Goal: Information Seeking & Learning: Learn about a topic

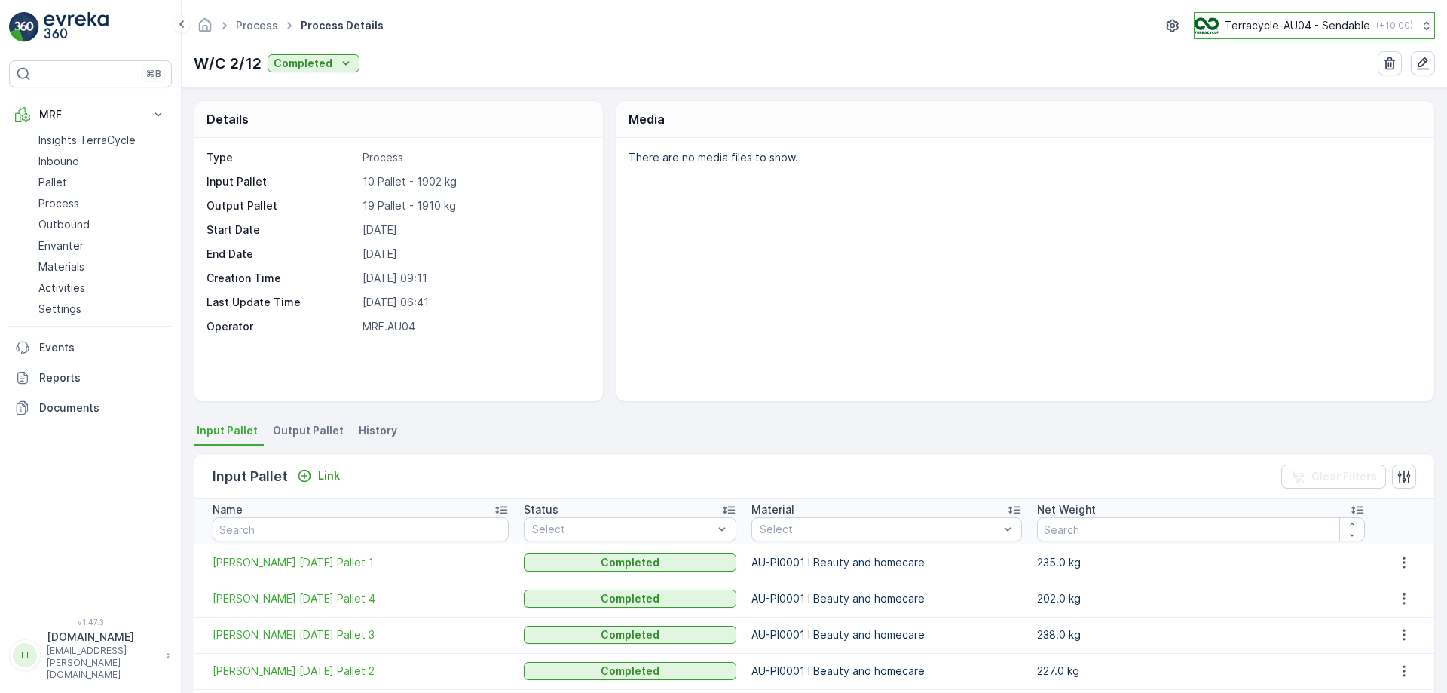
click at [1248, 30] on p "Terracycle-AU04 - Sendable" at bounding box center [1297, 25] width 145 height 15
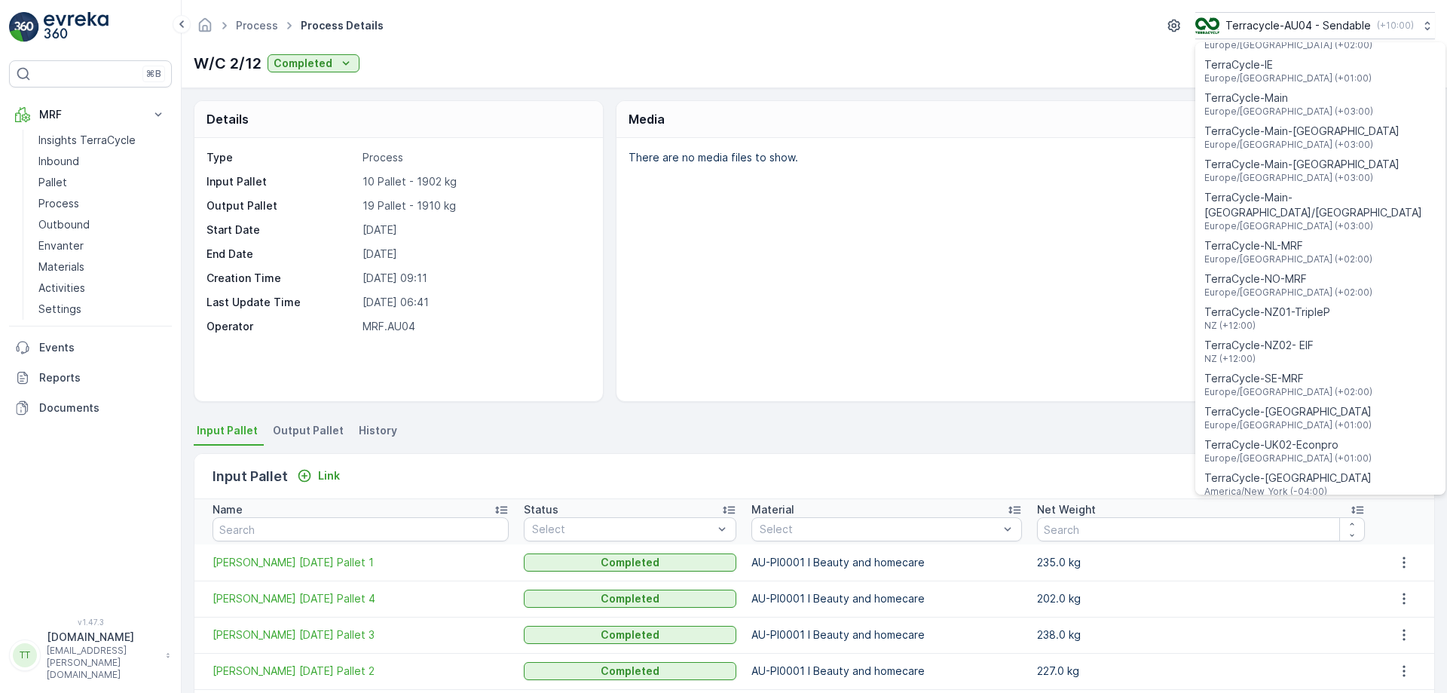
scroll to position [531, 0]
click at [1284, 299] on span "TerraCycle-NZ01-TripleP" at bounding box center [1268, 306] width 126 height 15
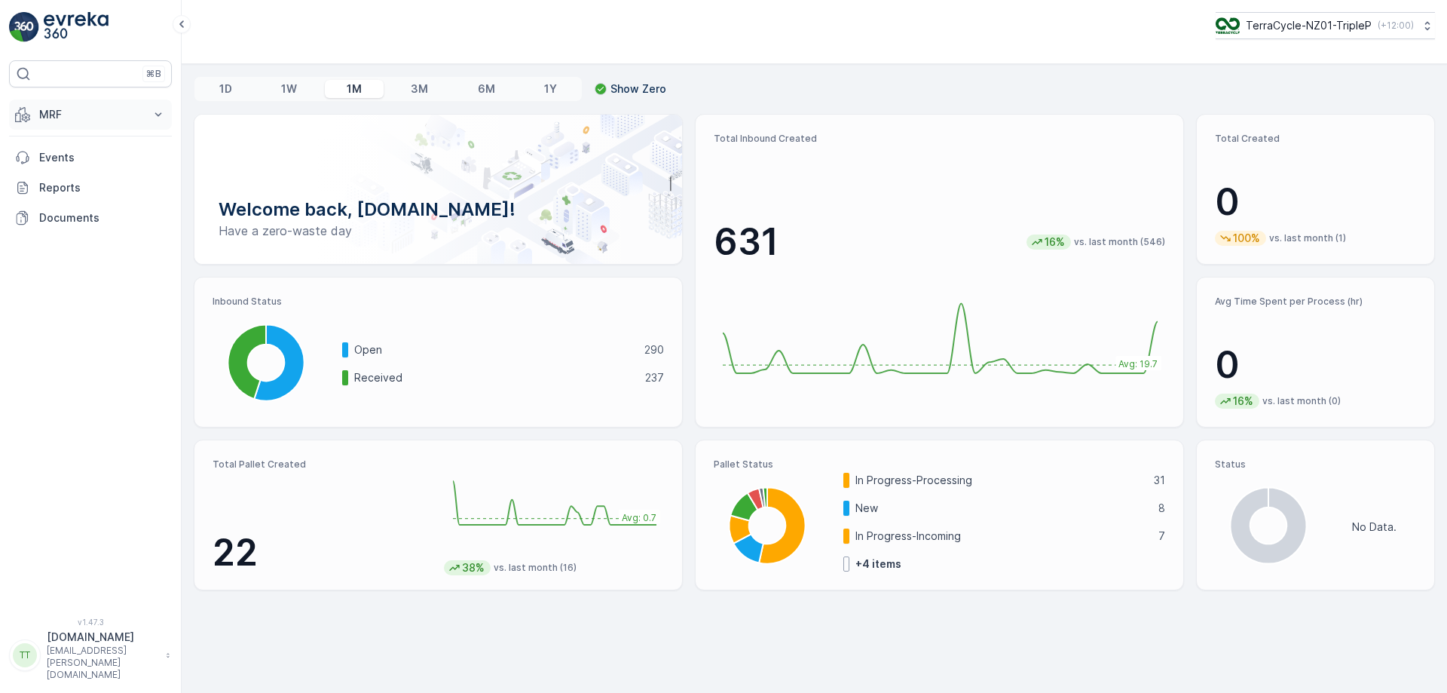
click at [114, 109] on p "MRF" at bounding box center [90, 114] width 103 height 15
click at [83, 205] on link "Process" at bounding box center [101, 203] width 139 height 21
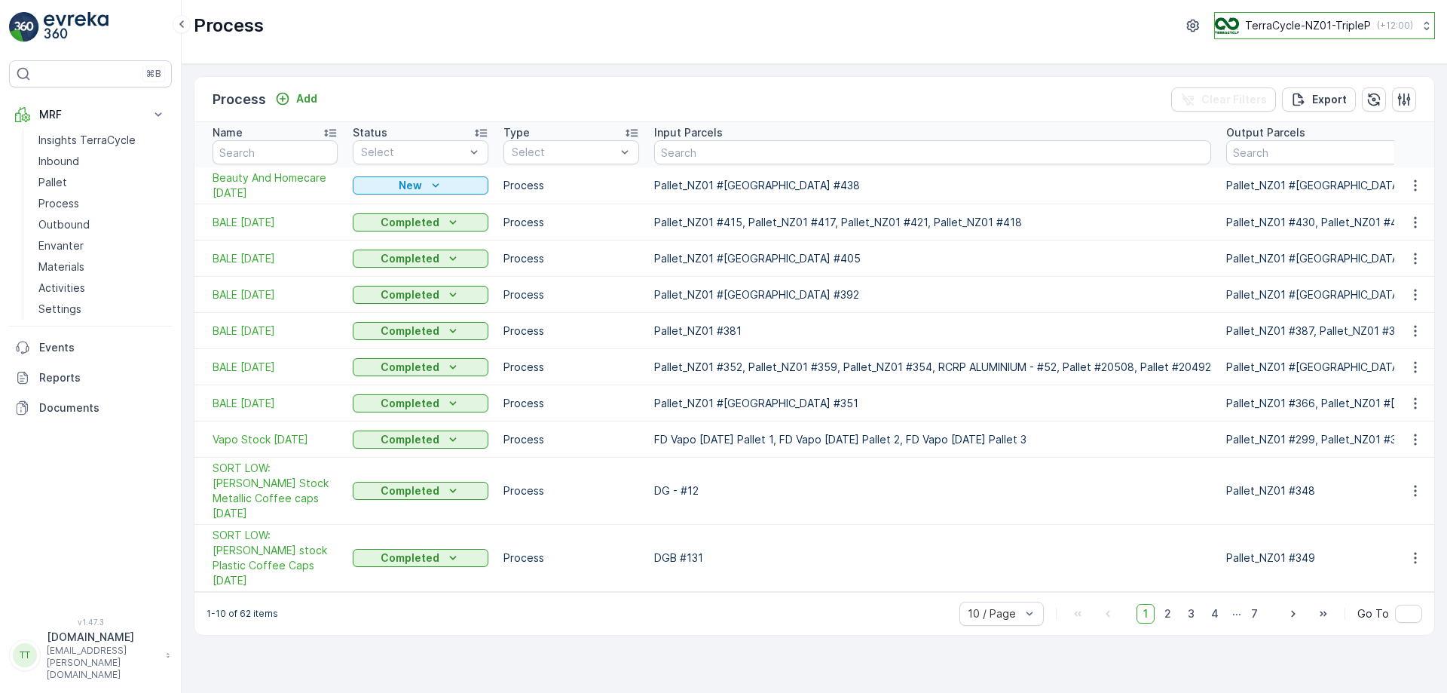
click at [1291, 19] on p "TerraCycle-NZ01-TripleP" at bounding box center [1308, 25] width 126 height 15
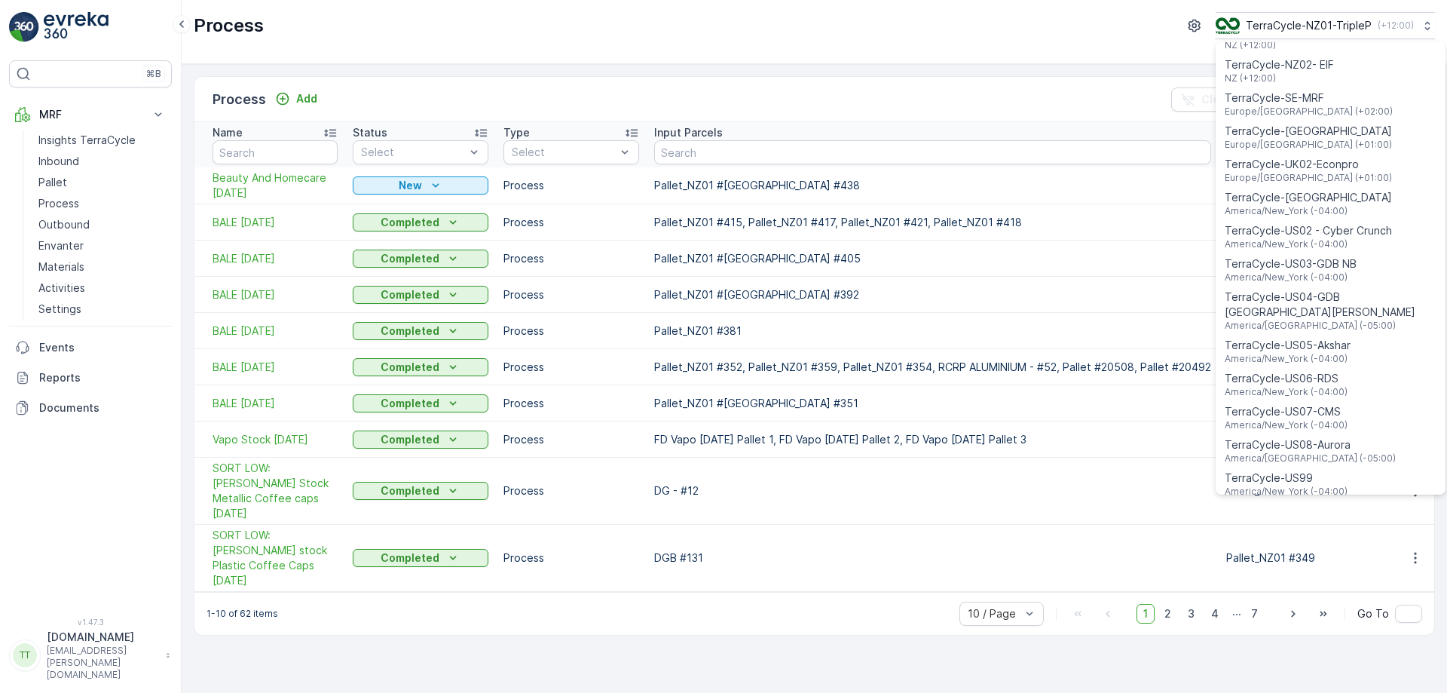
scroll to position [1083, 0]
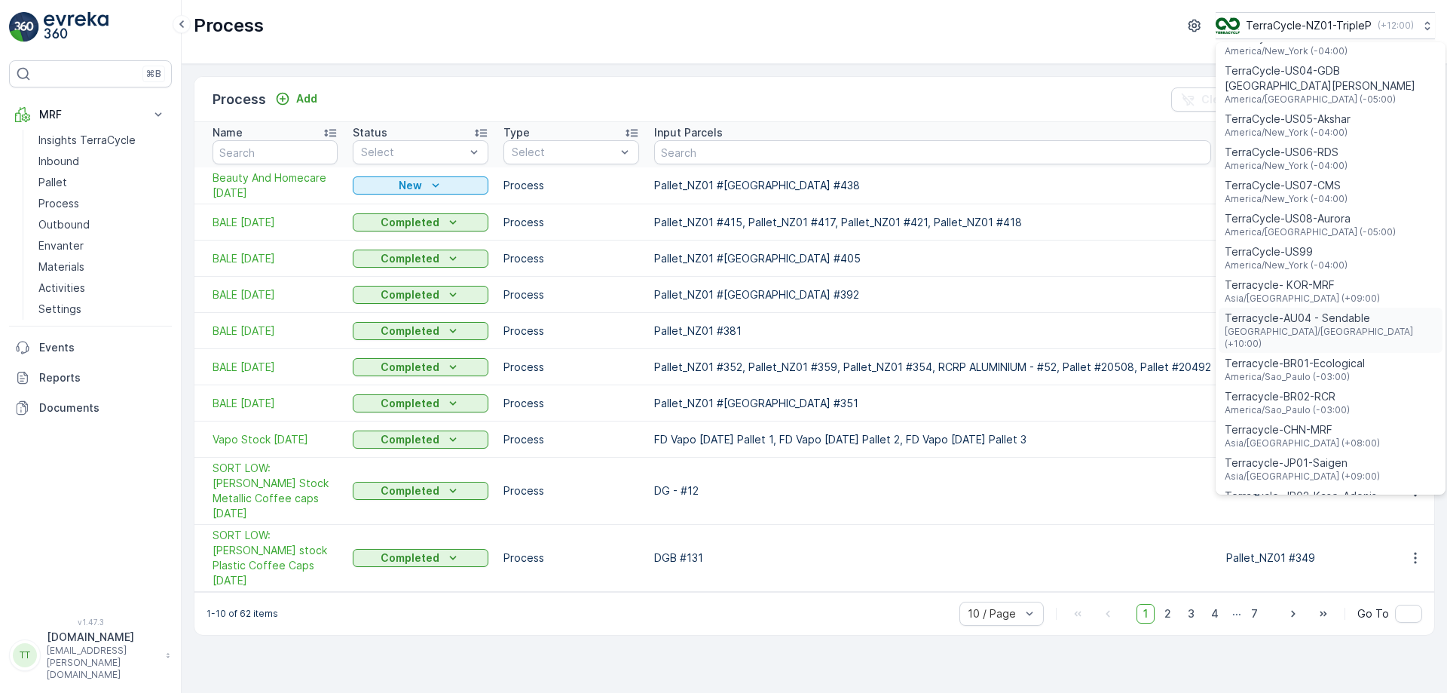
click at [1314, 311] on span "Terracycle-AU04 - Sendable" at bounding box center [1331, 318] width 212 height 15
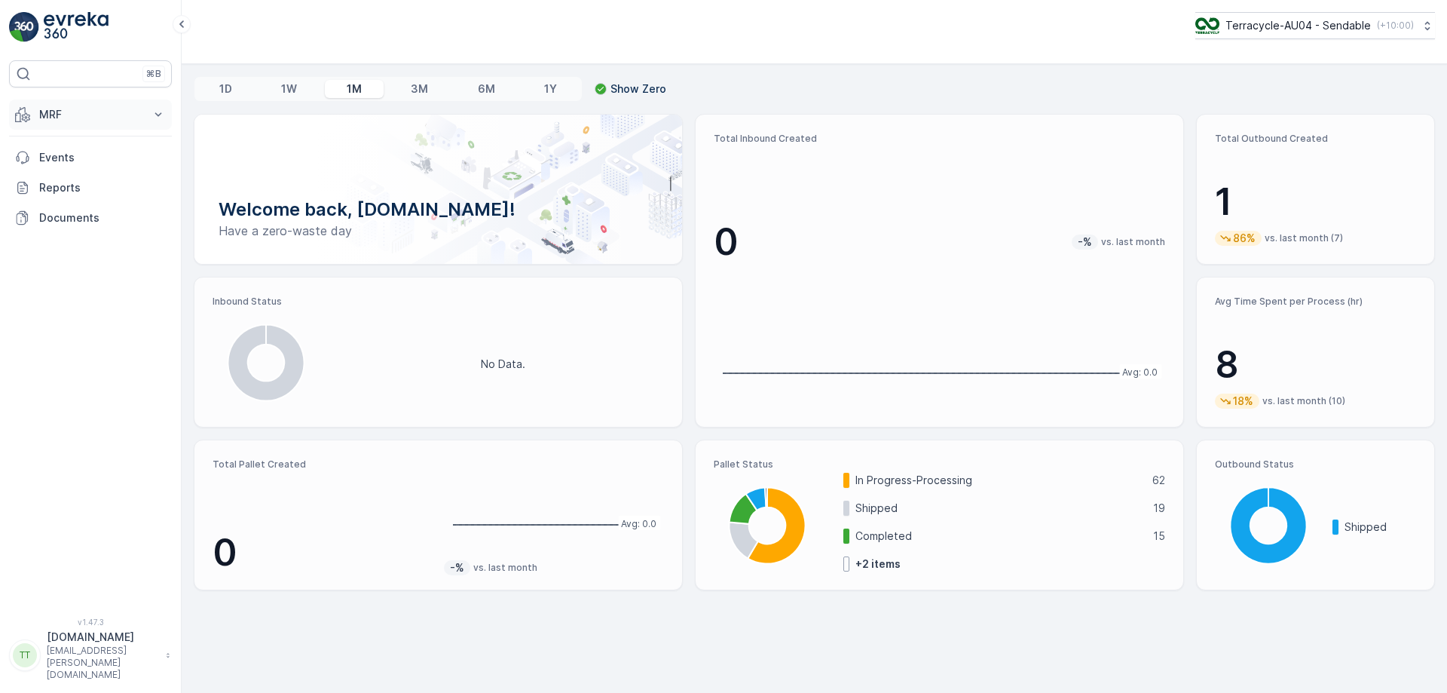
click at [75, 117] on p "MRF" at bounding box center [90, 114] width 103 height 15
click at [101, 201] on link "Process" at bounding box center [101, 203] width 139 height 21
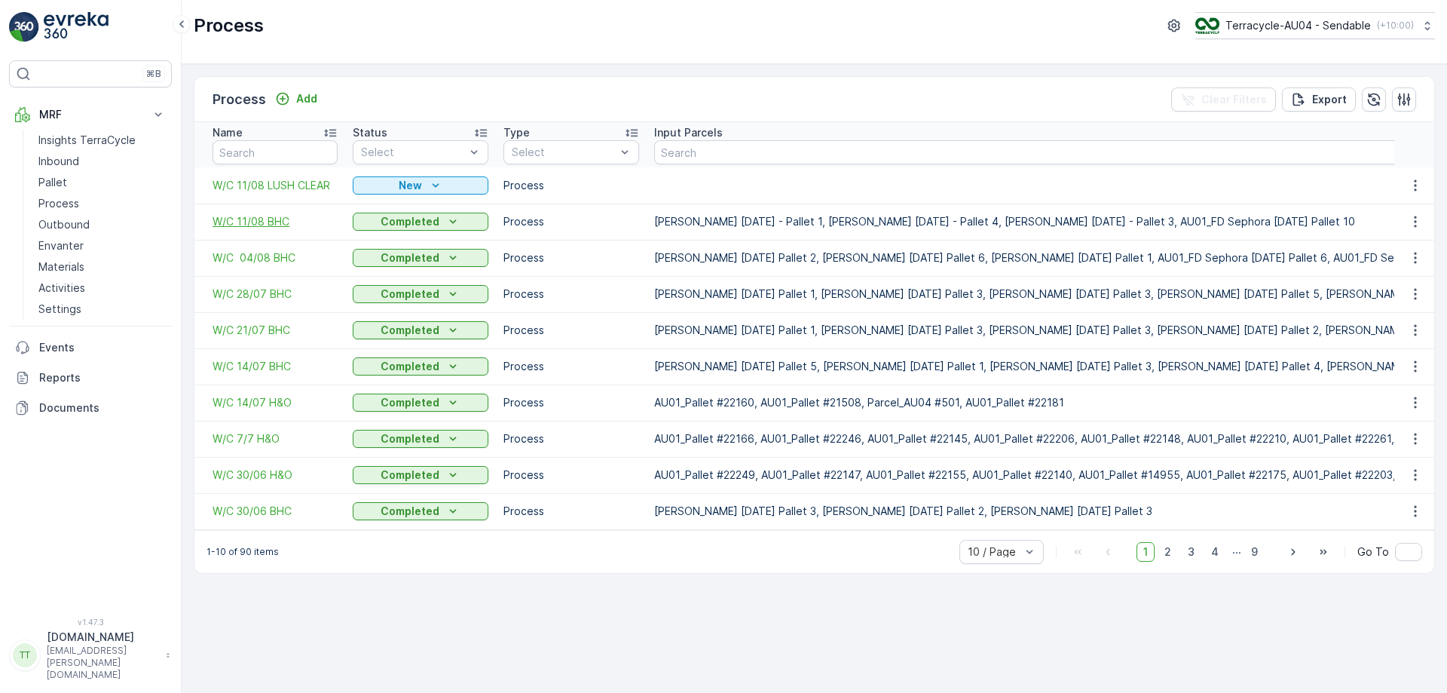
click at [245, 215] on span "W/C 11/08 BHC" at bounding box center [275, 221] width 125 height 15
click at [256, 254] on span "W/C 04/08 BHC" at bounding box center [275, 257] width 125 height 15
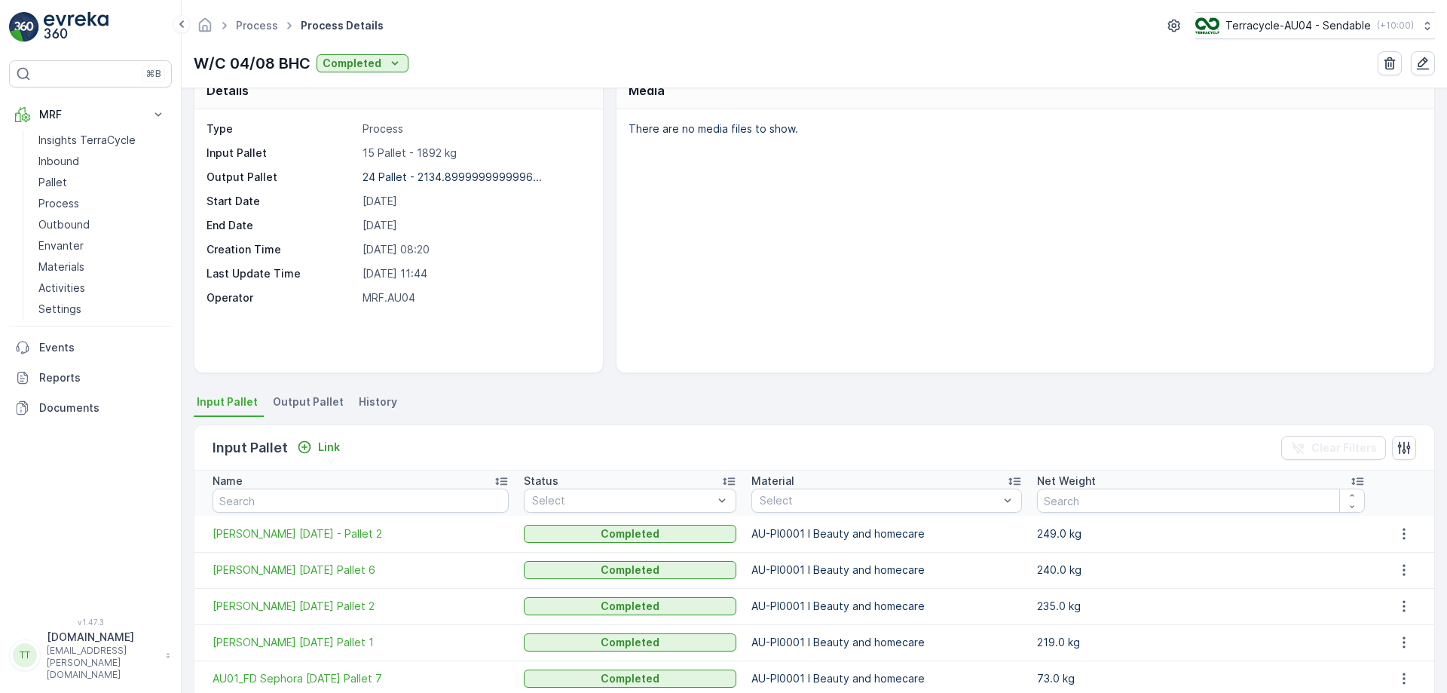
scroll to position [29, 0]
click at [274, 397] on span "Output Pallet" at bounding box center [308, 401] width 71 height 15
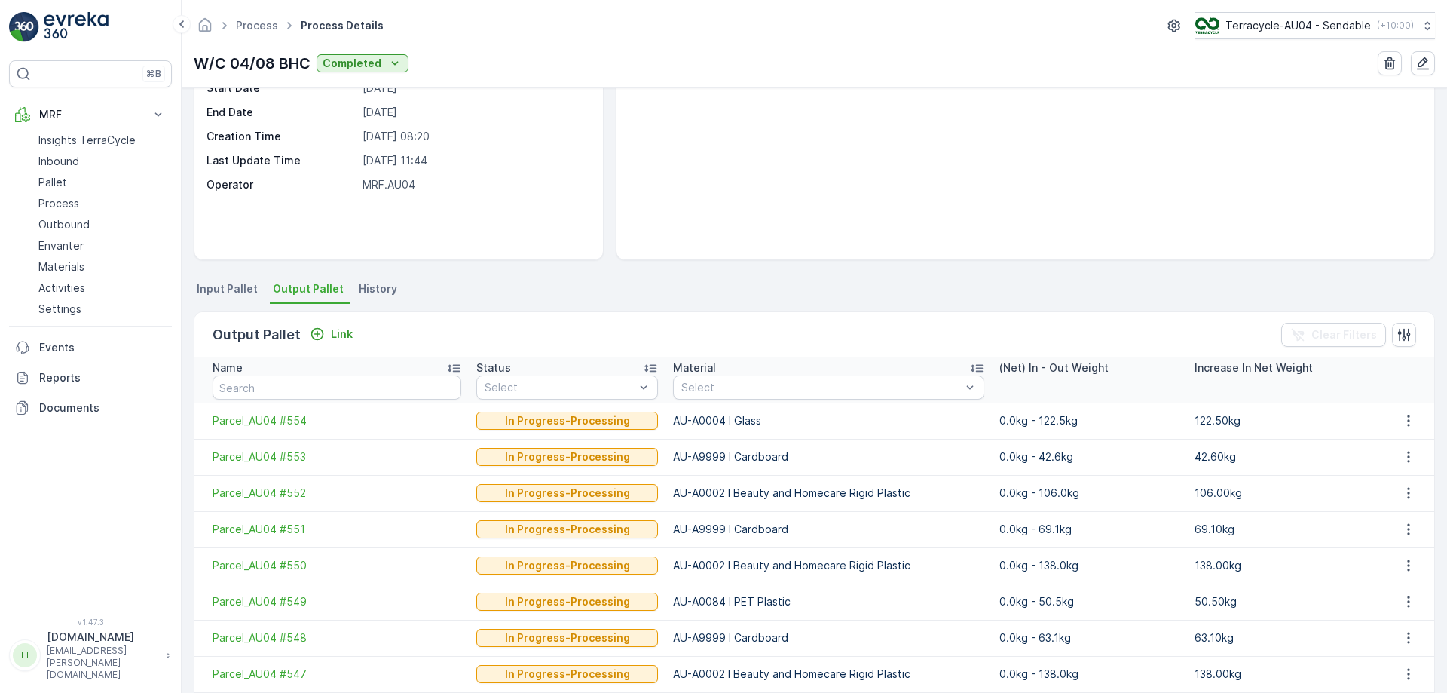
scroll to position [142, 0]
drag, startPoint x: 659, startPoint y: 421, endPoint x: 776, endPoint y: 425, distance: 116.9
click at [776, 425] on td "AU-A0004 I Glass" at bounding box center [829, 420] width 326 height 36
copy td "AU-A0004 I Glass"
drag, startPoint x: 659, startPoint y: 455, endPoint x: 791, endPoint y: 457, distance: 131.9
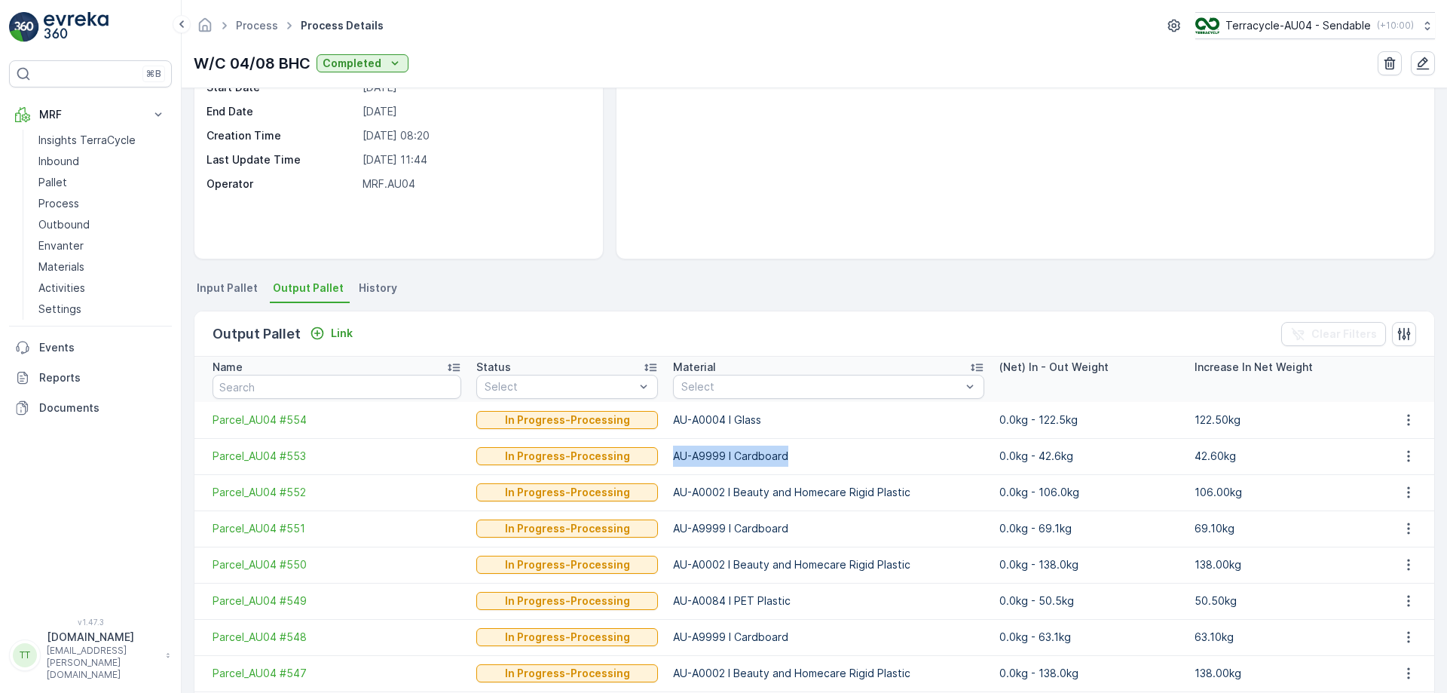
click at [791, 457] on td "AU-A9999 I Cardboard" at bounding box center [829, 456] width 326 height 36
copy td "AU-A9999 I Cardboard"
drag, startPoint x: 654, startPoint y: 492, endPoint x: 932, endPoint y: 486, distance: 278.2
click at [932, 486] on td "AU-A0002 I Beauty and Homecare Rigid Plastic" at bounding box center [829, 492] width 326 height 36
copy td "AU-A0002 I Beauty and Homecare Rigid Plastic"
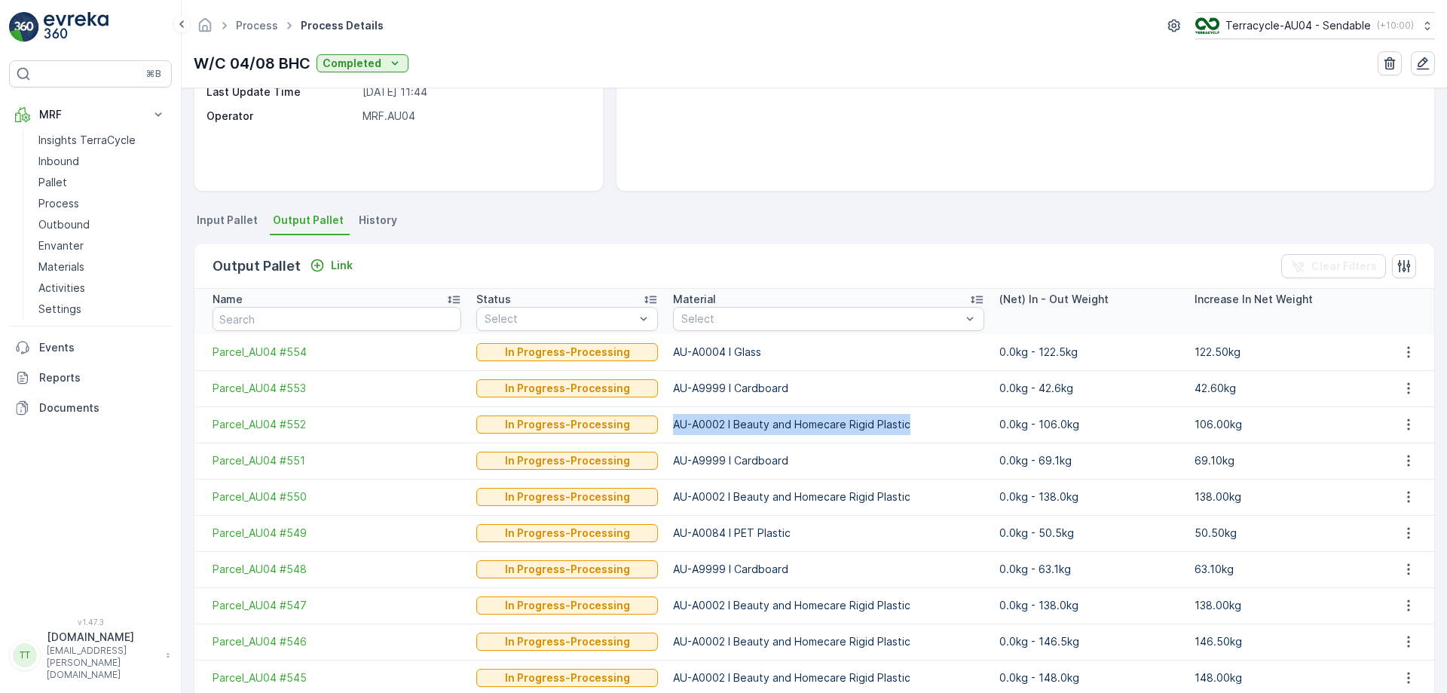
scroll to position [211, 0]
drag, startPoint x: 658, startPoint y: 528, endPoint x: 822, endPoint y: 540, distance: 164.0
click at [822, 540] on td "AU-A0084 I PET Plastic" at bounding box center [829, 532] width 326 height 36
copy td "AU-A0084 I PET Plastic"
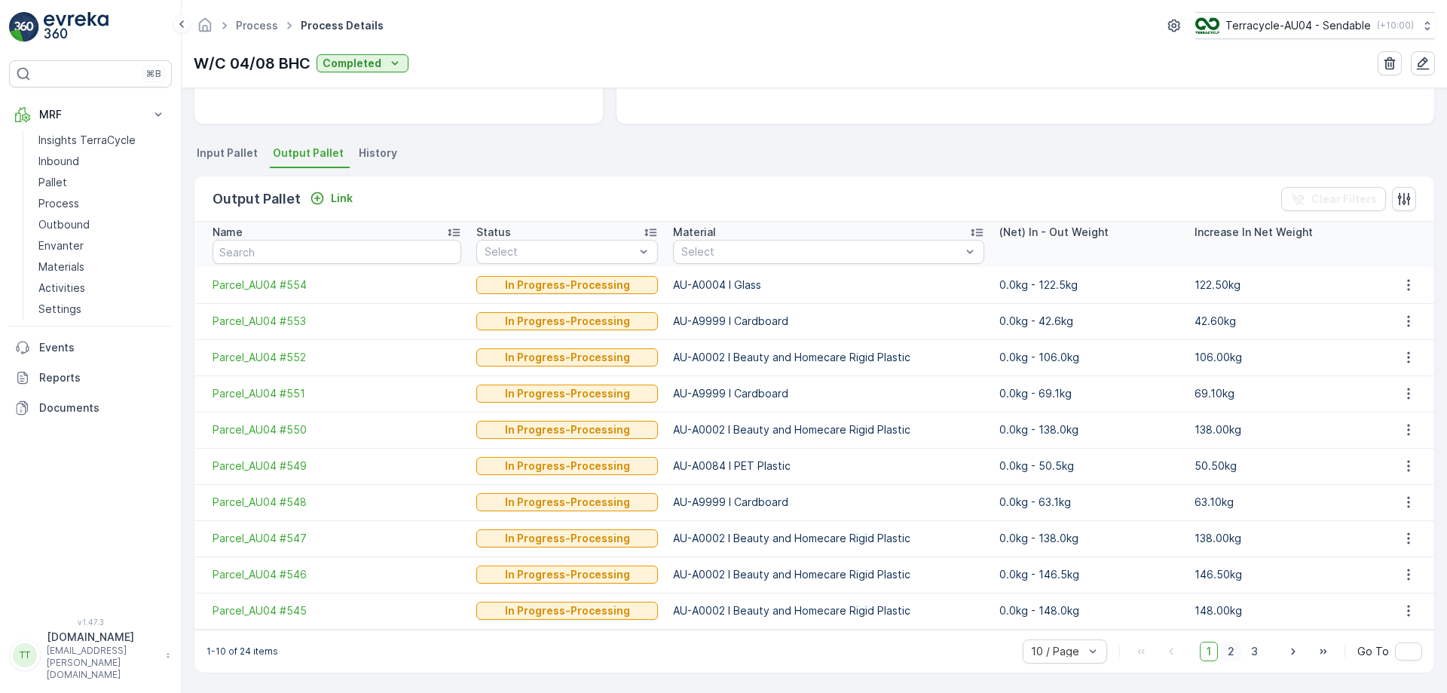
click at [1228, 654] on span "2" at bounding box center [1231, 652] width 20 height 20
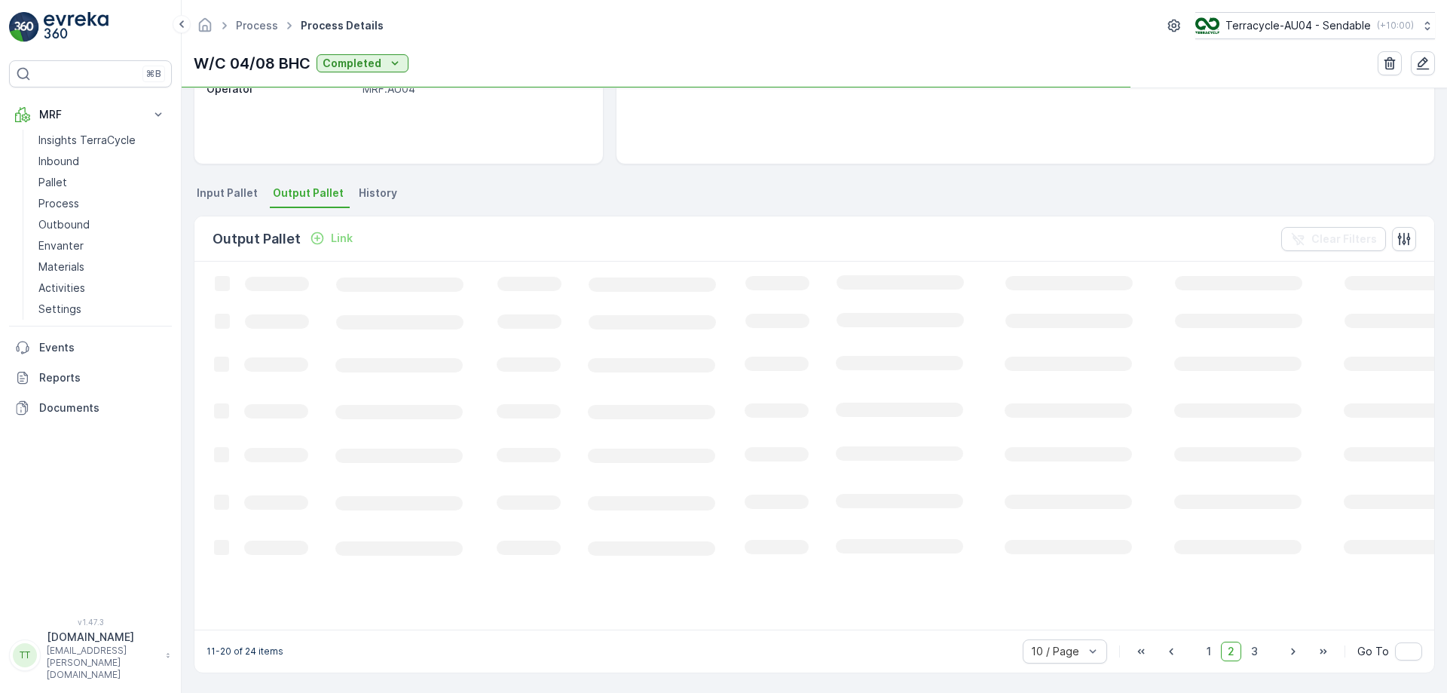
scroll to position [277, 0]
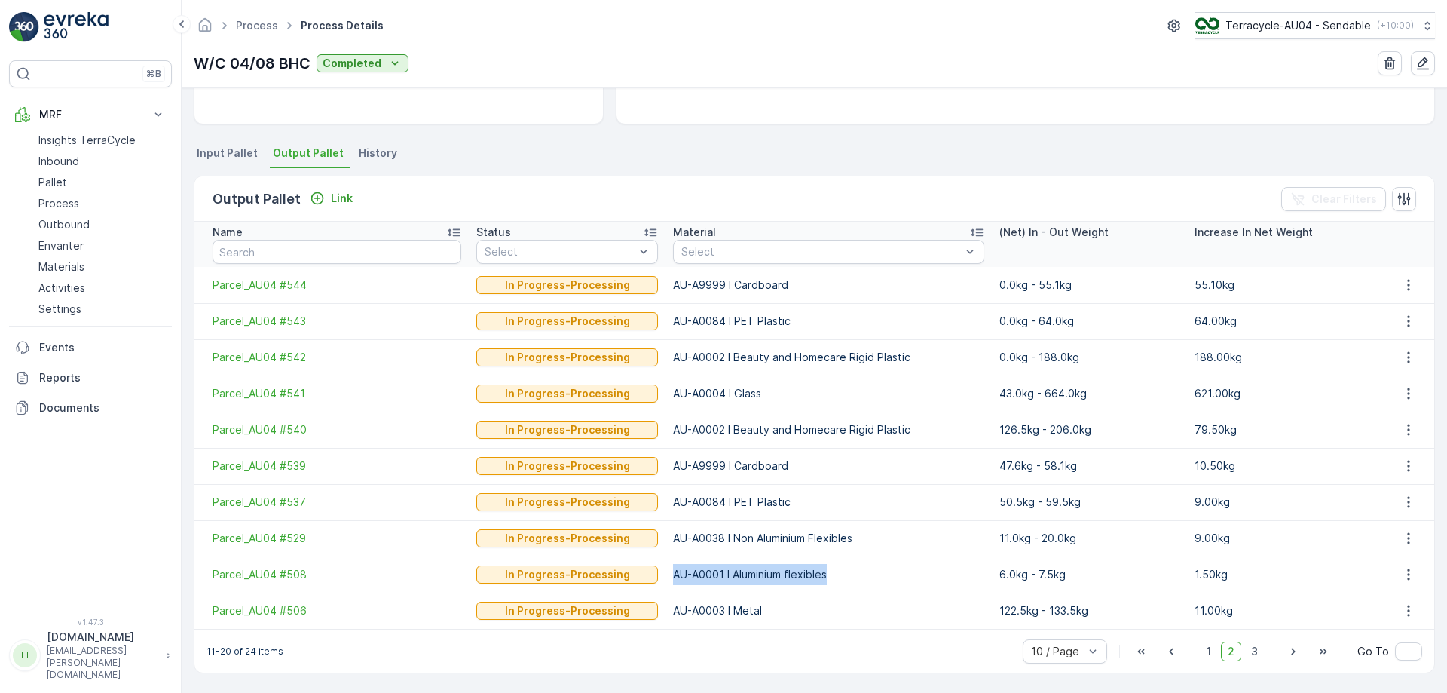
drag, startPoint x: 660, startPoint y: 572, endPoint x: 831, endPoint y: 578, distance: 172.0
click at [831, 578] on td "AU-A0001 I Aluminium flexibles" at bounding box center [829, 574] width 326 height 36
drag, startPoint x: 658, startPoint y: 613, endPoint x: 803, endPoint y: 614, distance: 144.7
click at [803, 614] on td "AU-A0003 I Metal" at bounding box center [829, 611] width 326 height 36
copy td "AU-A0003 I Metal"
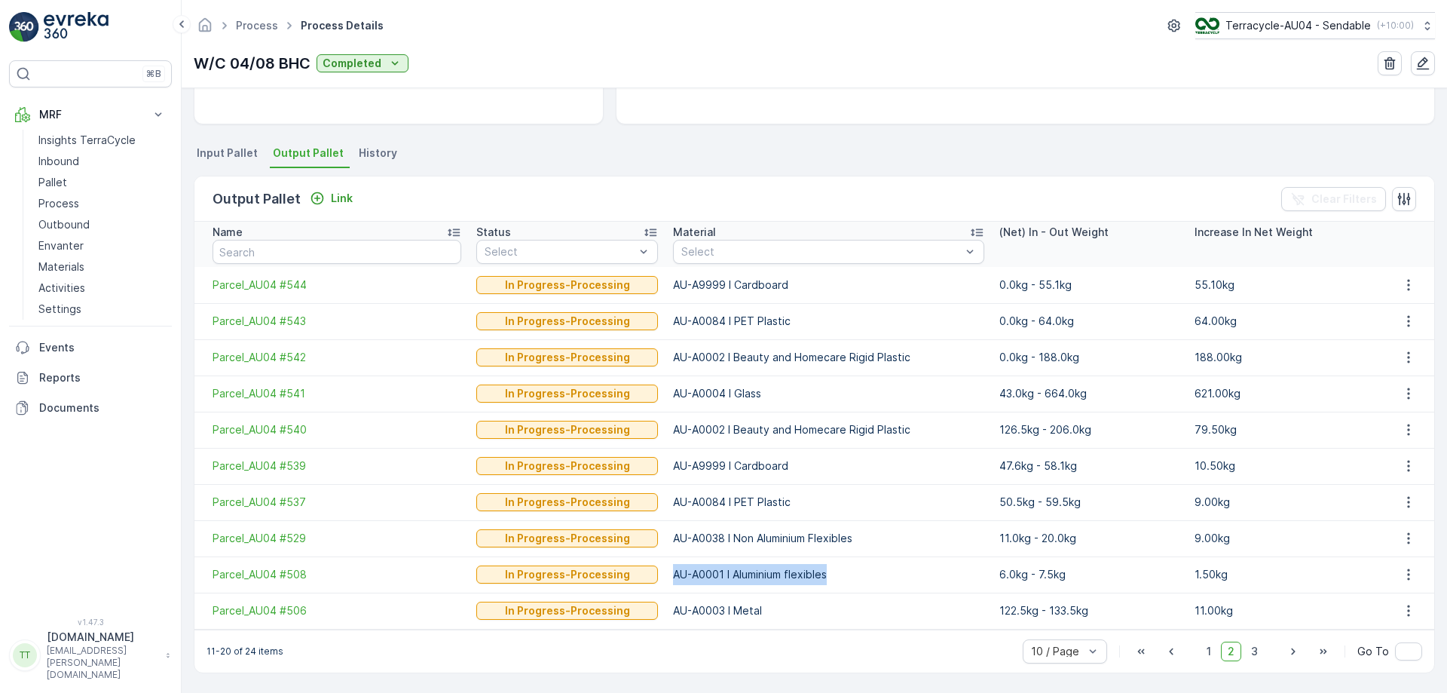
drag, startPoint x: 658, startPoint y: 573, endPoint x: 873, endPoint y: 580, distance: 215.0
click at [873, 580] on td "AU-A0001 I Aluminium flexibles" at bounding box center [829, 574] width 326 height 36
copy td "AU-A0001 I Aluminium flexibles"
drag, startPoint x: 658, startPoint y: 535, endPoint x: 874, endPoint y: 542, distance: 215.7
click at [874, 542] on td "AU-A0038 I Non Aluminium Flexibles" at bounding box center [829, 538] width 326 height 36
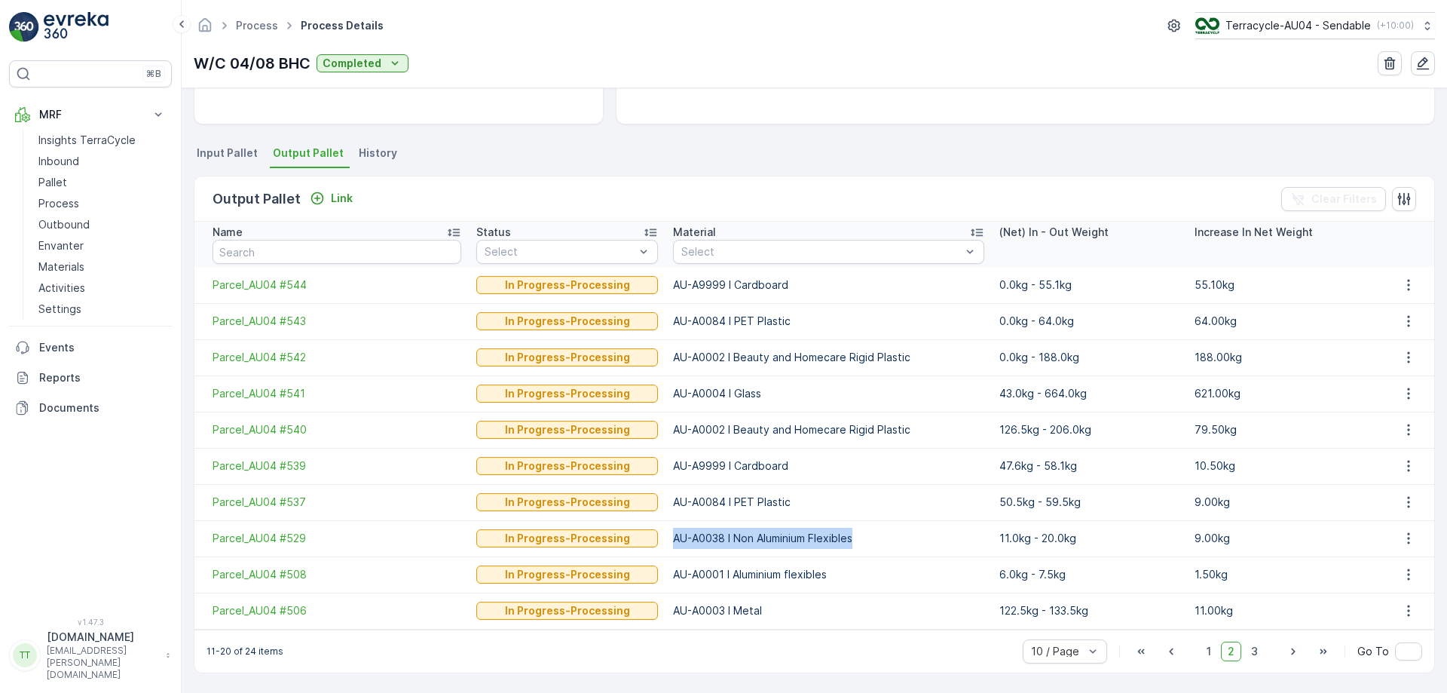
copy td "AU-A0038 I Non Aluminium Flexibles"
click at [1257, 653] on span "3" at bounding box center [1255, 652] width 20 height 20
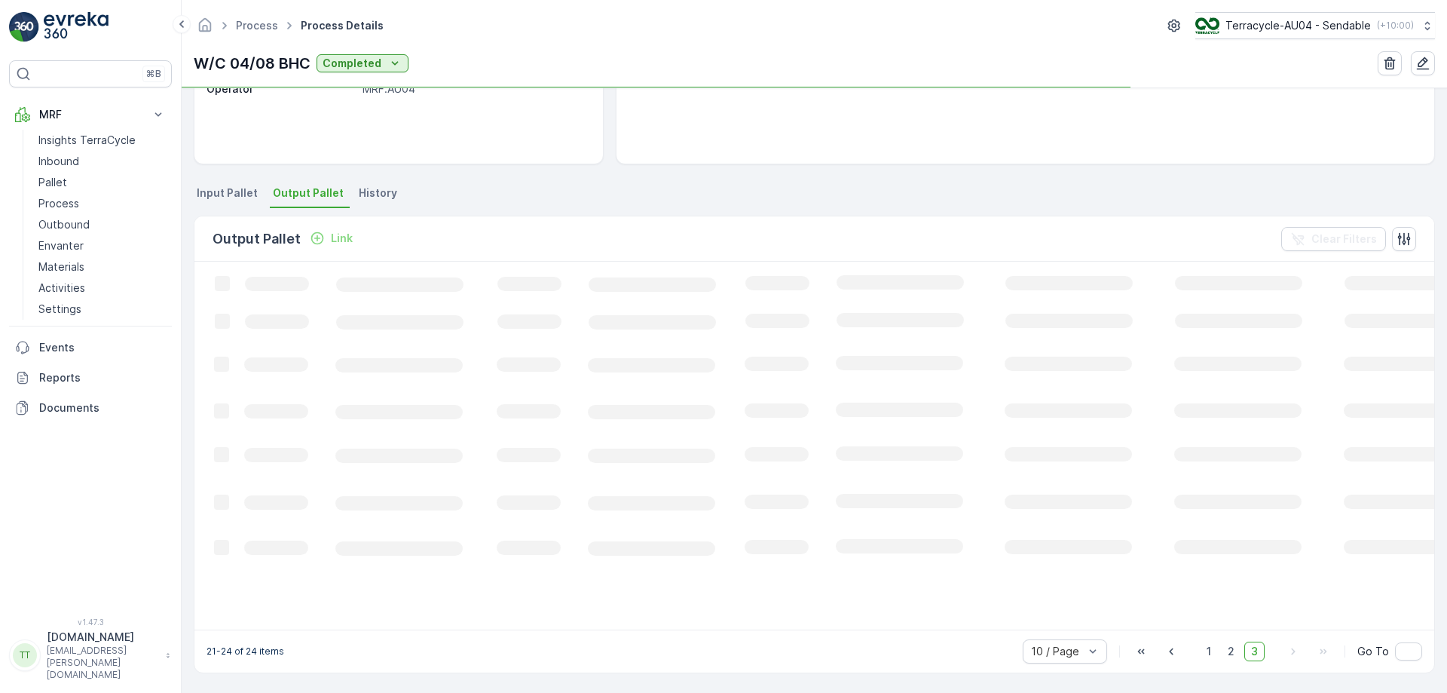
scroll to position [250, 0]
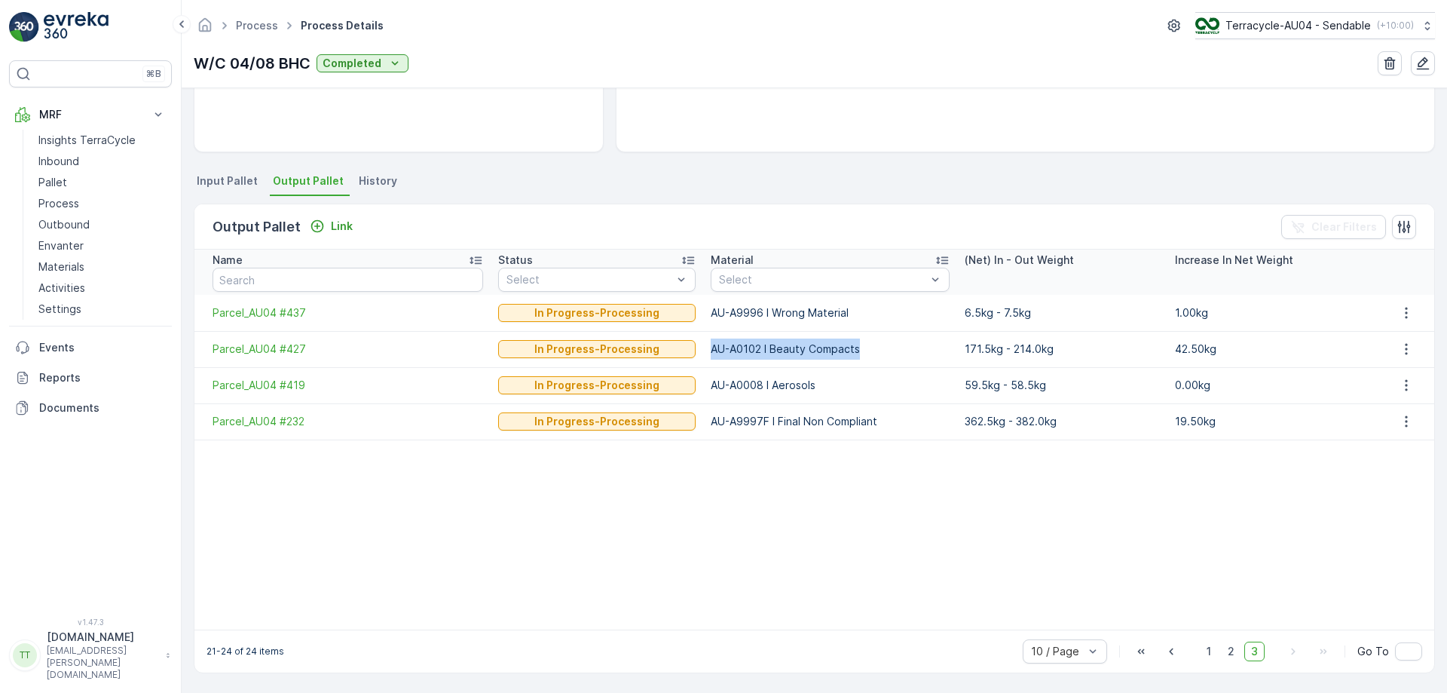
drag, startPoint x: 694, startPoint y: 344, endPoint x: 885, endPoint y: 355, distance: 191.8
click at [885, 355] on td "AU-A0102 I Beauty Compacts" at bounding box center [829, 349] width 253 height 36
copy td "AU-A0102 I Beauty Compacts"
drag, startPoint x: 694, startPoint y: 381, endPoint x: 849, endPoint y: 390, distance: 155.6
click at [849, 390] on td "AU-A0008 I Aerosols" at bounding box center [829, 385] width 253 height 36
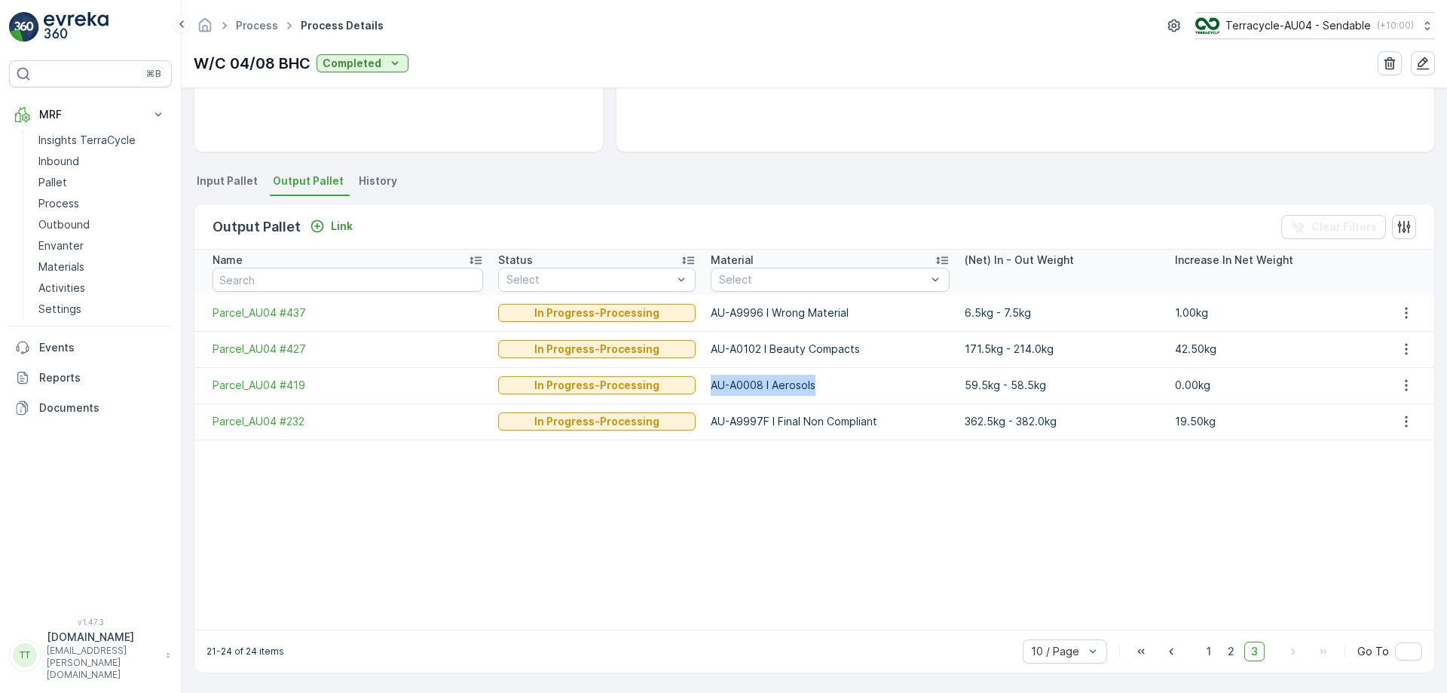
copy td "AU-A0008 I Aerosols"
drag, startPoint x: 692, startPoint y: 310, endPoint x: 840, endPoint y: 312, distance: 147.8
click at [840, 312] on td "AU-A9996 I Wrong Material" at bounding box center [829, 313] width 253 height 36
copy td "AU-A9996 I Wrong Material"
drag, startPoint x: 691, startPoint y: 420, endPoint x: 902, endPoint y: 431, distance: 211.4
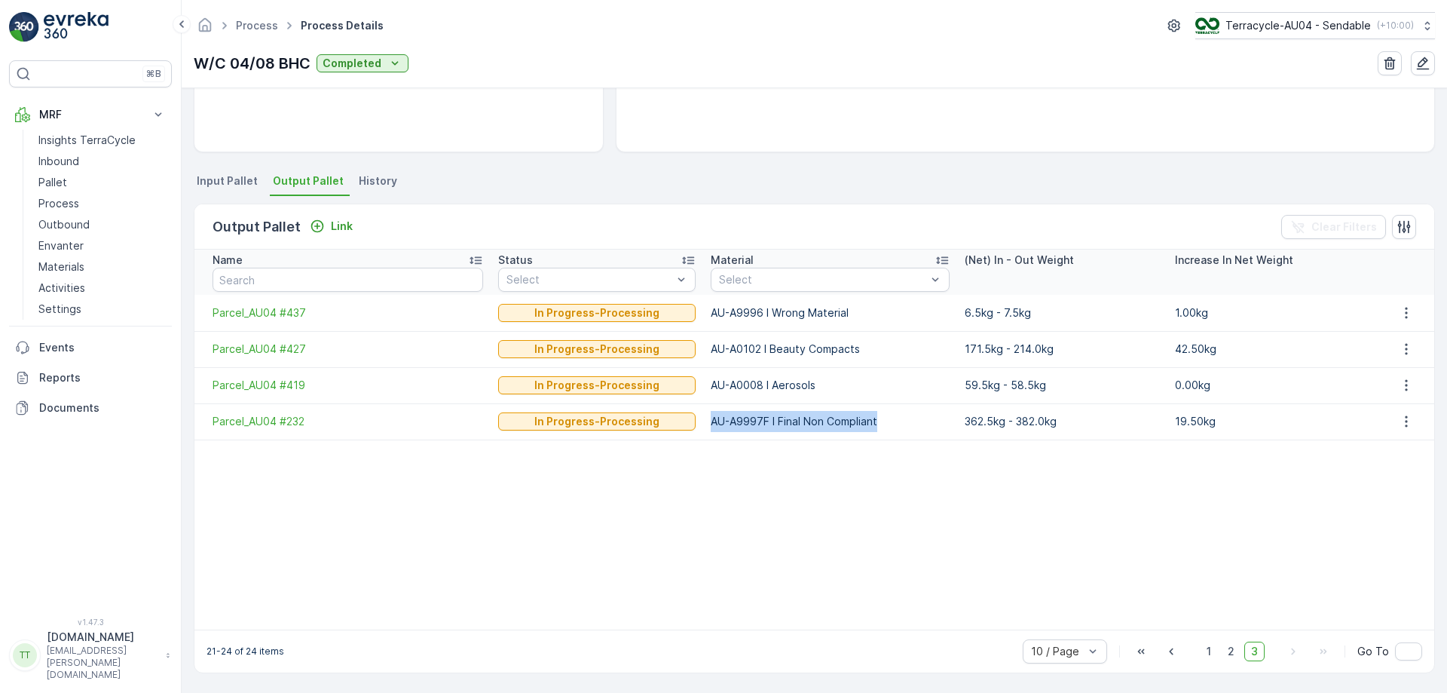
click at [902, 431] on td "AU-A9997F I Final Non Compliant" at bounding box center [829, 421] width 253 height 36
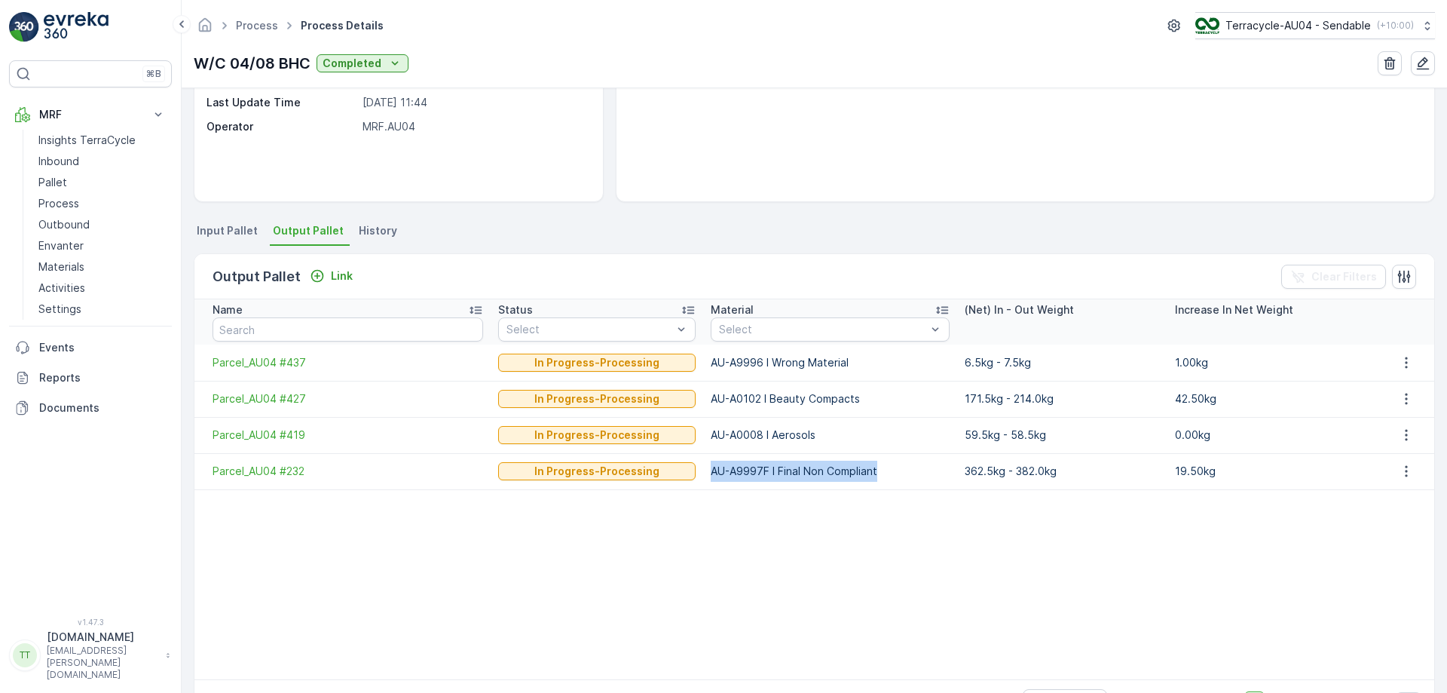
scroll to position [199, 0]
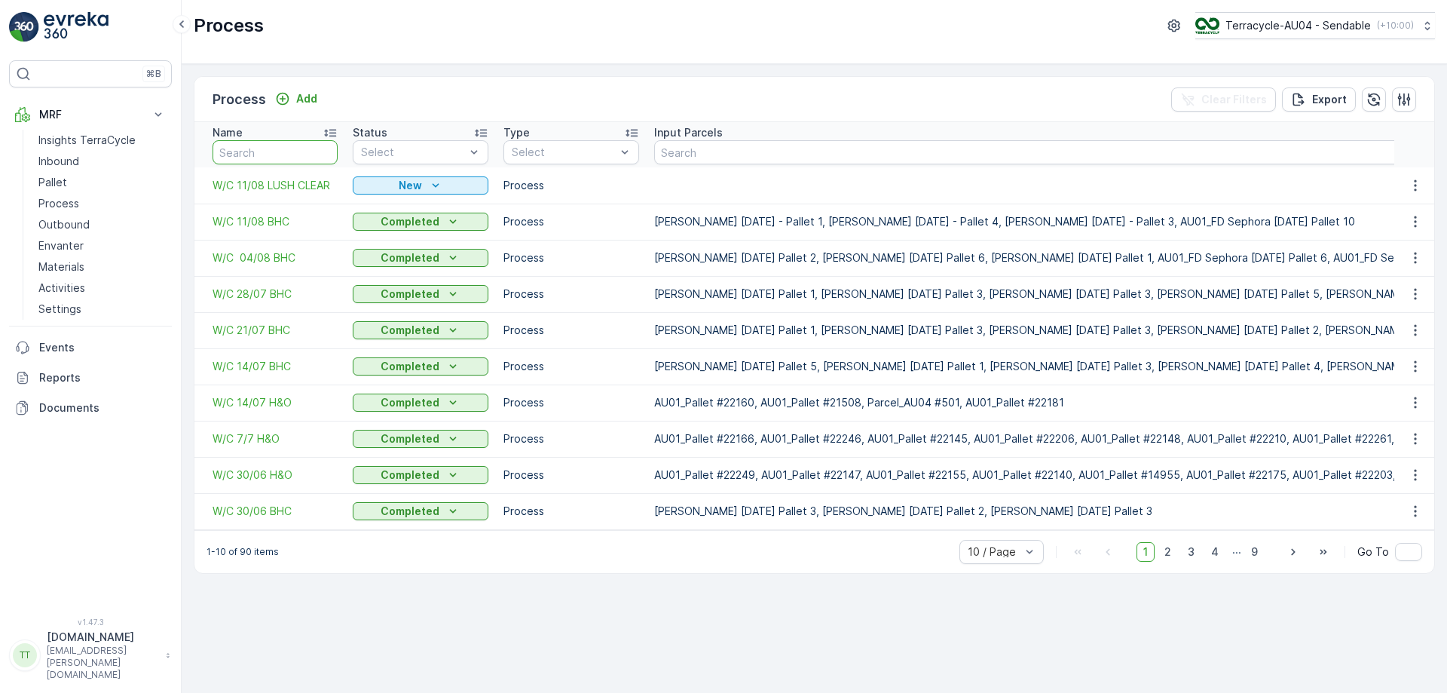
click at [281, 142] on input "text" at bounding box center [275, 152] width 125 height 24
type input "lush"
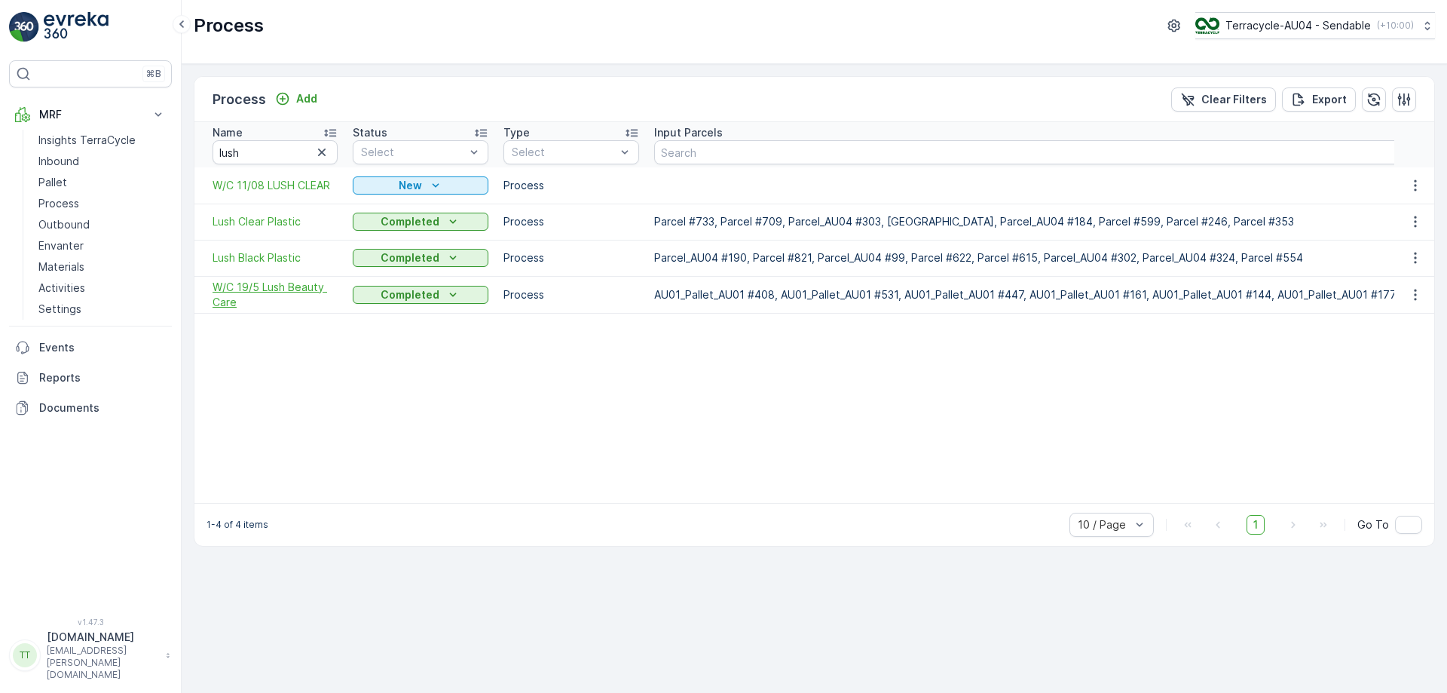
click at [256, 286] on span "W/C 19/5 Lush Beauty Care" at bounding box center [275, 295] width 125 height 30
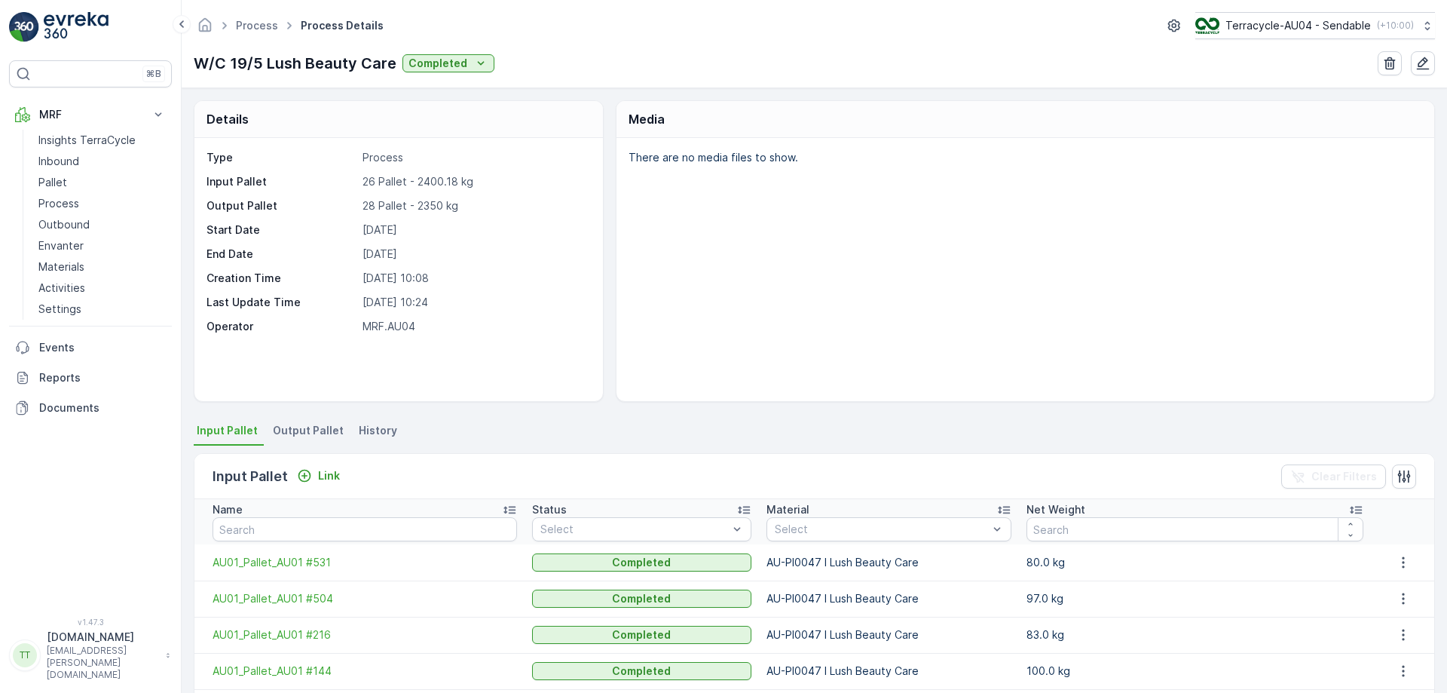
click at [318, 425] on span "Output Pallet" at bounding box center [308, 430] width 71 height 15
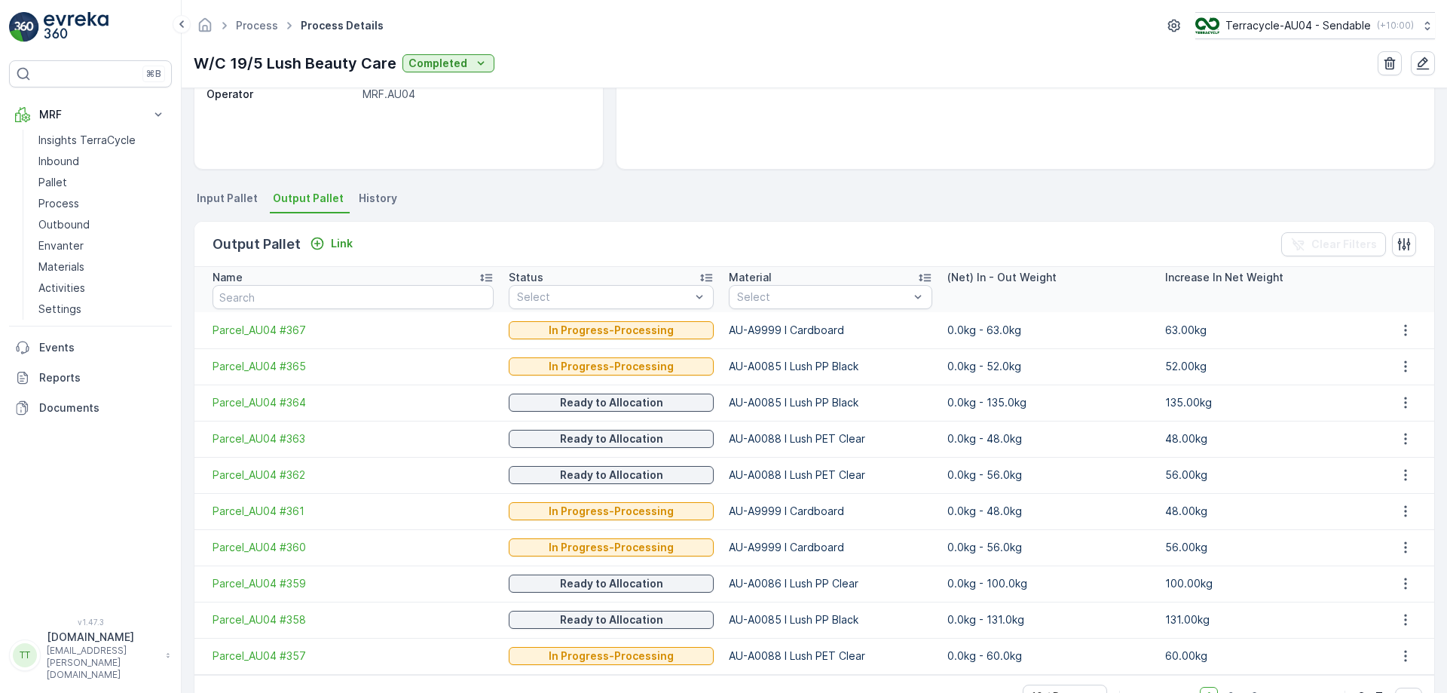
scroll to position [234, 0]
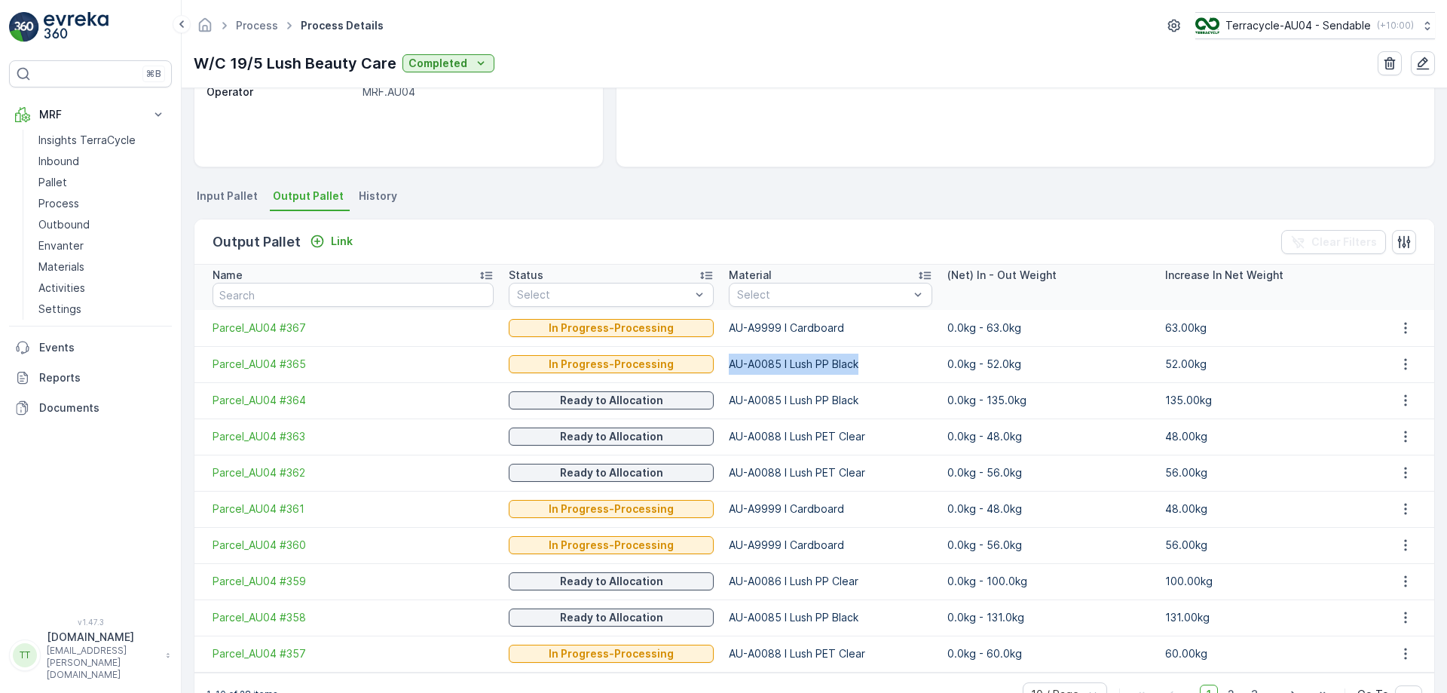
drag, startPoint x: 711, startPoint y: 361, endPoint x: 874, endPoint y: 360, distance: 162.8
click at [874, 360] on td "AU-A0085 I Lush PP Black" at bounding box center [830, 364] width 219 height 36
click at [721, 433] on td "AU-A0088 I Lush PET Clear" at bounding box center [830, 436] width 219 height 36
drag, startPoint x: 715, startPoint y: 578, endPoint x: 869, endPoint y: 583, distance: 154.6
click at [869, 583] on td "AU-A0086 I Lush PP Clear" at bounding box center [830, 581] width 219 height 36
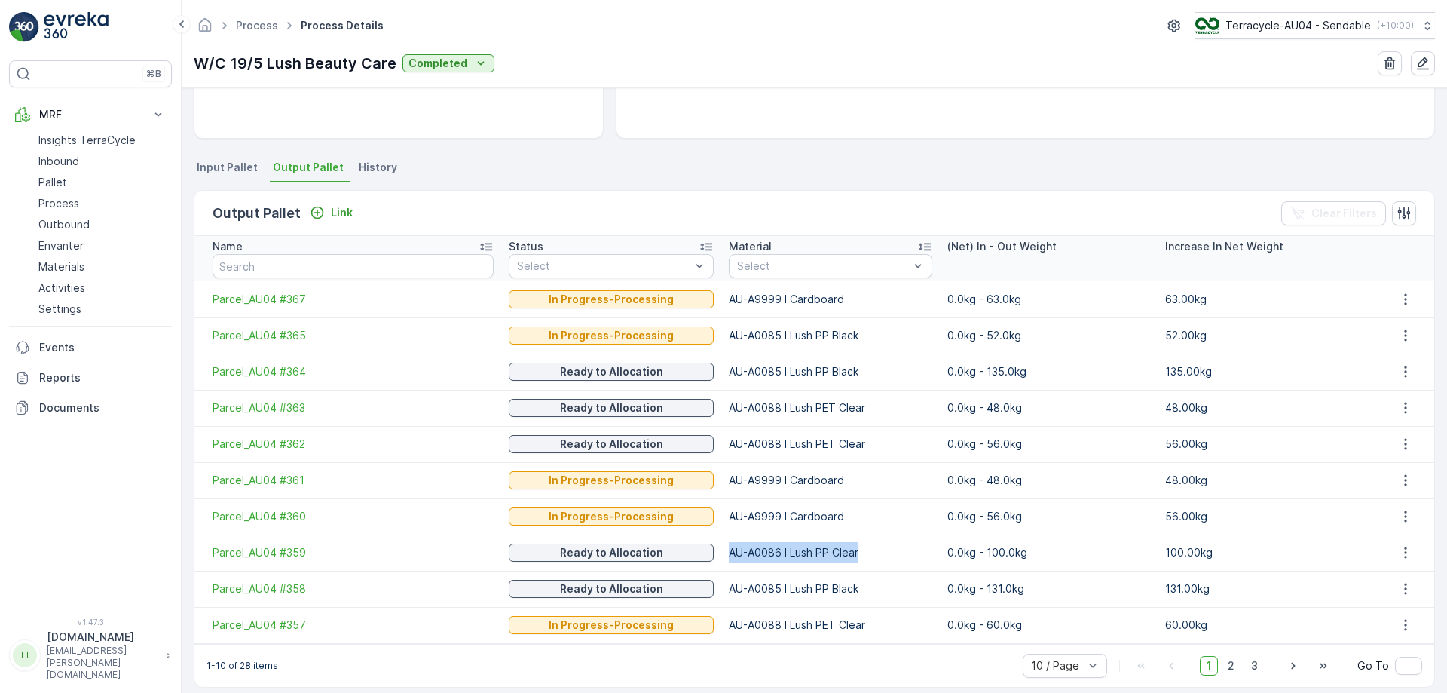
scroll to position [264, 0]
click at [1229, 665] on span "2" at bounding box center [1231, 665] width 20 height 20
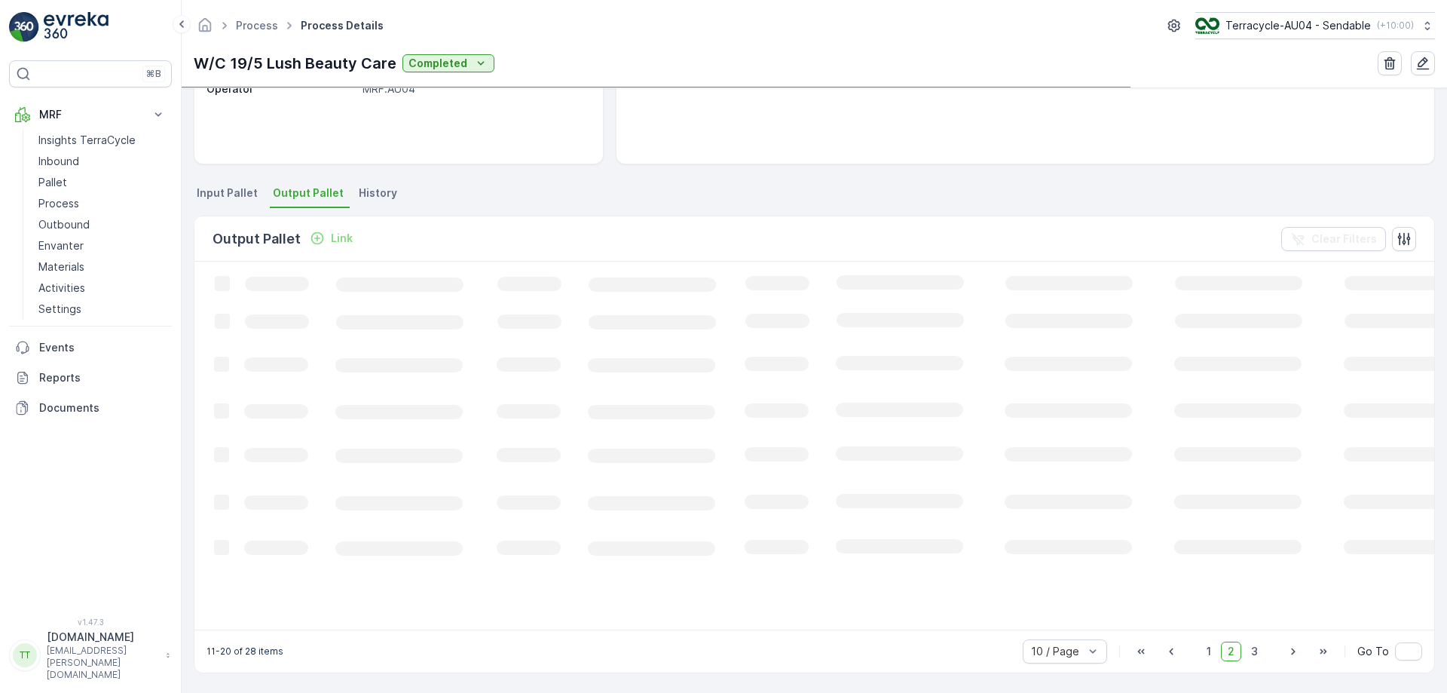
scroll to position [264, 0]
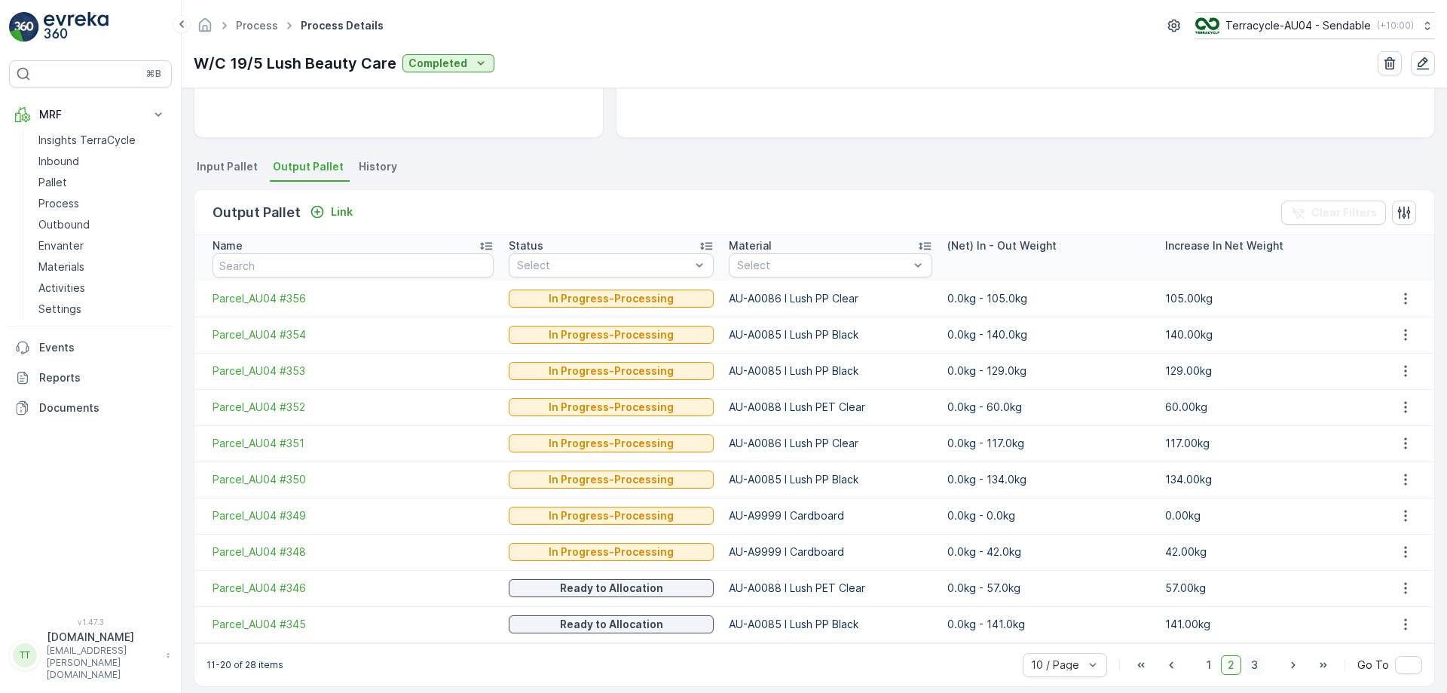
click at [1254, 663] on span "3" at bounding box center [1255, 665] width 20 height 20
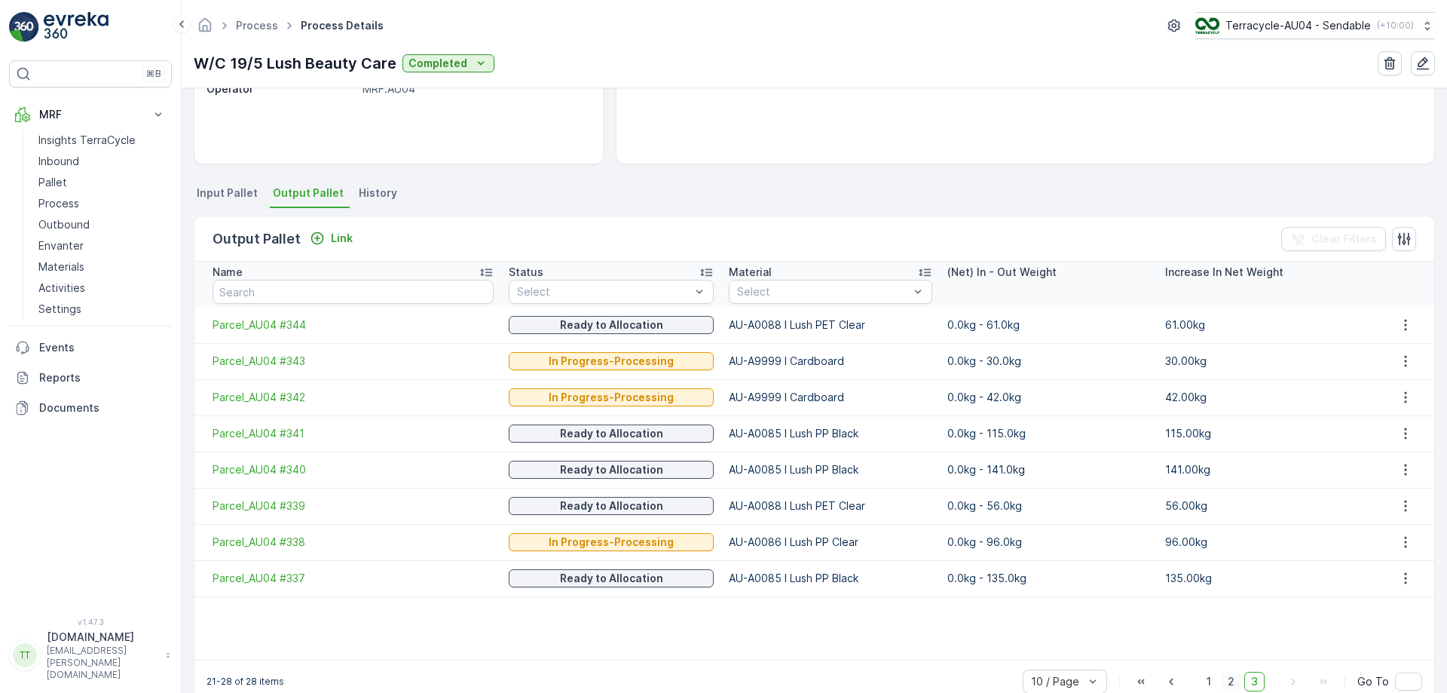
scroll to position [264, 0]
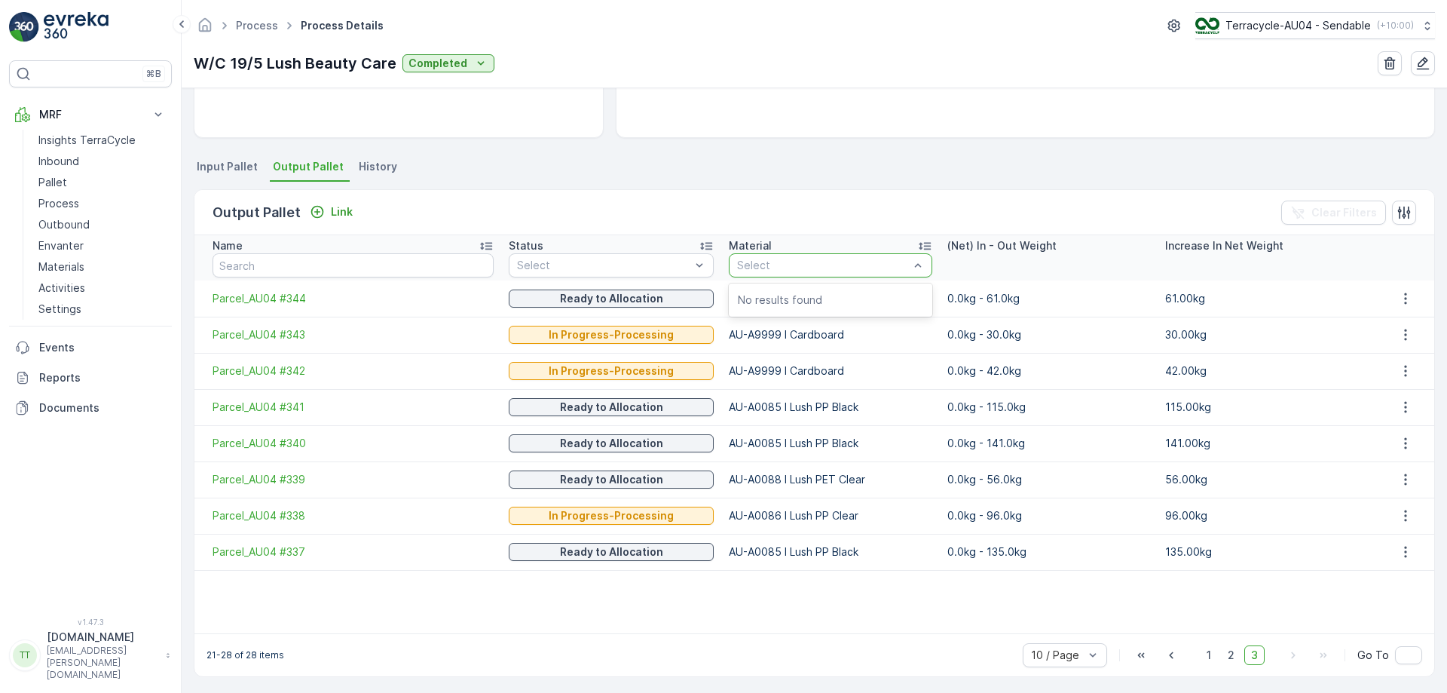
click at [829, 257] on div "Select" at bounding box center [831, 265] width 204 height 24
type input "lush"
click at [707, 629] on table "Name Status Select Material Select (Net) In - Out Weight Increase In Net Weight…" at bounding box center [814, 434] width 1240 height 398
drag, startPoint x: 712, startPoint y: 474, endPoint x: 896, endPoint y: 490, distance: 185.4
click at [896, 490] on td "AU-A0088 I Lush PET Clear" at bounding box center [830, 479] width 219 height 36
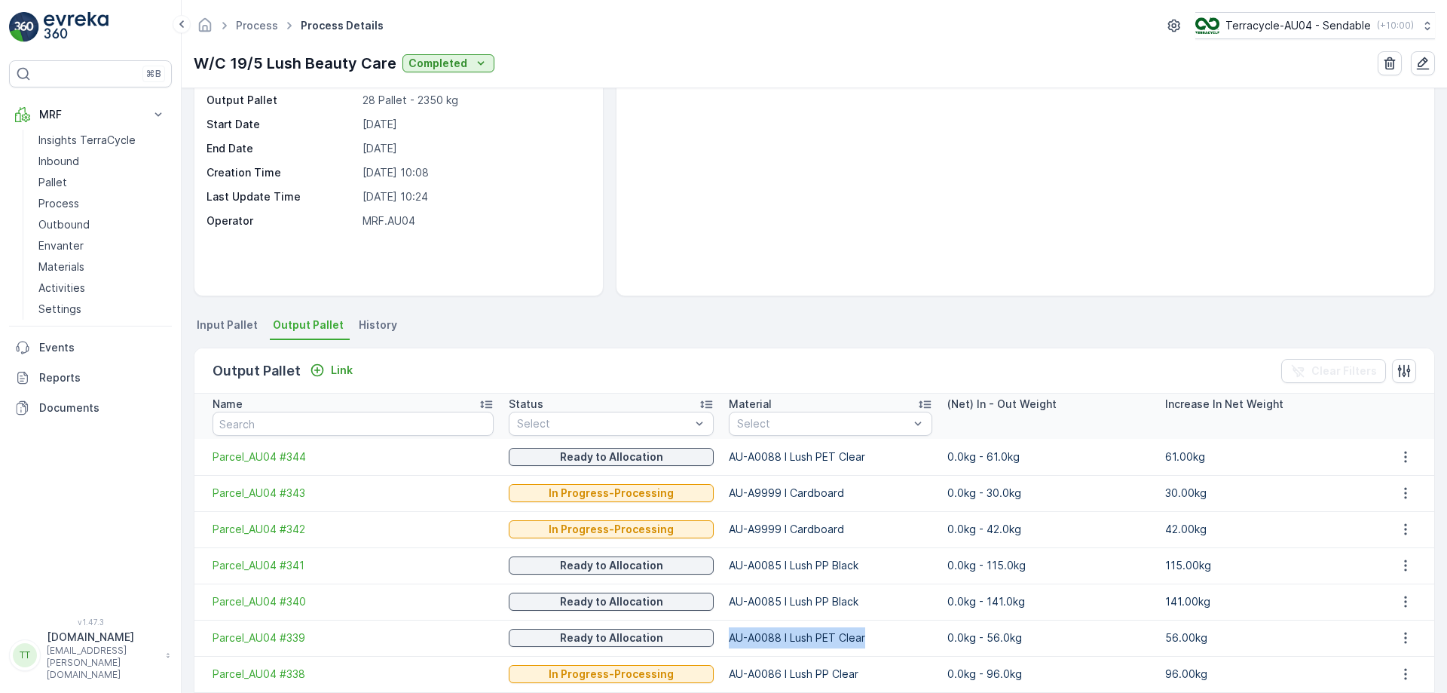
scroll to position [96, 0]
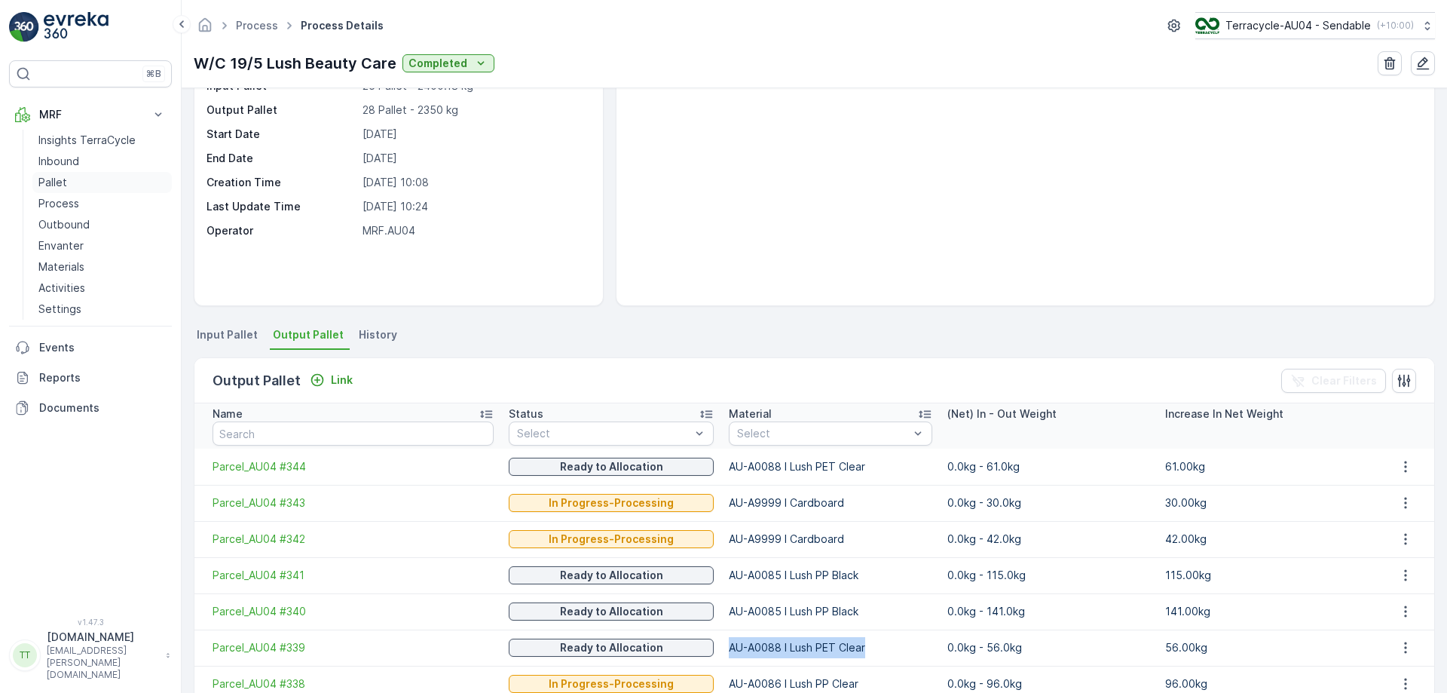
click at [95, 180] on link "Pallet" at bounding box center [101, 182] width 139 height 21
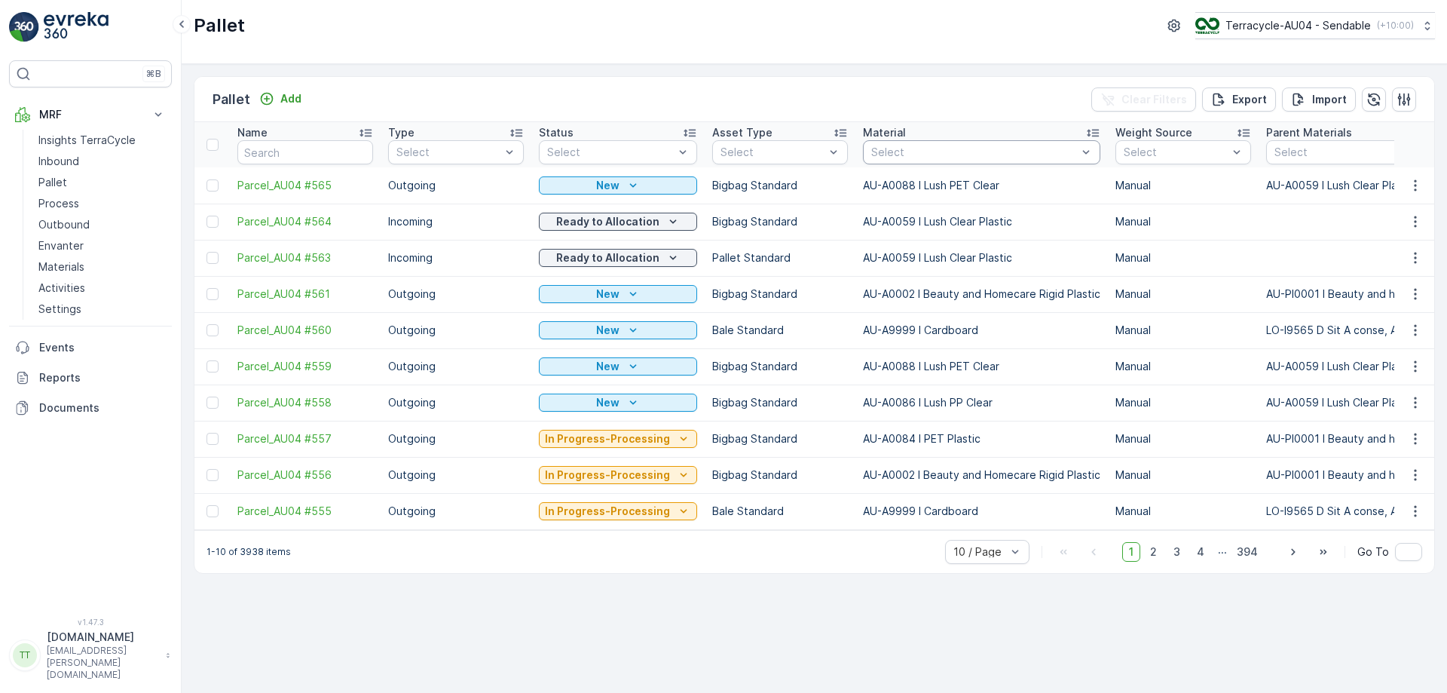
click at [961, 150] on div at bounding box center [974, 152] width 209 height 12
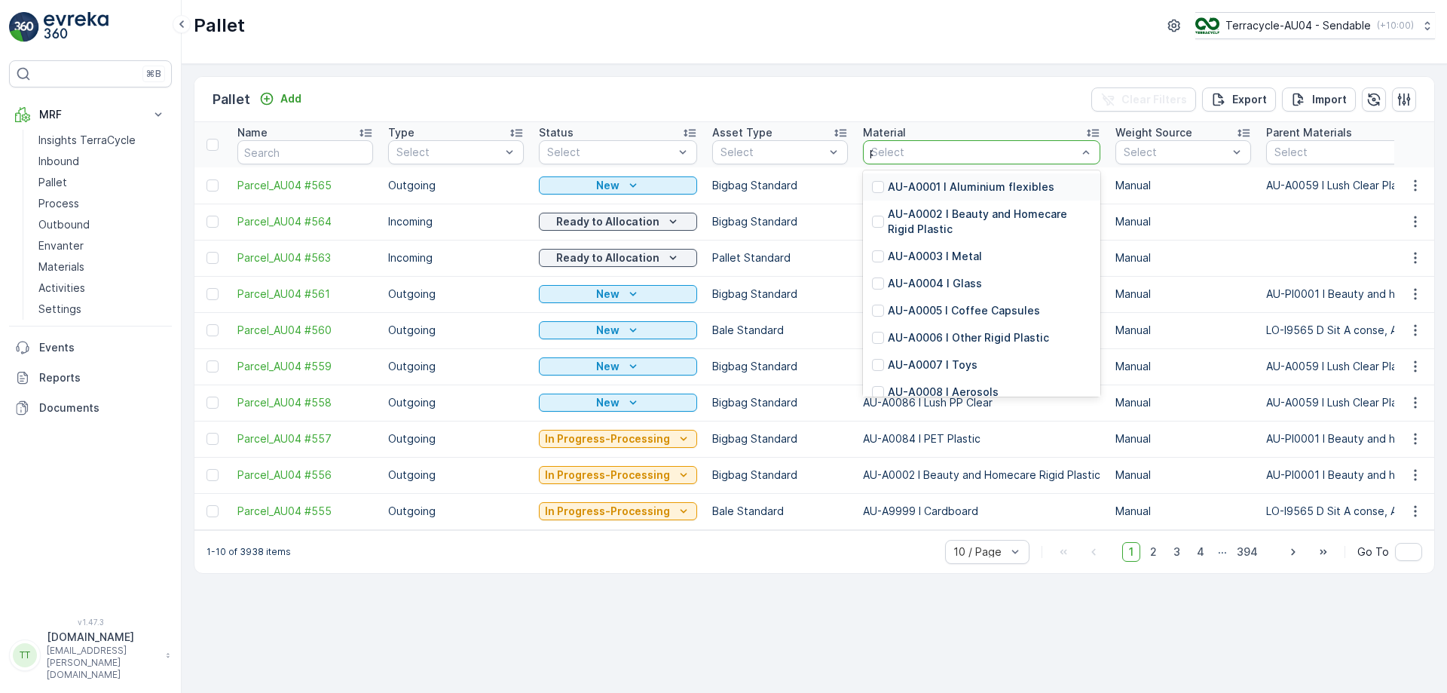
type input "pet"
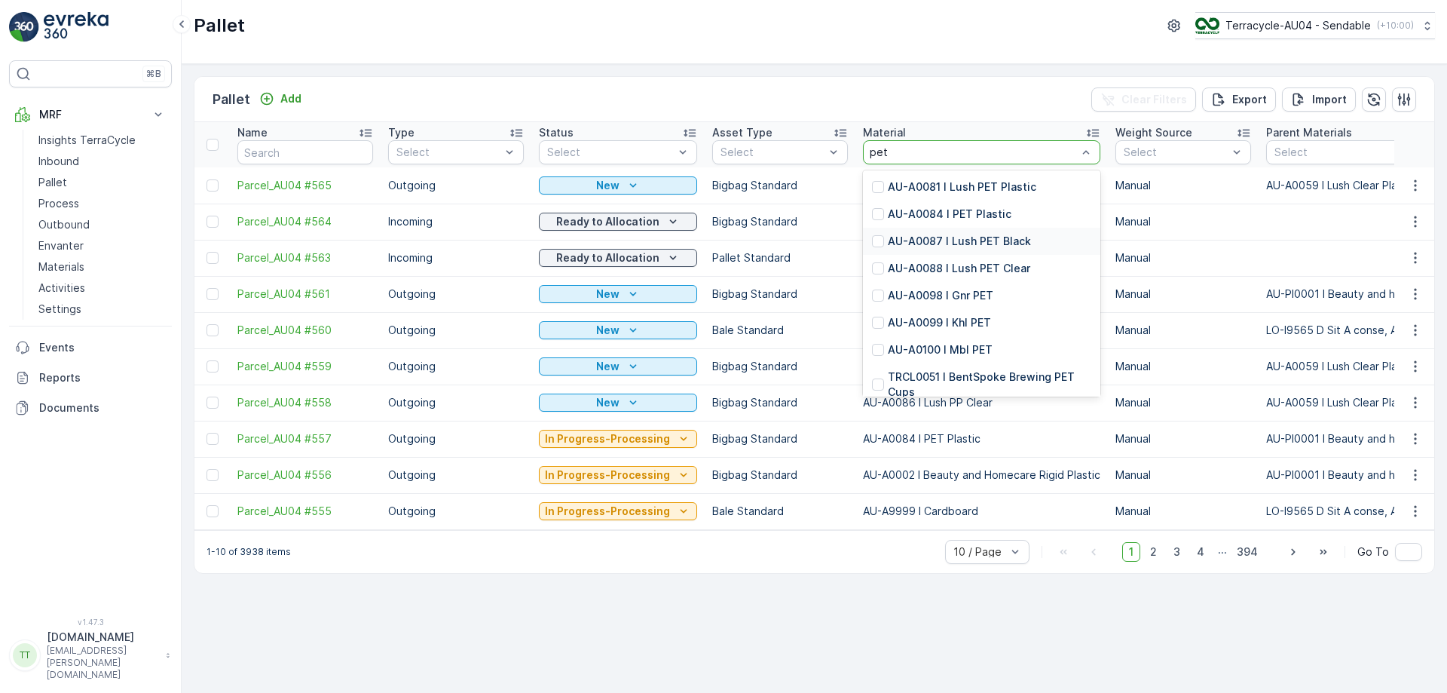
click at [927, 240] on p "AU-A0087 I Lush PET Black" at bounding box center [959, 241] width 143 height 15
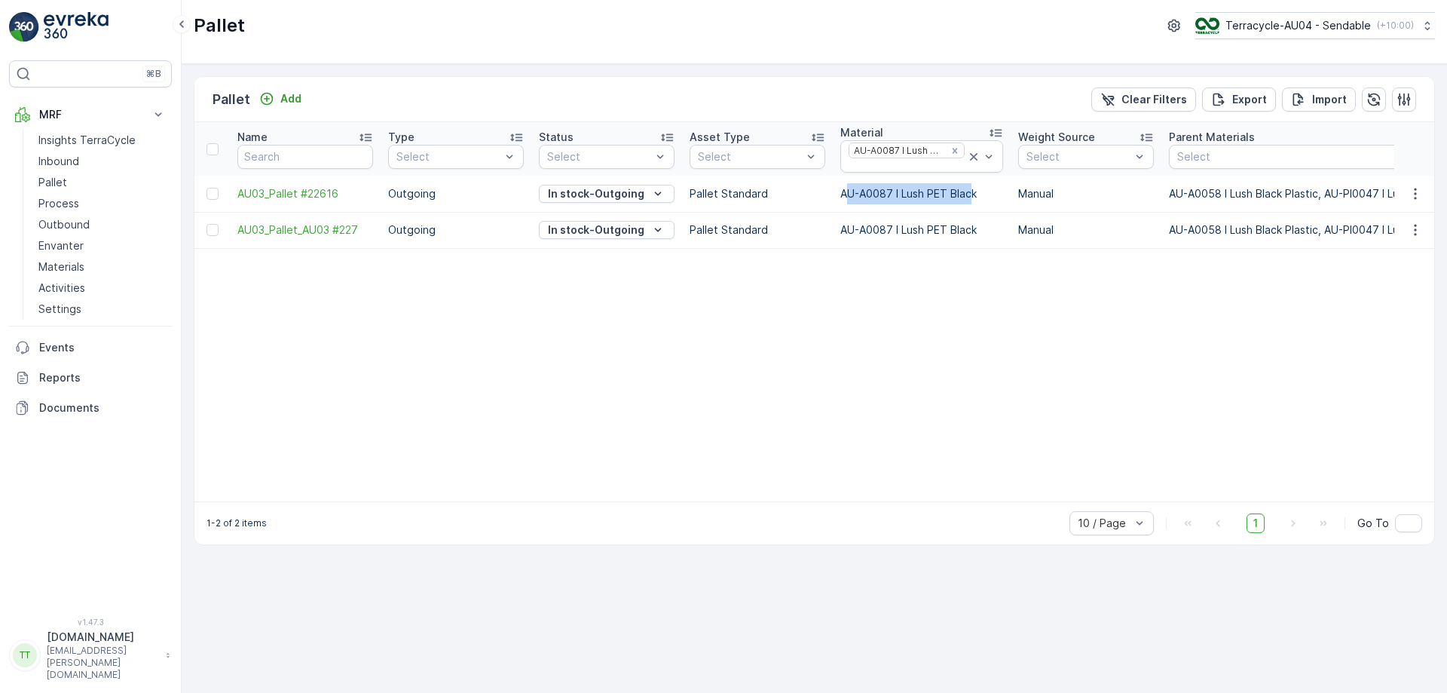
drag, startPoint x: 845, startPoint y: 198, endPoint x: 975, endPoint y: 202, distance: 130.5
click at [975, 202] on td "AU-A0087 I Lush PET Black" at bounding box center [922, 194] width 178 height 36
drag, startPoint x: 840, startPoint y: 192, endPoint x: 1000, endPoint y: 198, distance: 159.9
click at [1000, 198] on td "AU-A0087 I Lush PET Black" at bounding box center [922, 194] width 178 height 36
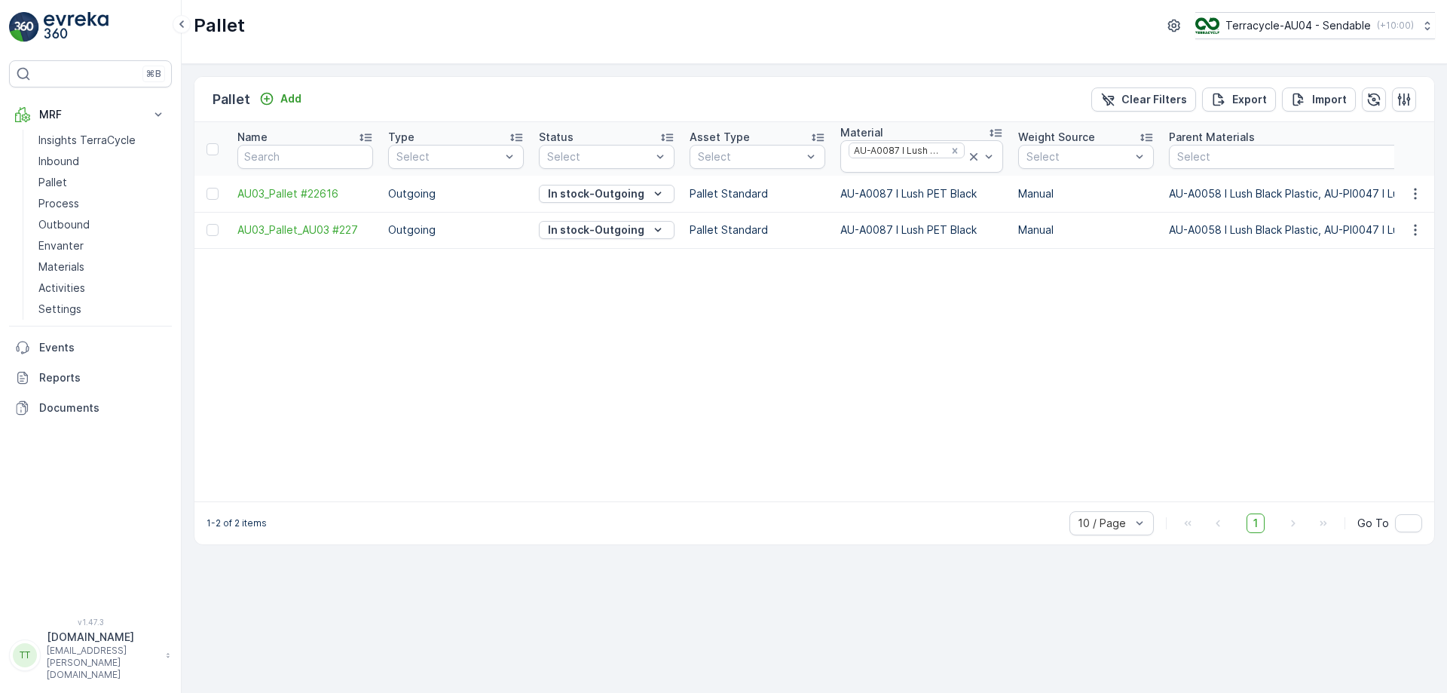
click at [96, 198] on link "Process" at bounding box center [101, 203] width 139 height 21
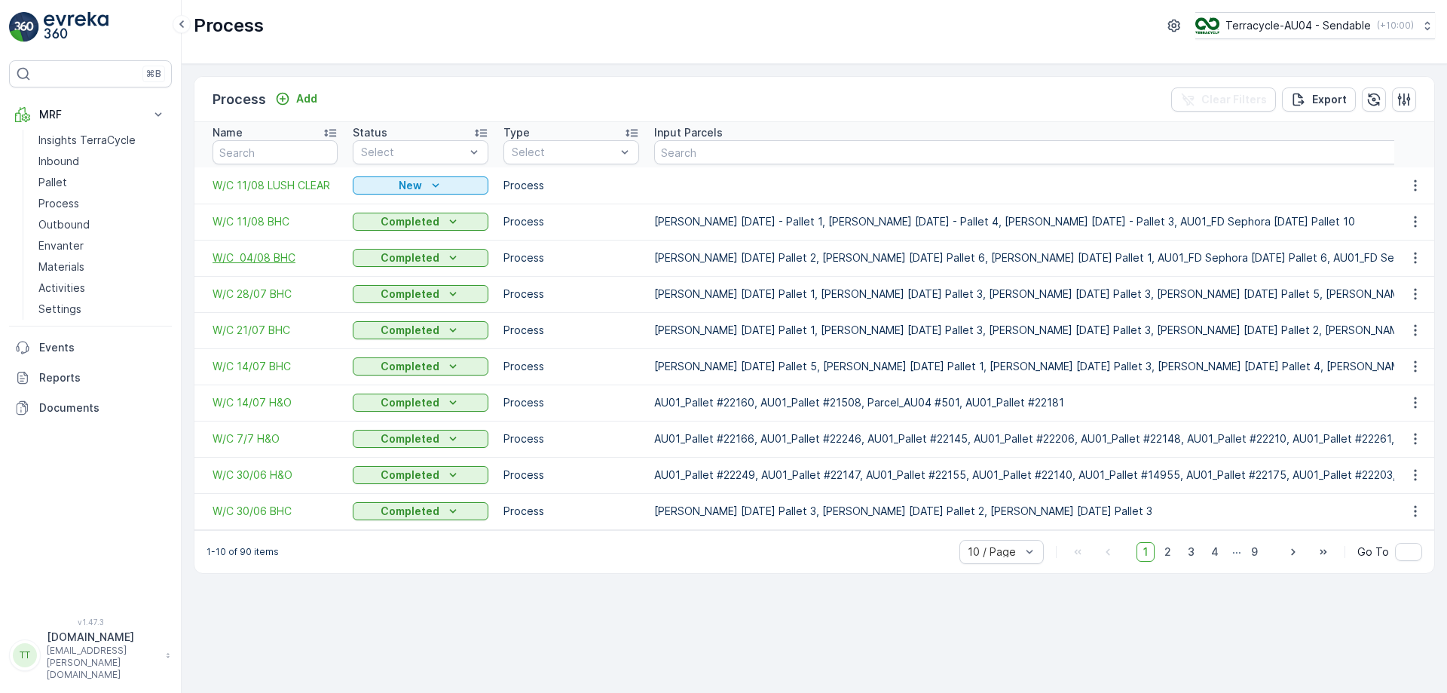
click at [261, 254] on span "W/C 04/08 BHC" at bounding box center [275, 257] width 125 height 15
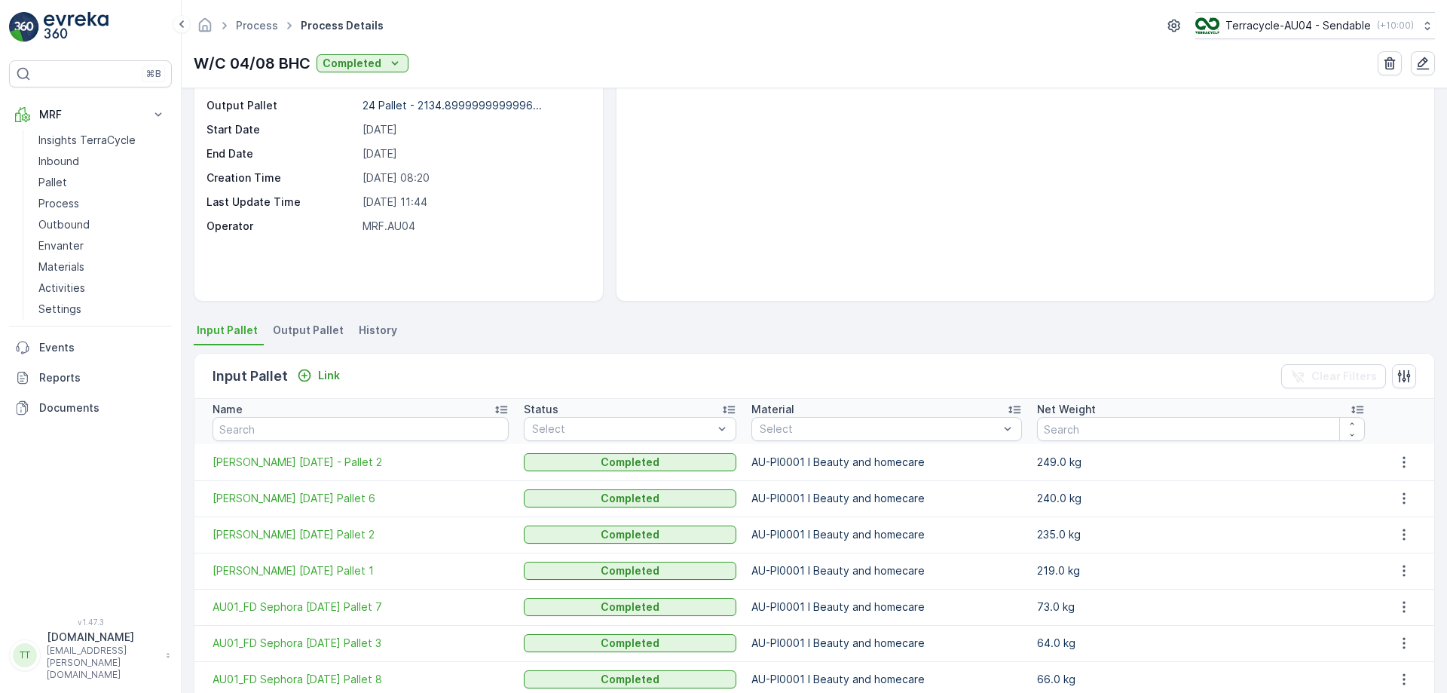
scroll to position [101, 0]
drag, startPoint x: 766, startPoint y: 529, endPoint x: 942, endPoint y: 536, distance: 175.8
click at [942, 536] on td "AU-PI0001 I Beauty and homecare" at bounding box center [886, 534] width 285 height 36
click at [62, 199] on p "Process" at bounding box center [58, 203] width 41 height 15
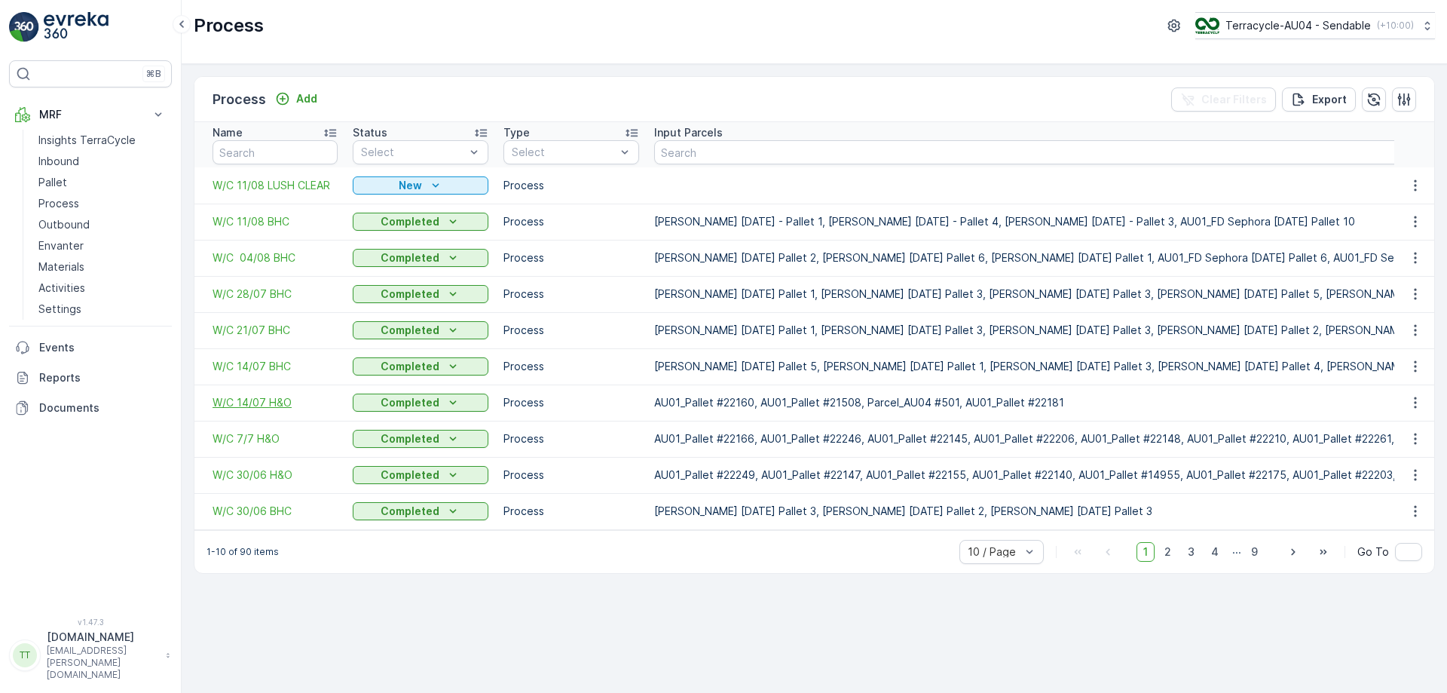
click at [243, 404] on span "W/C 14/07 H&O" at bounding box center [275, 402] width 125 height 15
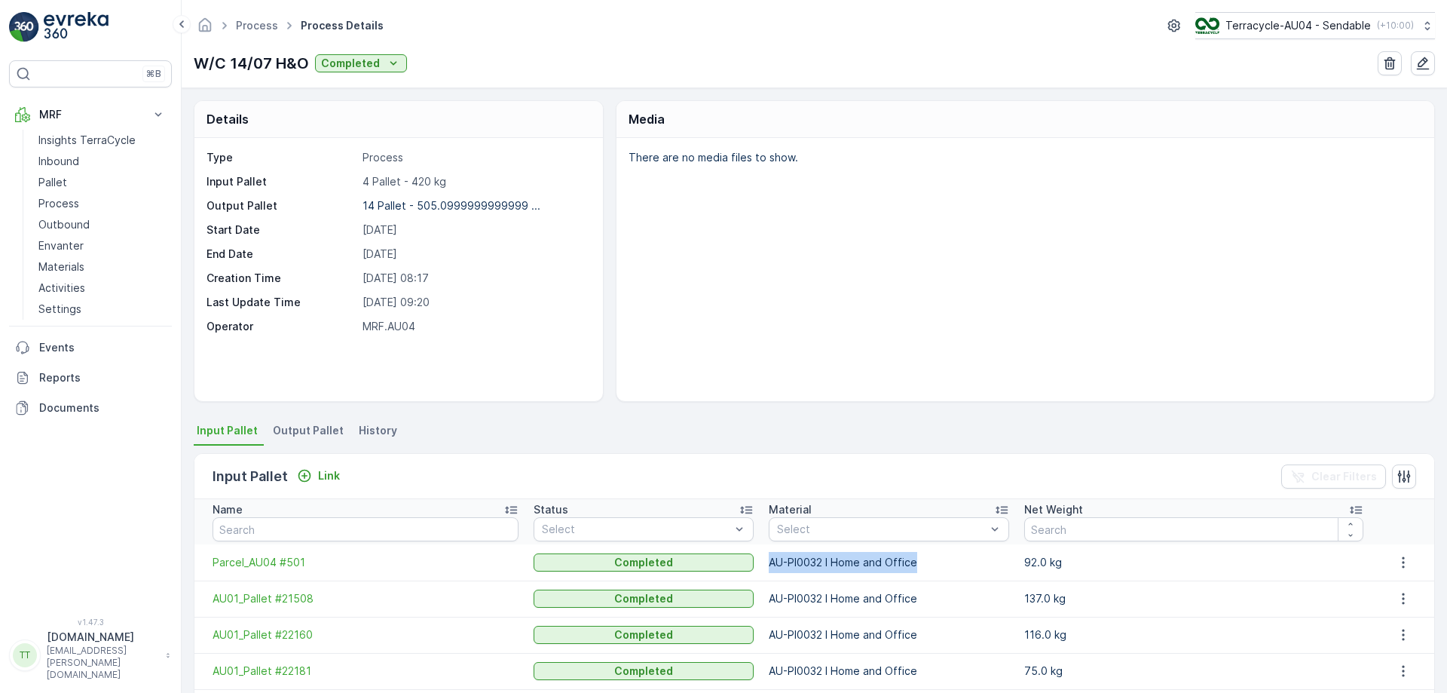
drag, startPoint x: 763, startPoint y: 562, endPoint x: 936, endPoint y: 558, distance: 173.4
click at [936, 558] on td "AU-PI0032 I Home and Office" at bounding box center [889, 562] width 256 height 36
click at [85, 204] on link "Process" at bounding box center [101, 203] width 139 height 21
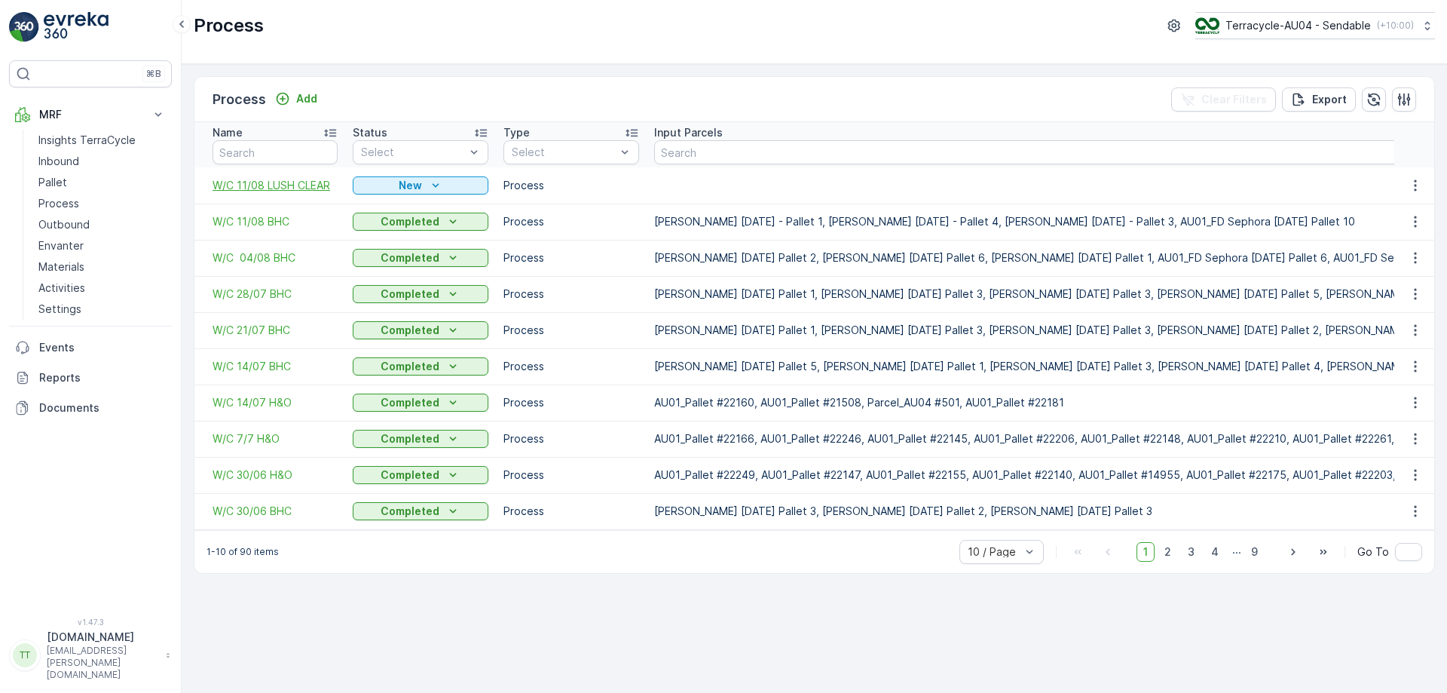
click at [295, 188] on span "W/C 11/08 LUSH CLEAR" at bounding box center [275, 185] width 125 height 15
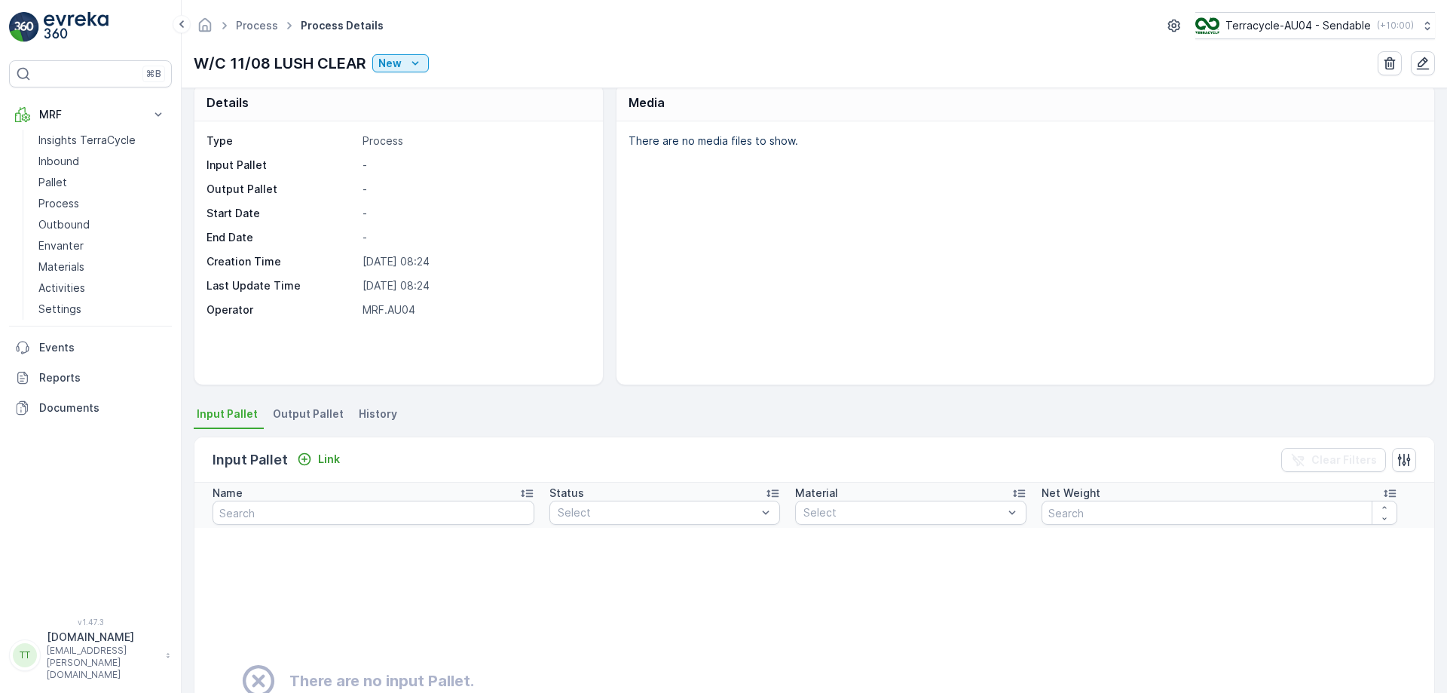
scroll to position [17, 0]
click at [367, 431] on div "Input Pallet Link Clear Filters Name Status Select Material Select Net Weight T…" at bounding box center [815, 657] width 1242 height 458
click at [78, 199] on link "Process" at bounding box center [101, 203] width 139 height 21
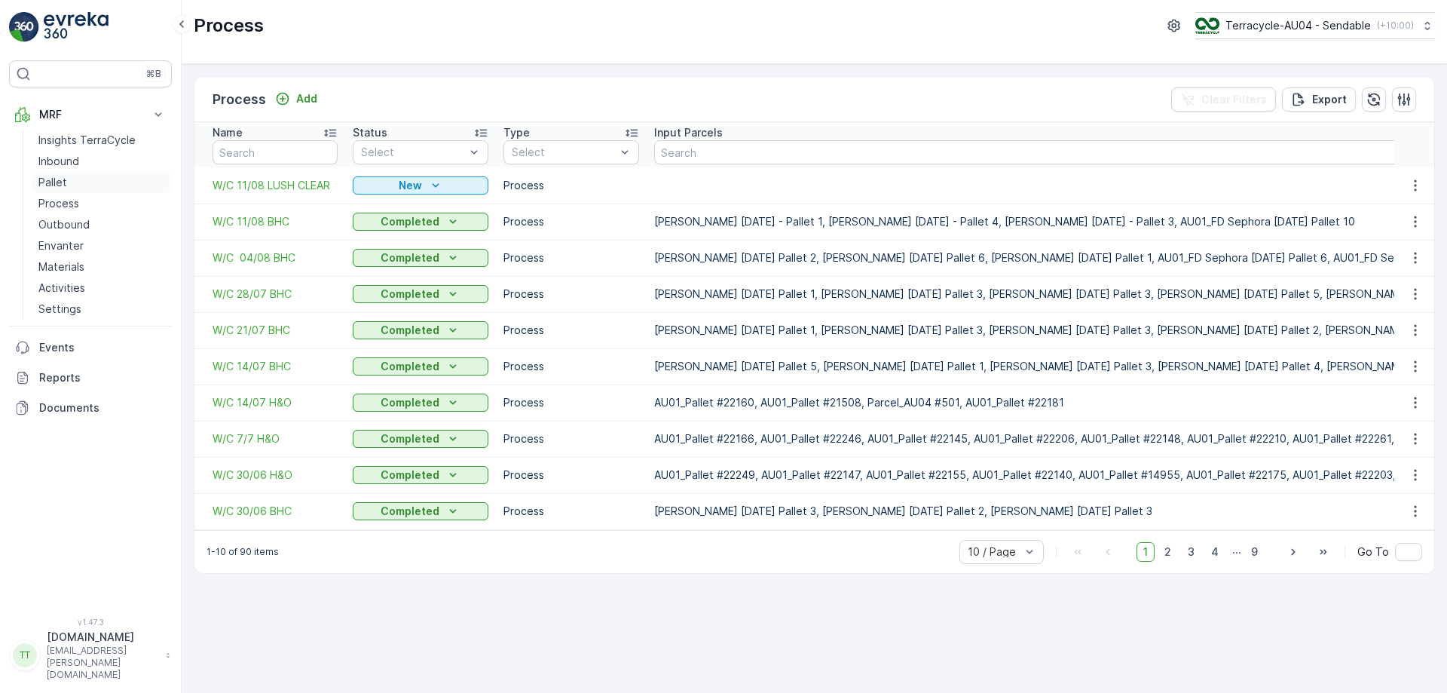
click at [80, 186] on link "Pallet" at bounding box center [101, 182] width 139 height 21
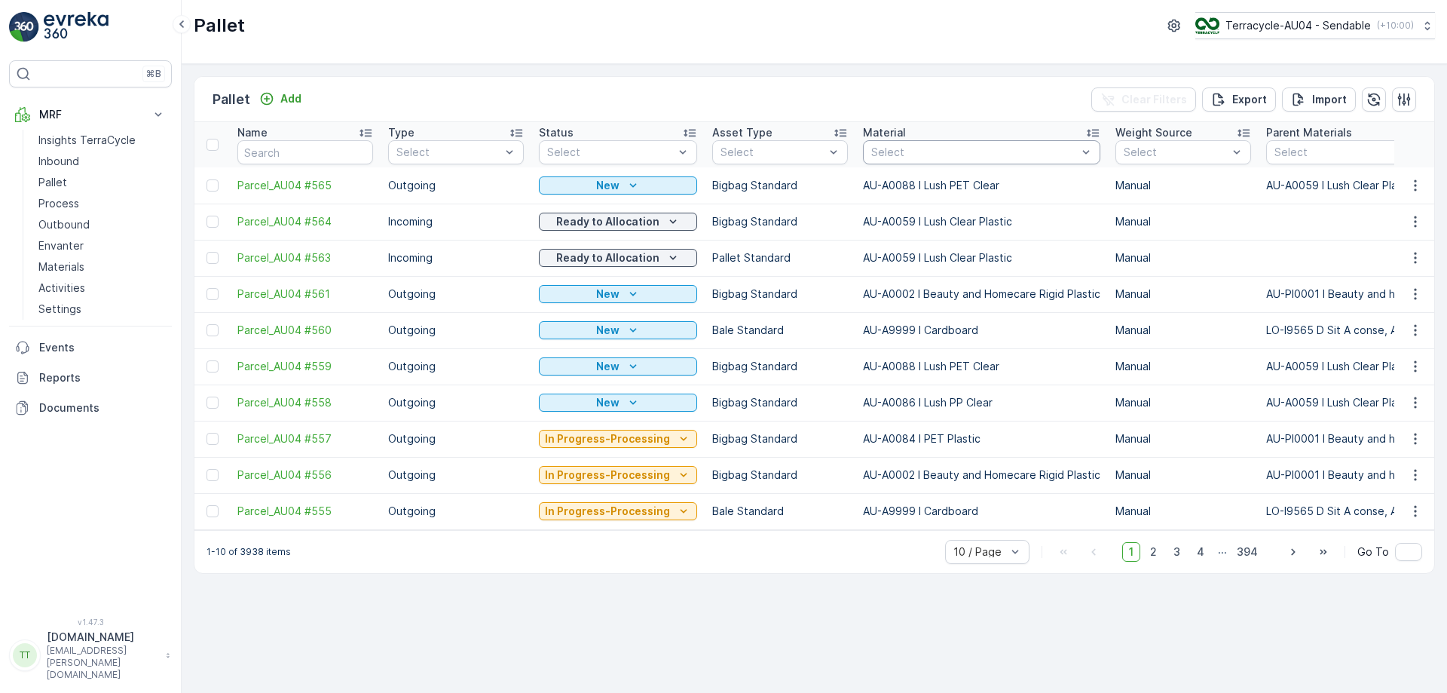
click at [907, 155] on div at bounding box center [974, 152] width 209 height 12
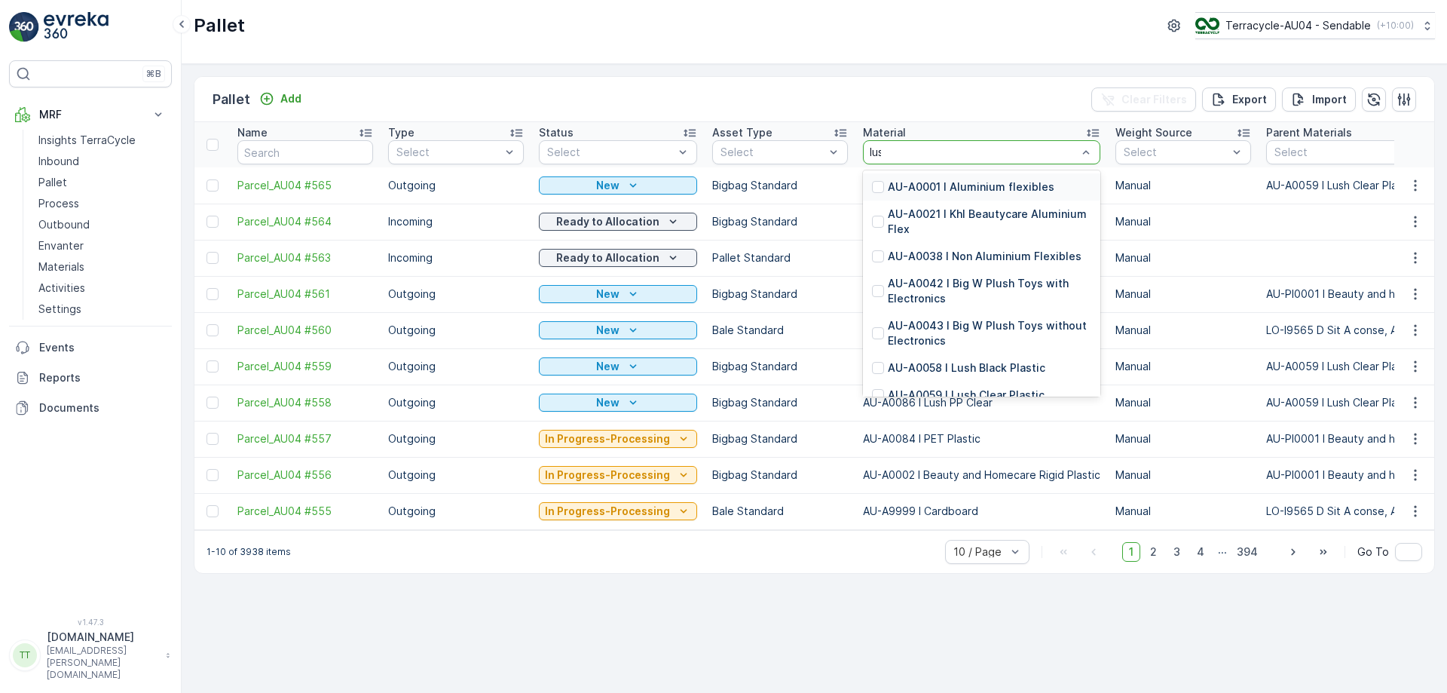
type input "lush"
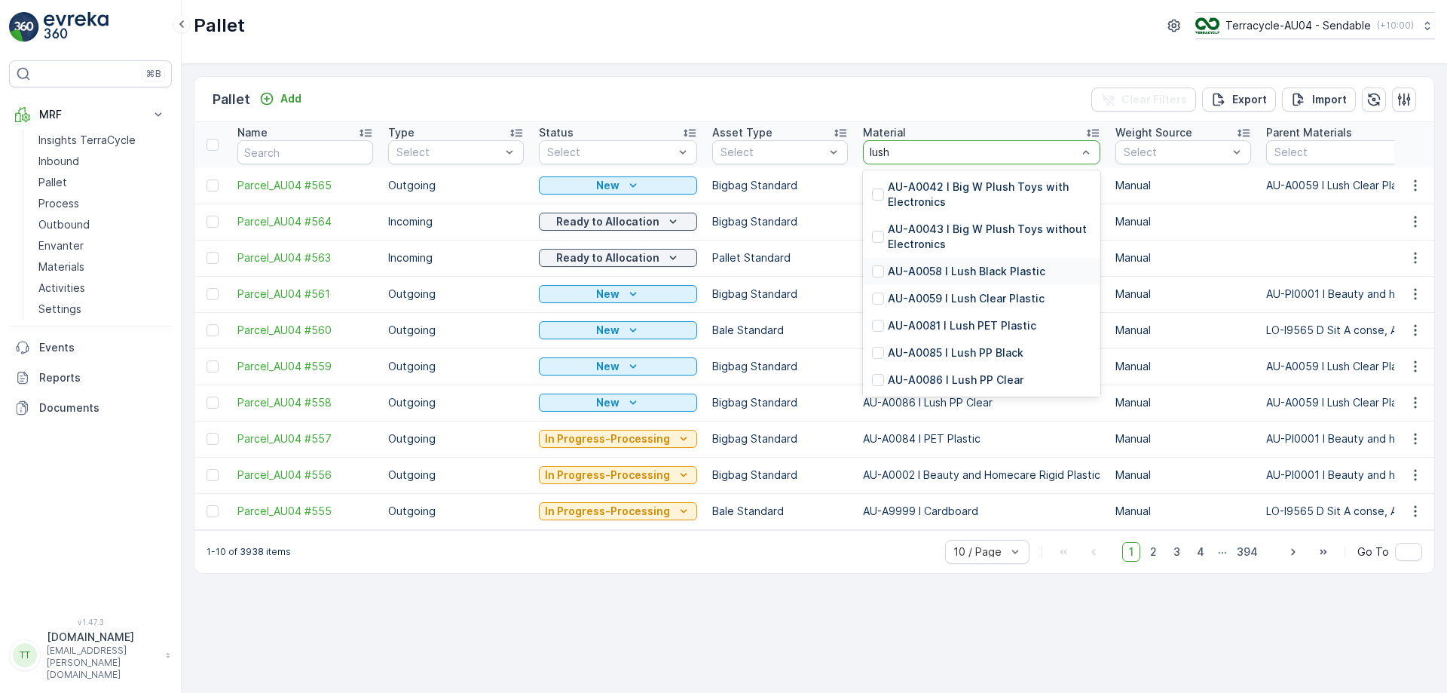
click at [942, 277] on p "AU-A0058 I Lush Black Plastic" at bounding box center [967, 271] width 158 height 15
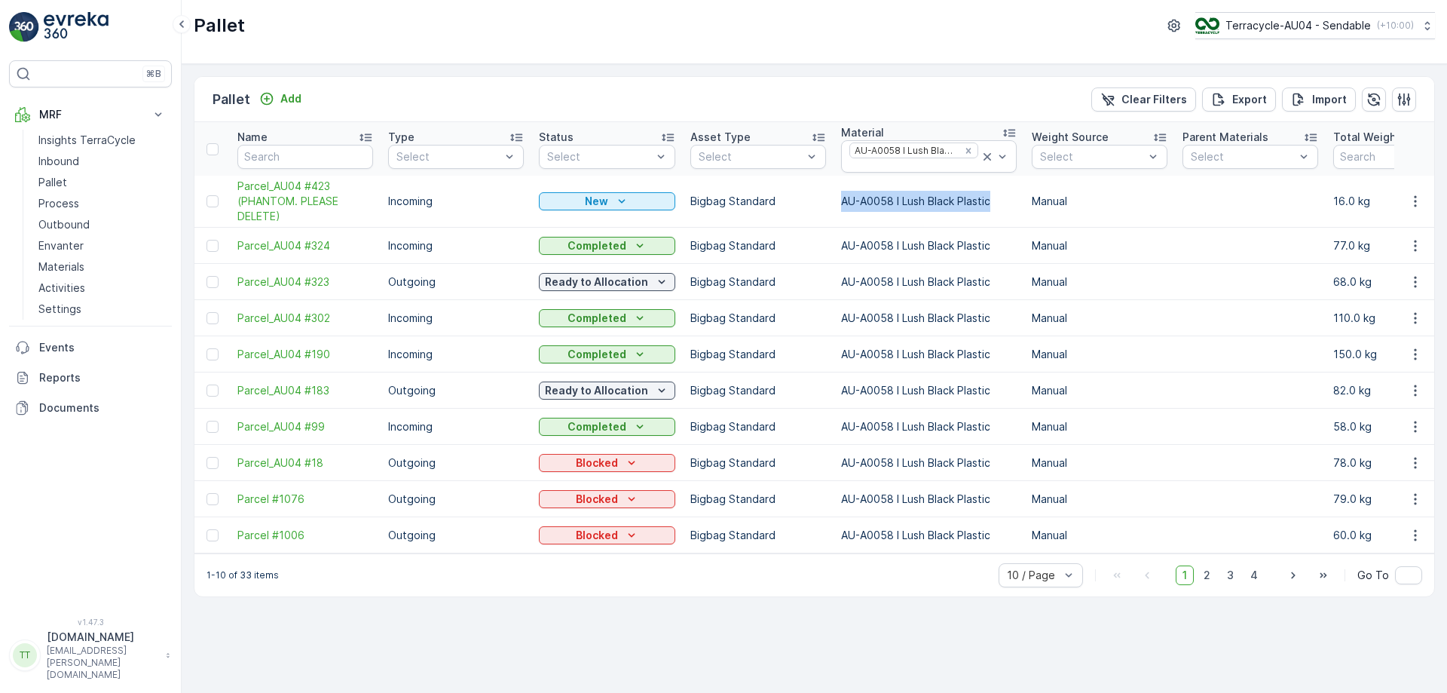
drag, startPoint x: 841, startPoint y: 197, endPoint x: 997, endPoint y: 207, distance: 155.7
click at [997, 207] on td "AU-A0058 I Lush Black Plastic" at bounding box center [929, 202] width 191 height 52
click at [980, 155] on icon at bounding box center [987, 156] width 15 height 15
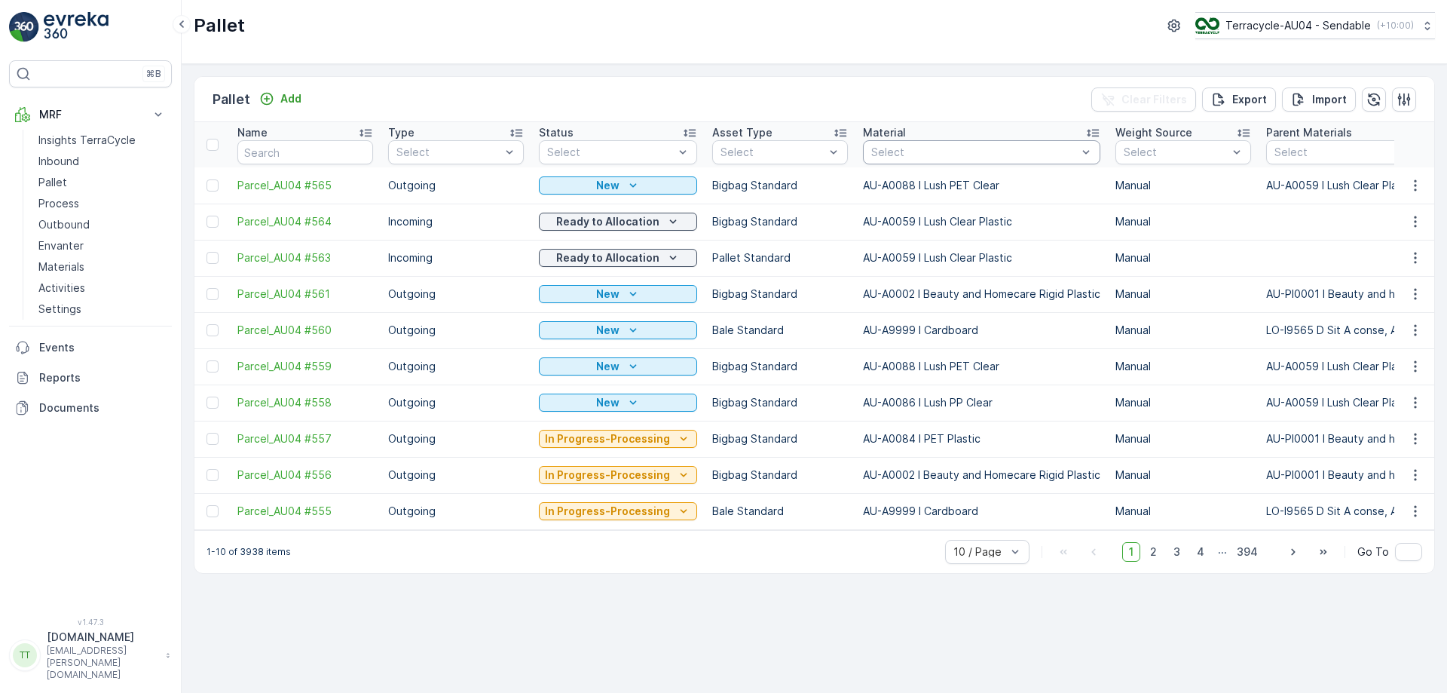
click at [939, 152] on div at bounding box center [974, 152] width 209 height 12
type input "lush cle"
click at [934, 177] on div "AU-A0059 I Lush Clear Plastic" at bounding box center [981, 186] width 237 height 27
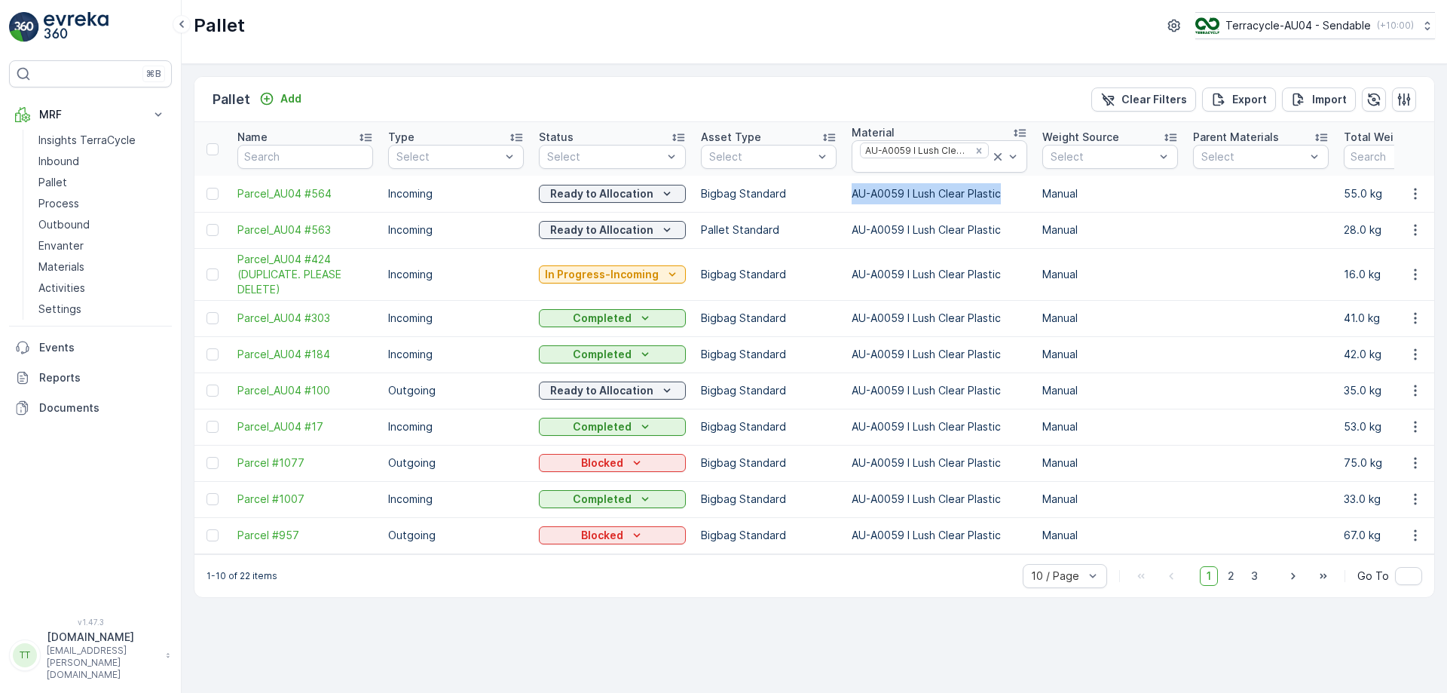
drag, startPoint x: 848, startPoint y: 201, endPoint x: 1006, endPoint y: 204, distance: 158.4
click at [1006, 204] on td "AU-A0059 I Lush Clear Plastic" at bounding box center [939, 194] width 191 height 36
click at [896, 161] on div at bounding box center [925, 166] width 132 height 12
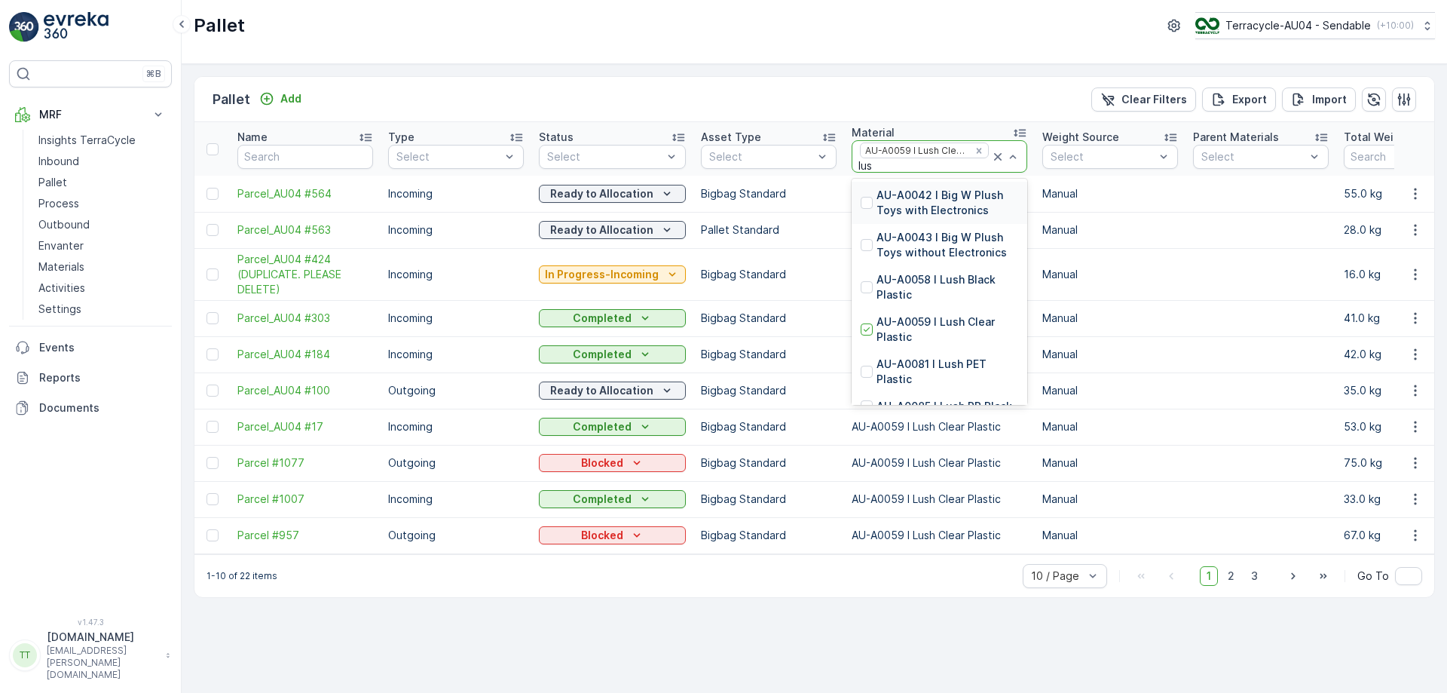
type input "lush"
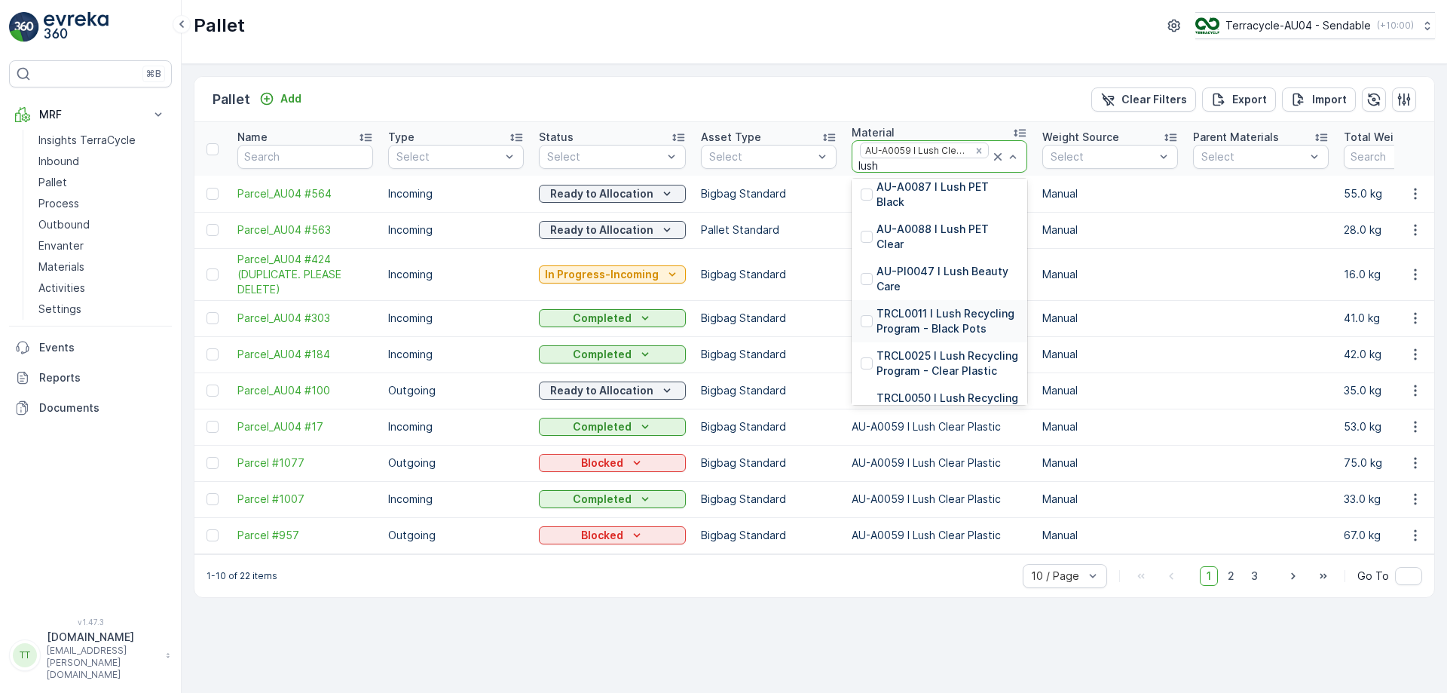
scroll to position [273, 0]
click at [945, 274] on p "AU-PI0047 I Lush Beauty Care" at bounding box center [948, 280] width 142 height 30
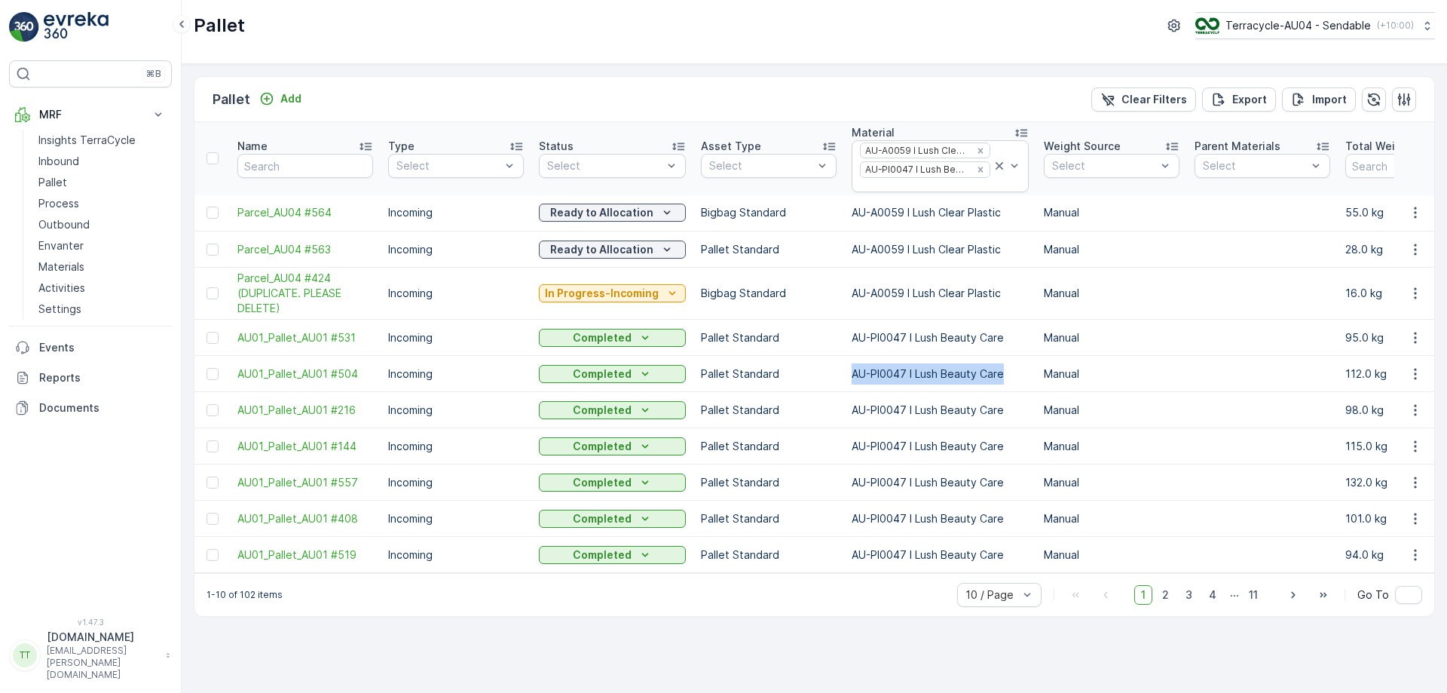
drag, startPoint x: 838, startPoint y: 367, endPoint x: 1000, endPoint y: 374, distance: 162.2
click at [996, 170] on icon at bounding box center [1000, 166] width 8 height 8
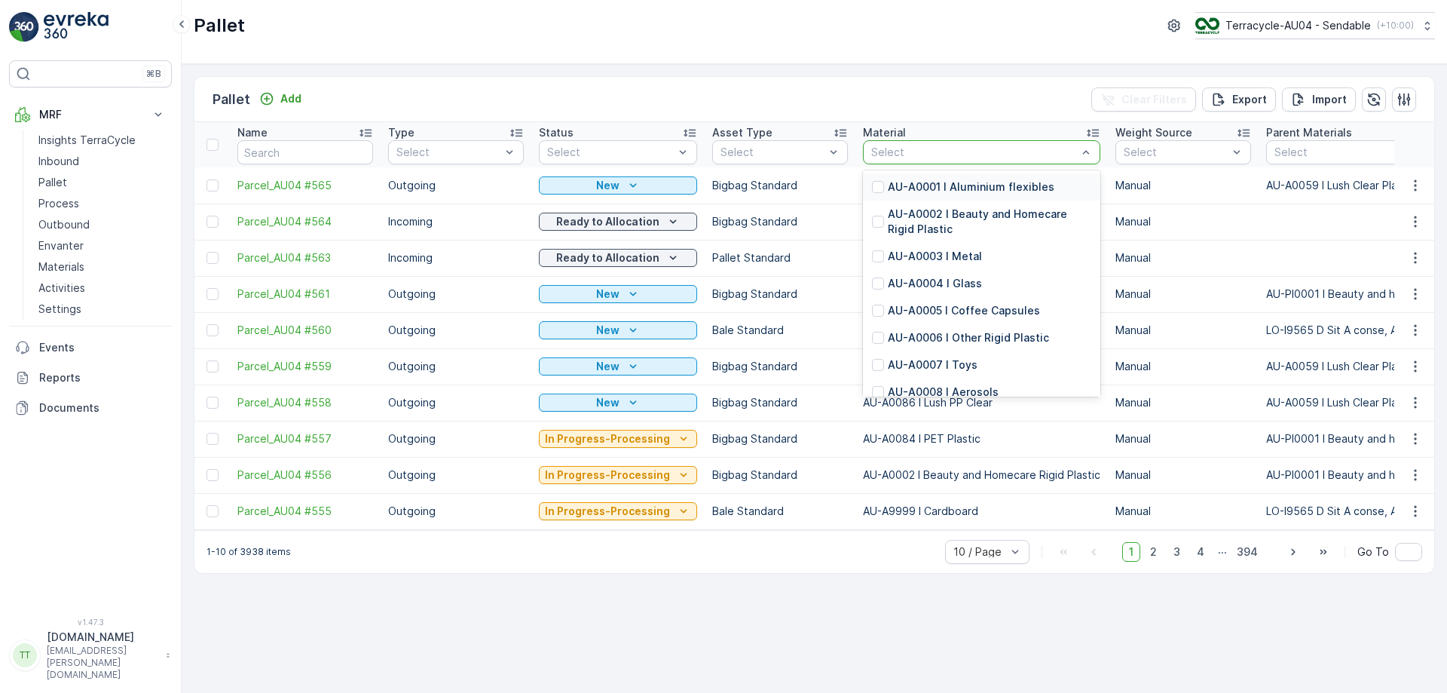
click at [890, 153] on div at bounding box center [974, 152] width 209 height 12
type input "mbl"
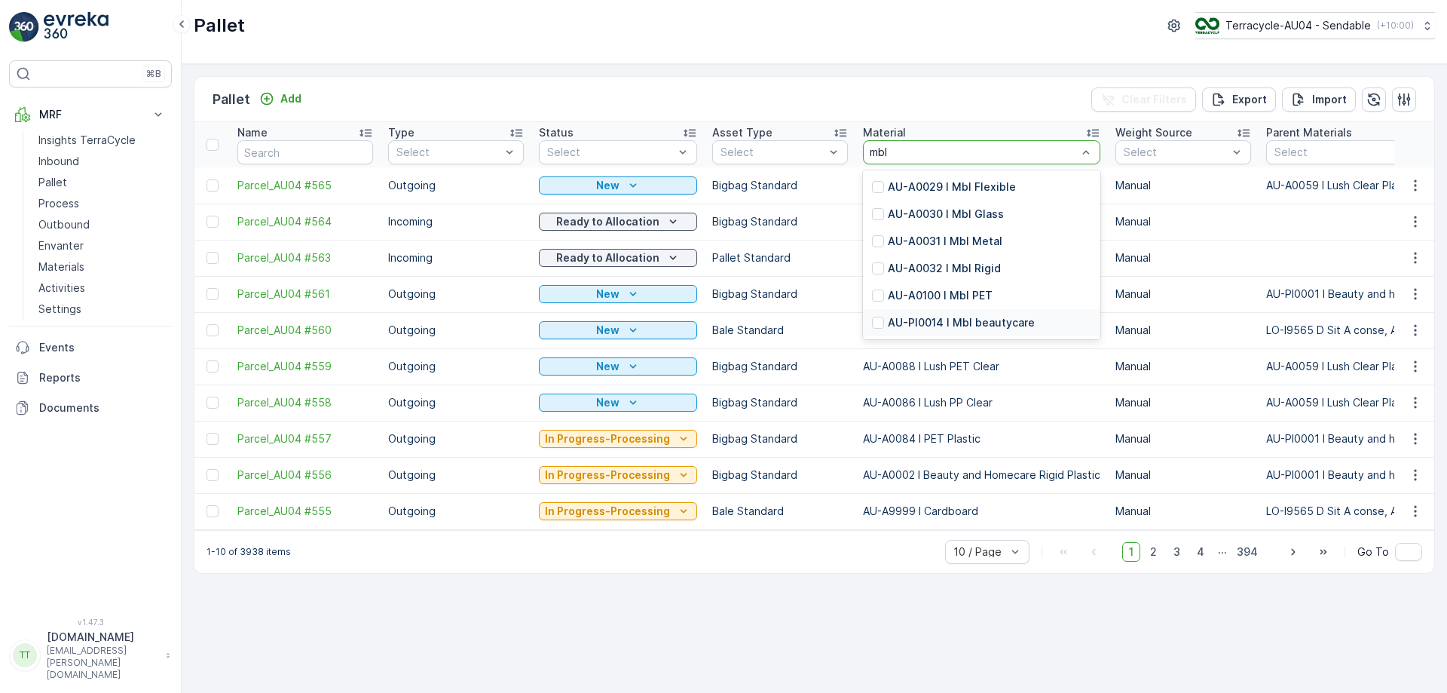
click at [929, 319] on p "AU-PI0014 I Mbl beautycare" at bounding box center [961, 322] width 147 height 15
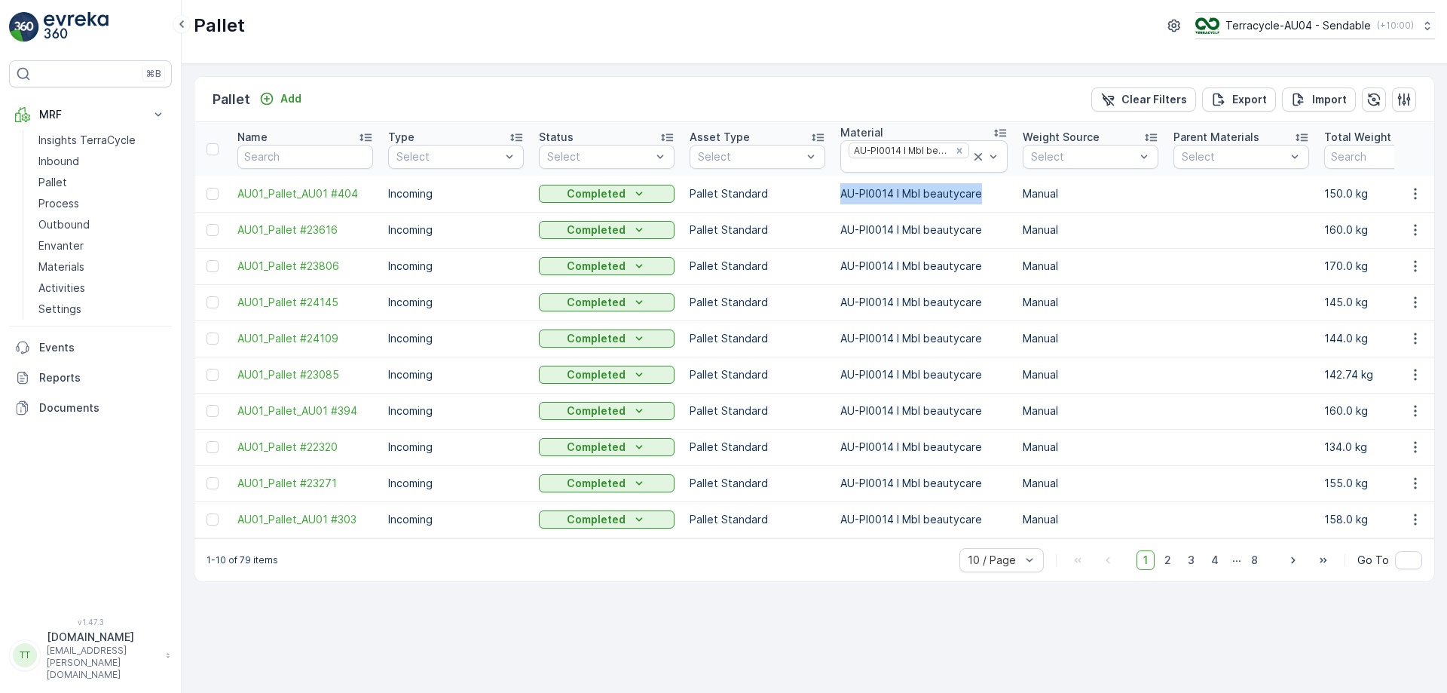
drag, startPoint x: 842, startPoint y: 192, endPoint x: 985, endPoint y: 194, distance: 142.5
click at [985, 194] on td "AU-PI0014 I Mbl beautycare" at bounding box center [924, 194] width 182 height 36
click at [975, 155] on icon at bounding box center [979, 157] width 8 height 8
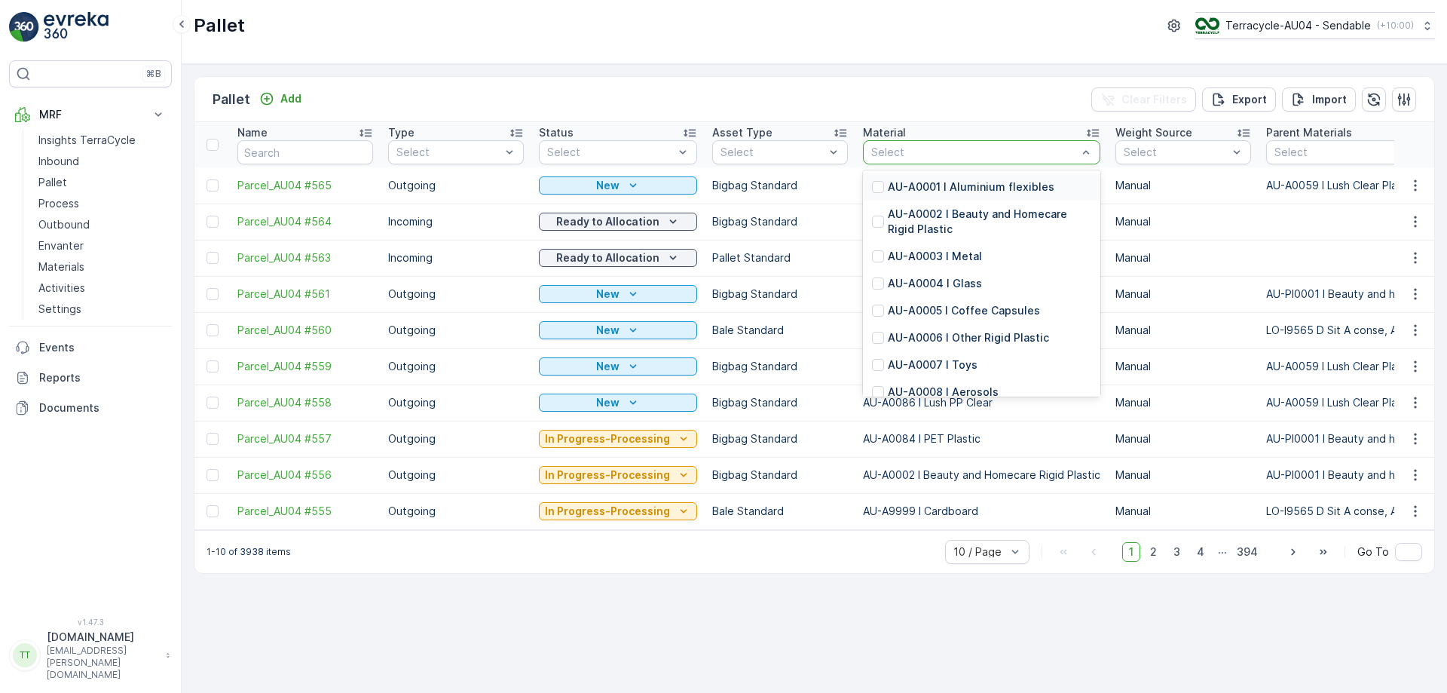
click at [901, 156] on div at bounding box center [974, 152] width 209 height 12
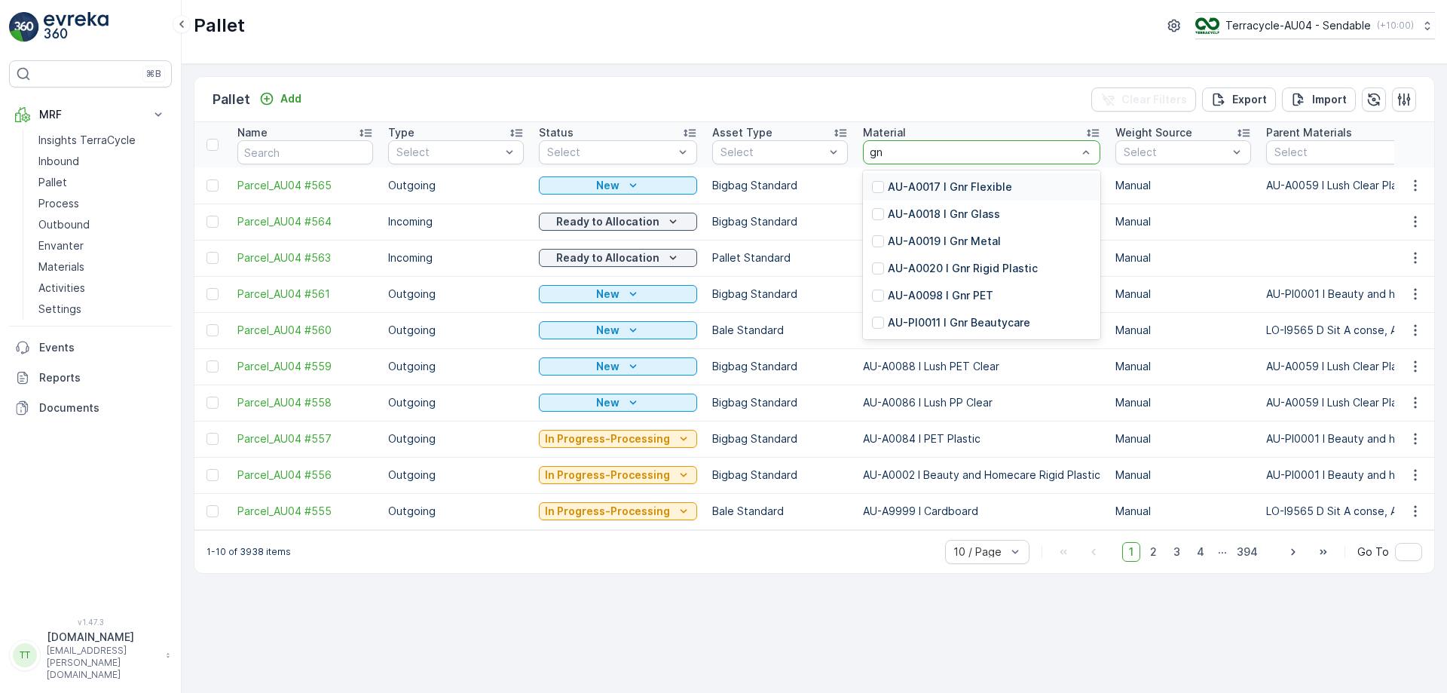
type input "gnr"
click at [907, 320] on p "AU-PI0011 I Gnr Beautycare" at bounding box center [959, 322] width 142 height 15
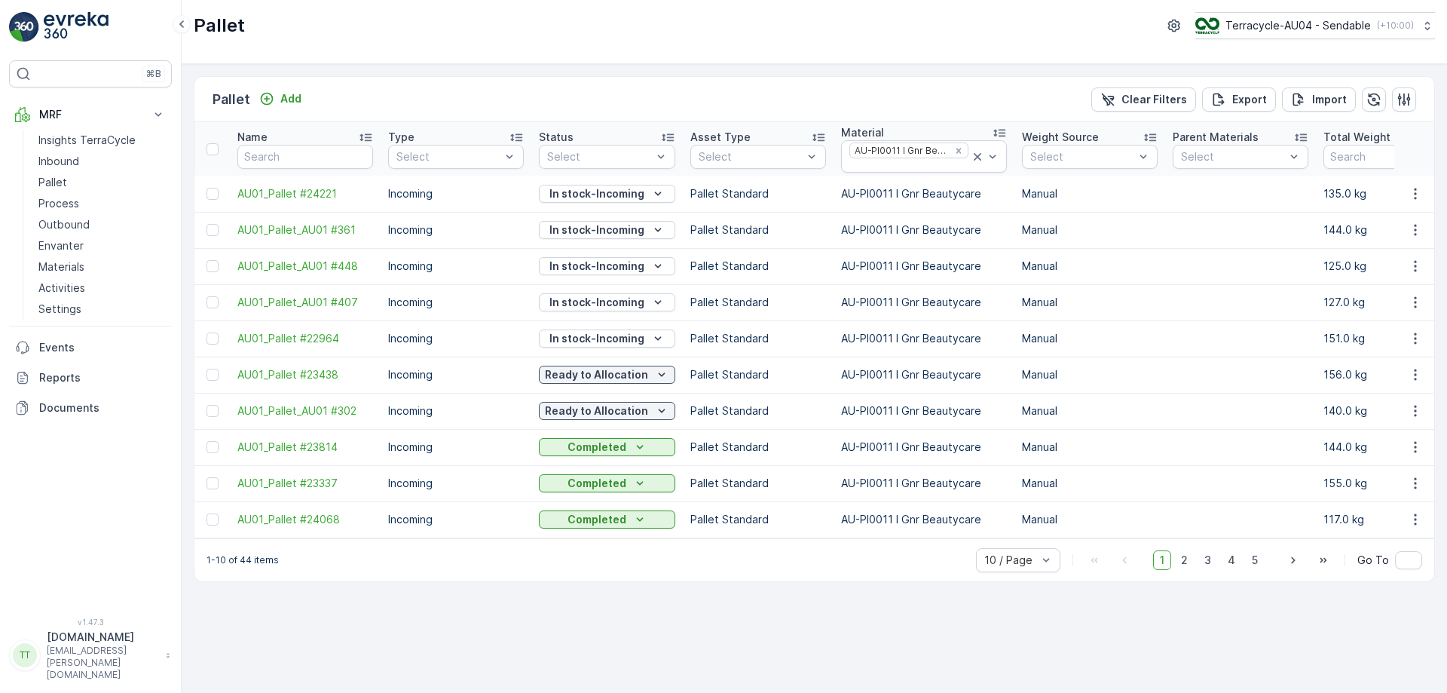
click at [844, 268] on td "AU-PI0011 I Gnr Beautycare" at bounding box center [924, 266] width 181 height 36
click at [974, 155] on icon at bounding box center [978, 157] width 8 height 8
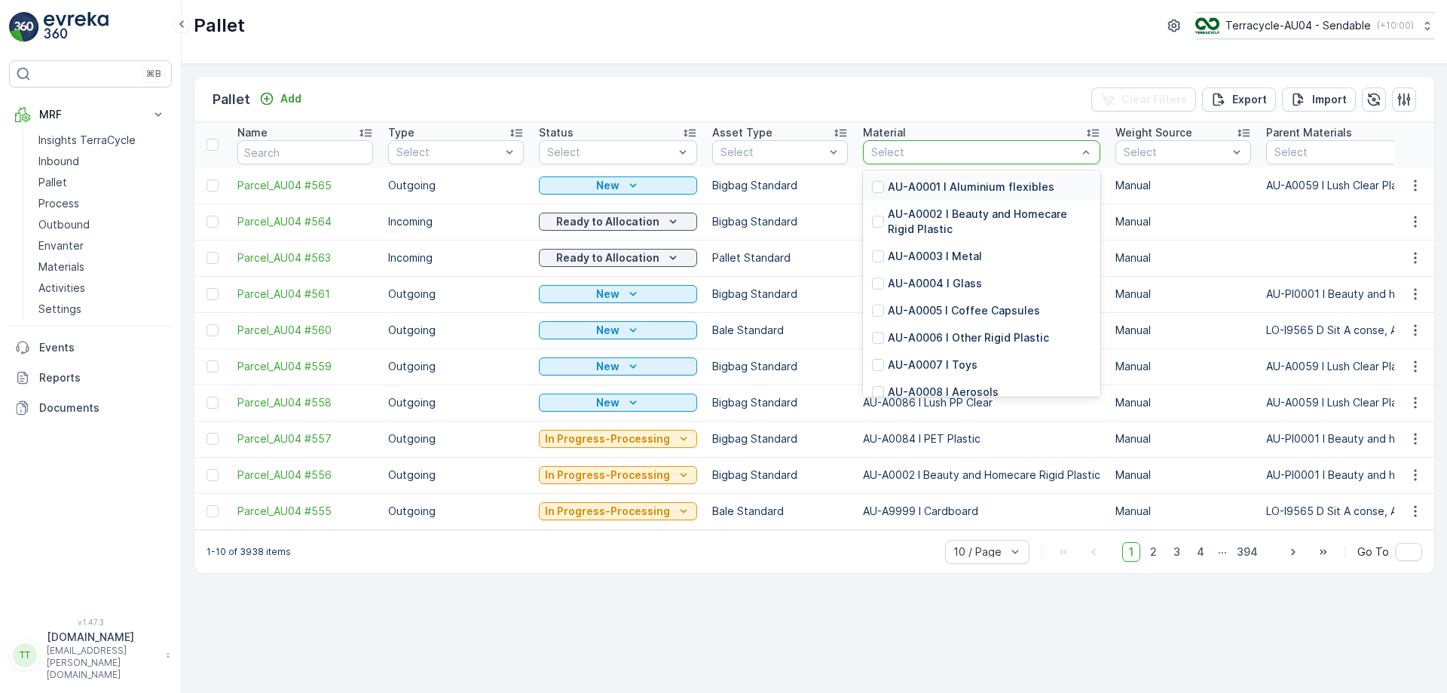
click at [883, 160] on div "Select" at bounding box center [981, 152] width 237 height 24
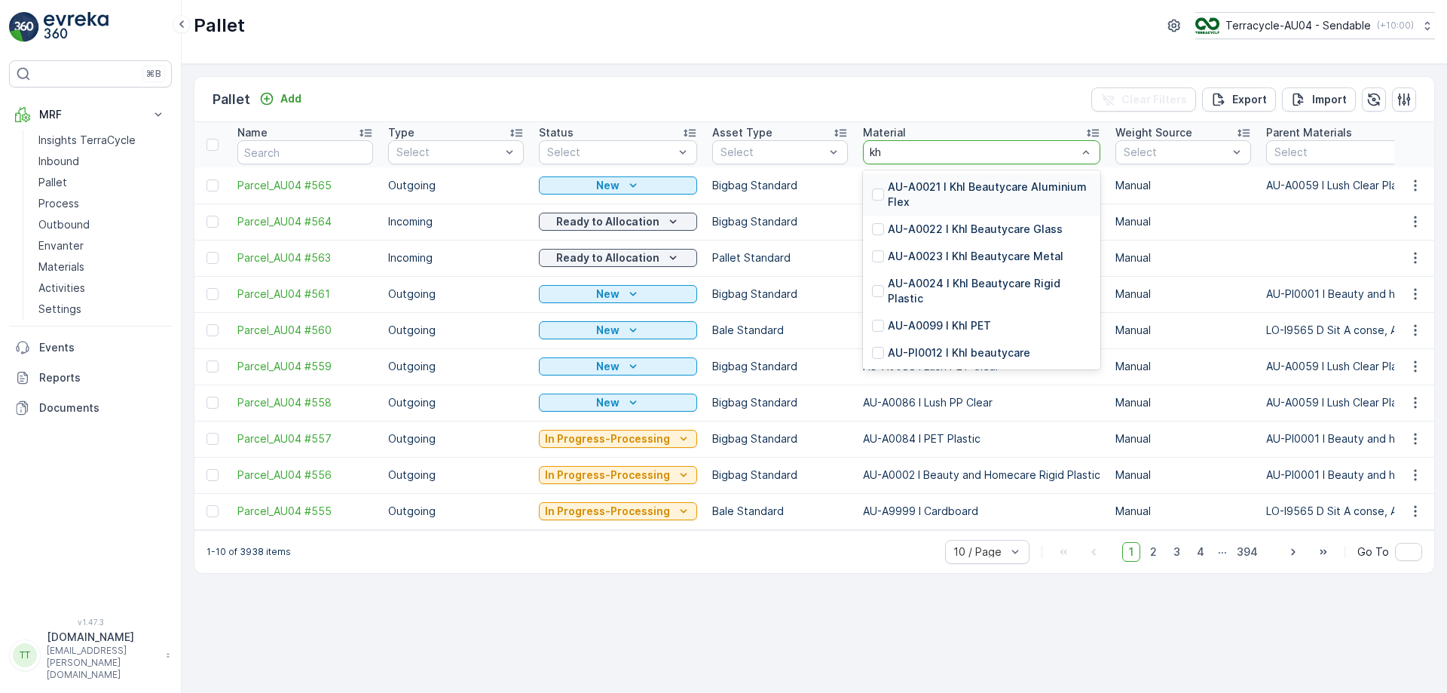
type input "khl"
click at [917, 364] on div "AU-PI0012 I Khl beautycare" at bounding box center [981, 352] width 237 height 27
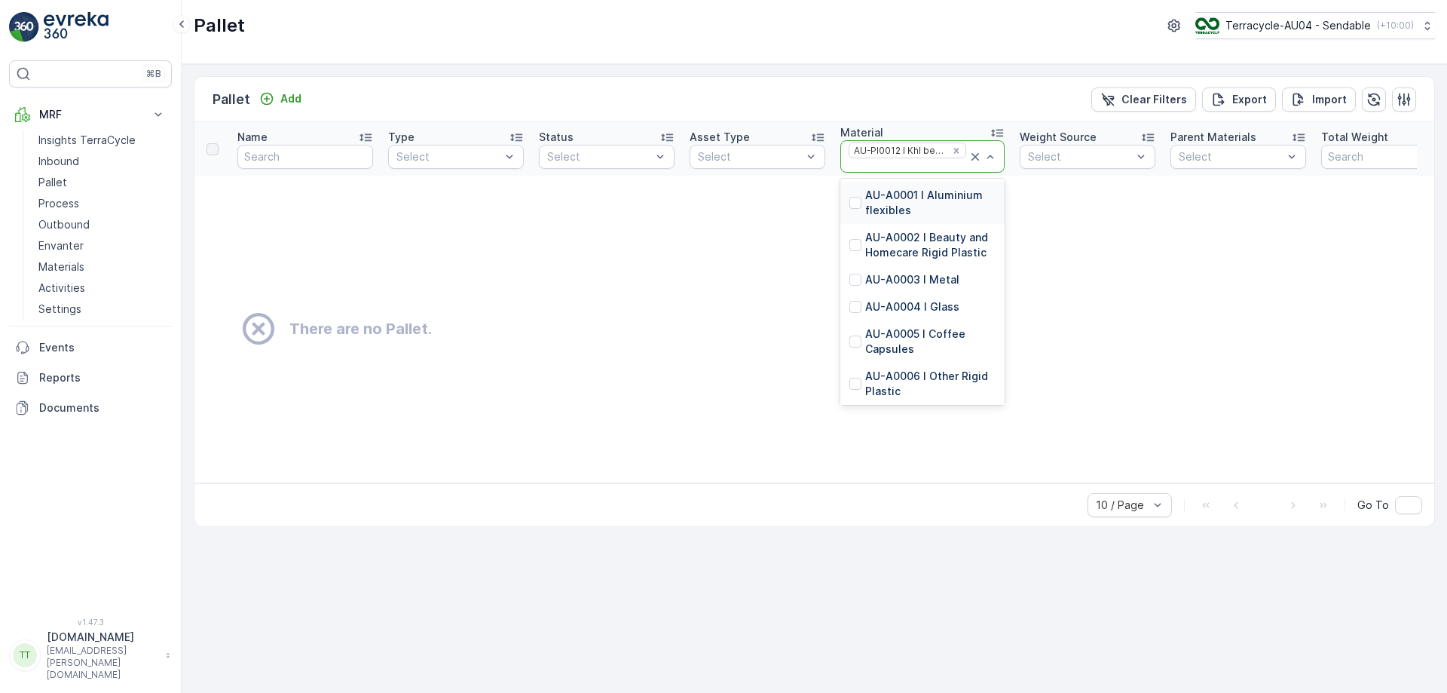
click at [898, 167] on div at bounding box center [907, 166] width 121 height 12
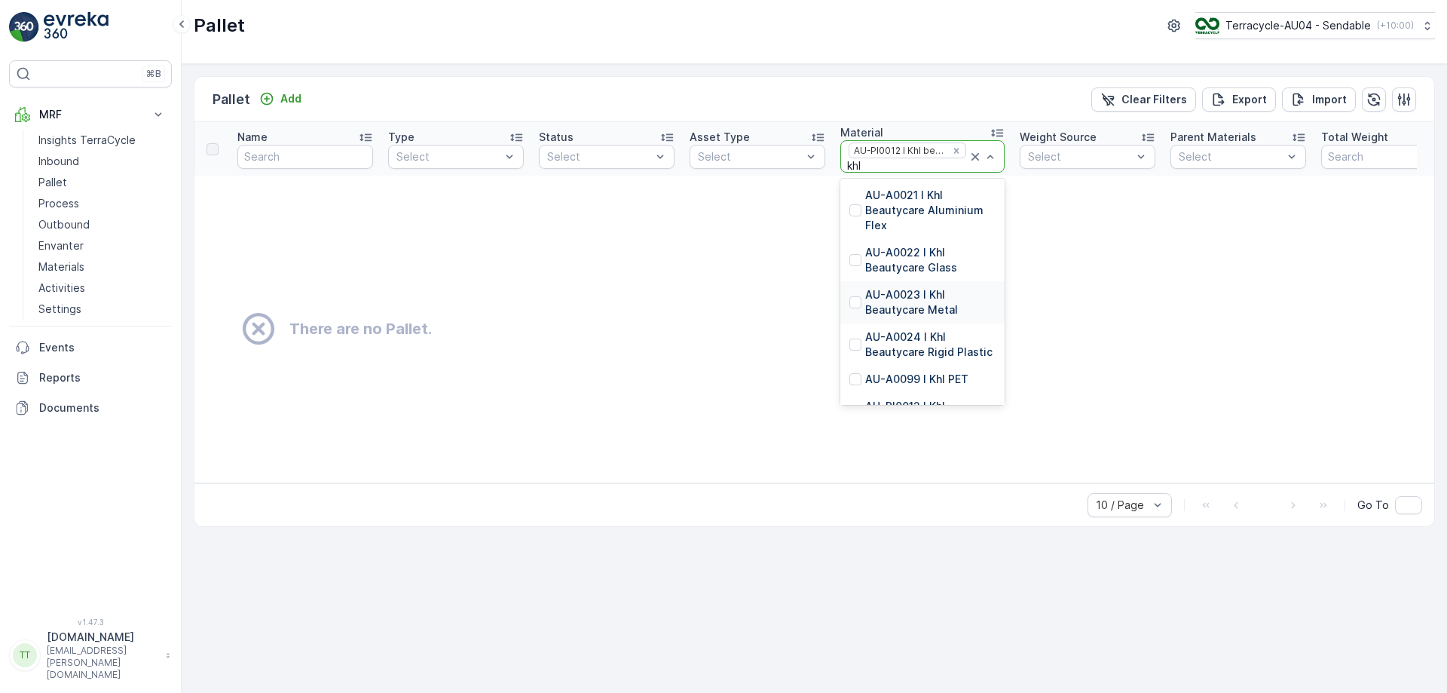
scroll to position [33, 0]
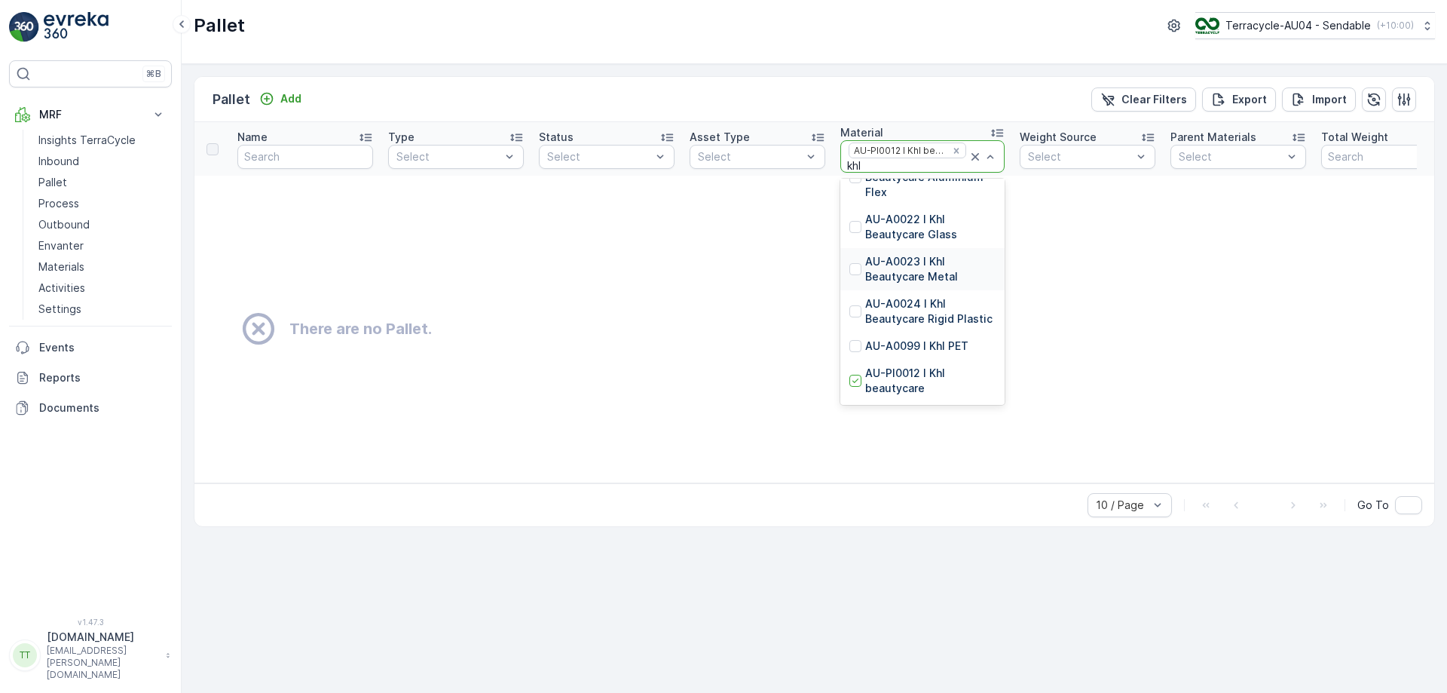
type input "khl"
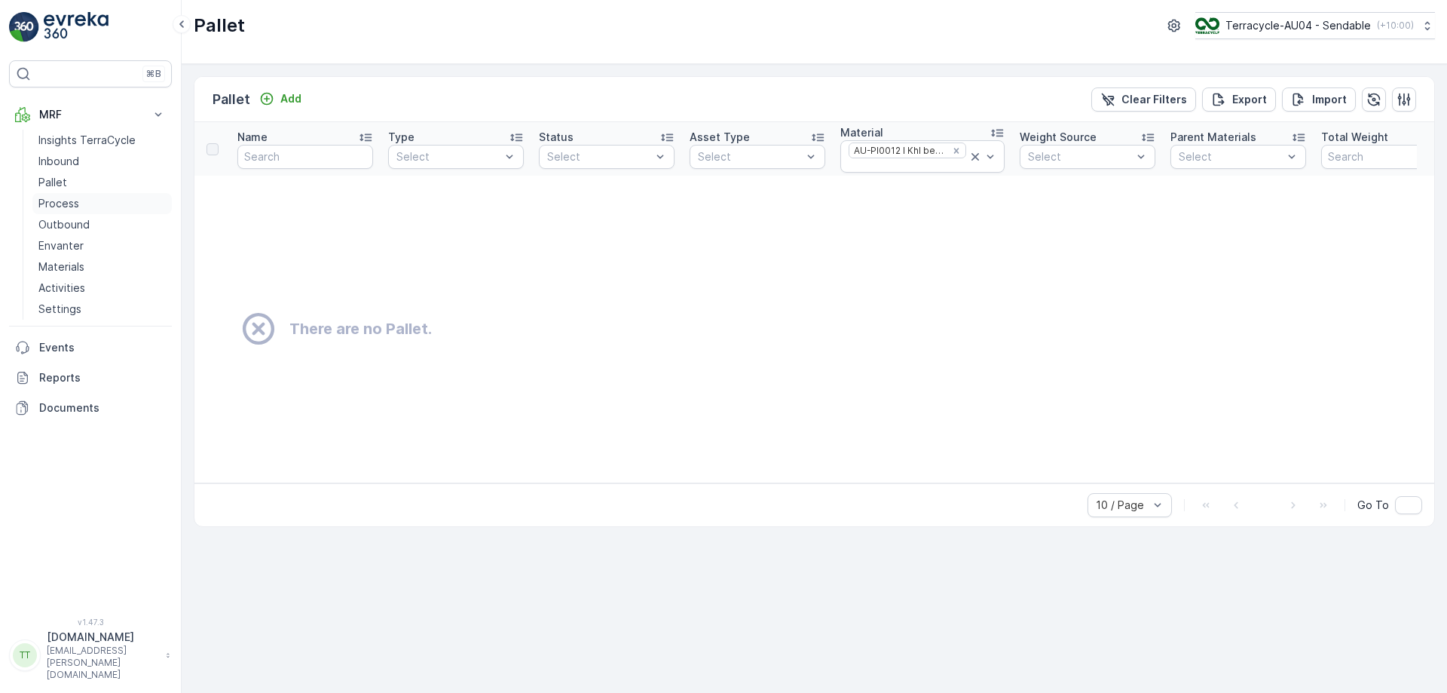
click at [92, 199] on link "Process" at bounding box center [101, 203] width 139 height 21
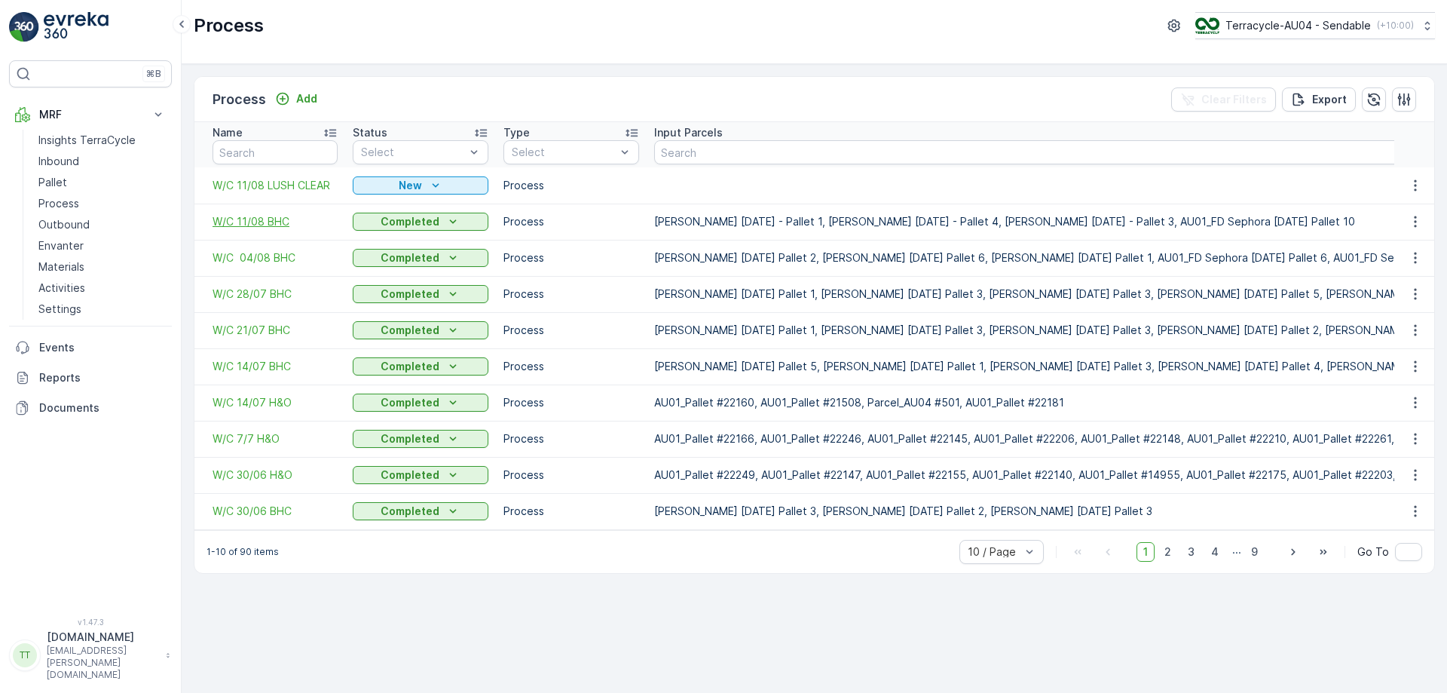
click at [256, 226] on span "W/C 11/08 BHC" at bounding box center [275, 221] width 125 height 15
click at [254, 258] on span "W/C 04/08 BHC" at bounding box center [275, 257] width 125 height 15
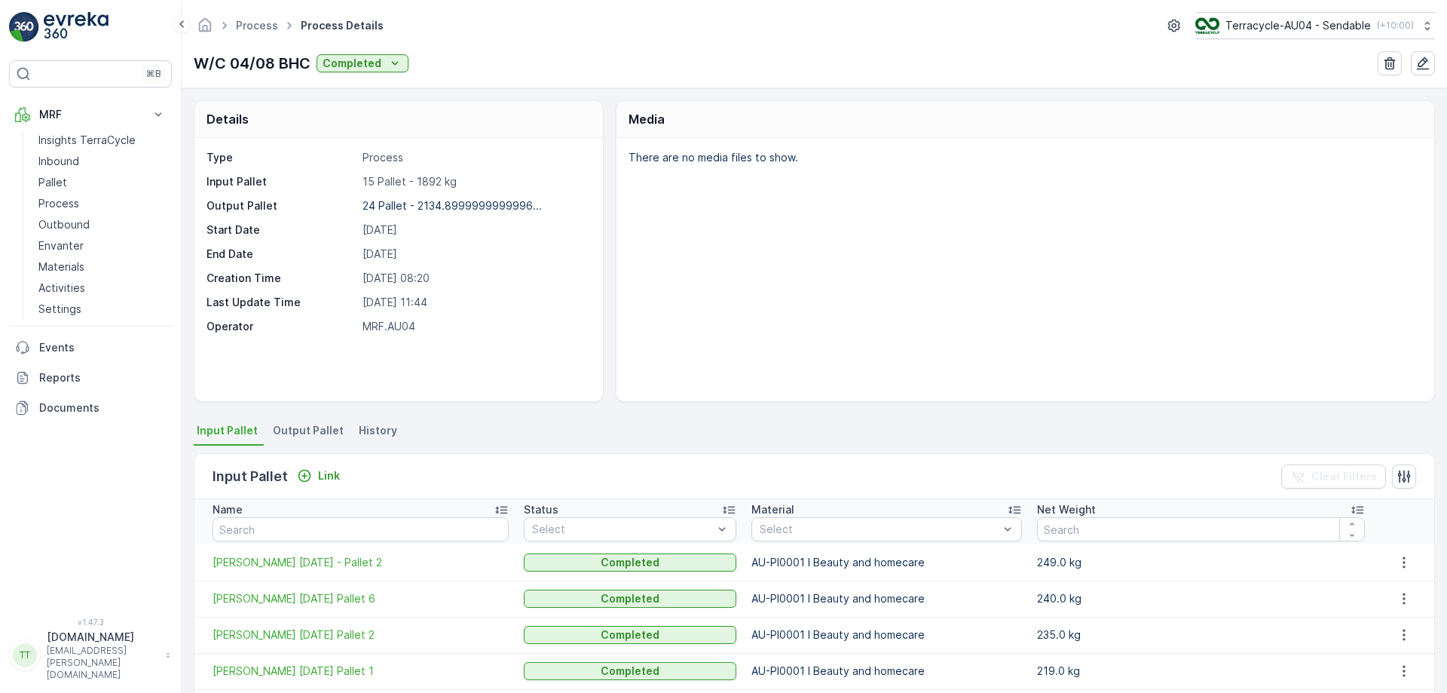
click at [273, 429] on span "Output Pallet" at bounding box center [308, 430] width 71 height 15
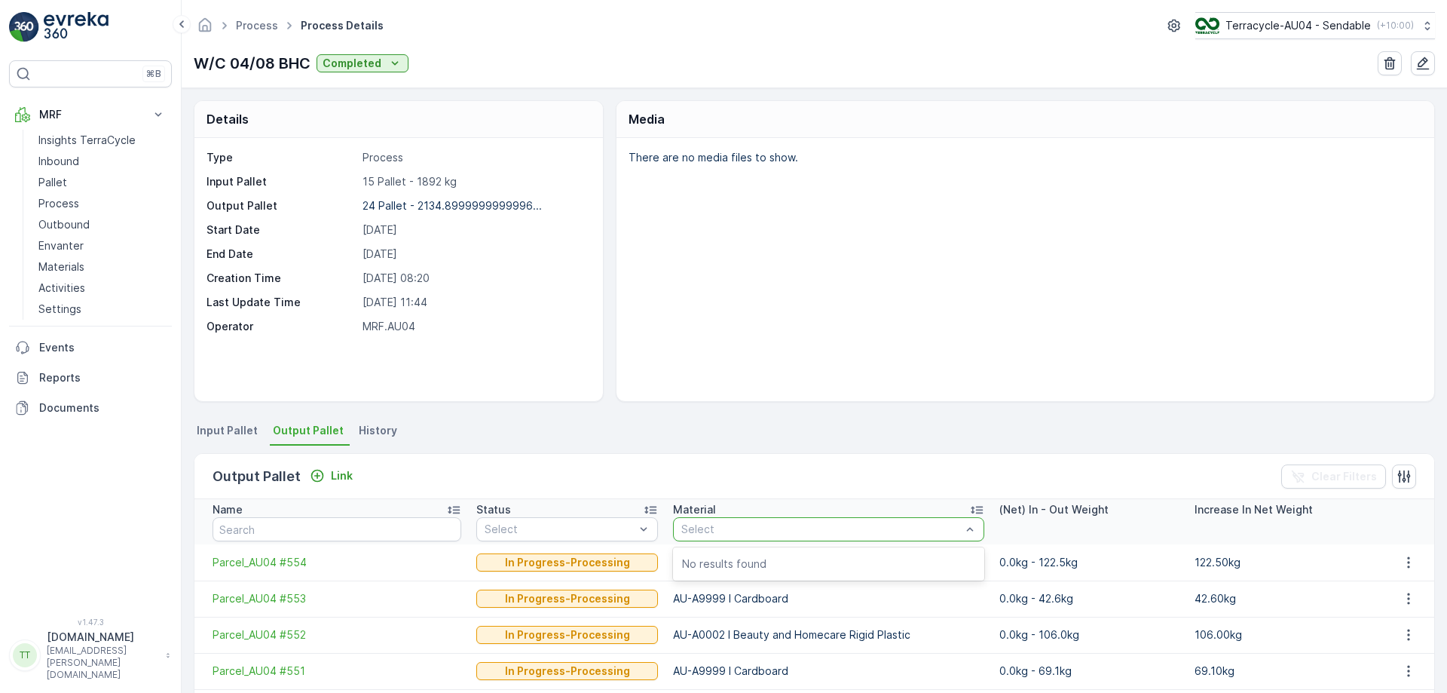
click at [799, 525] on div at bounding box center [821, 529] width 283 height 12
type input "lush"
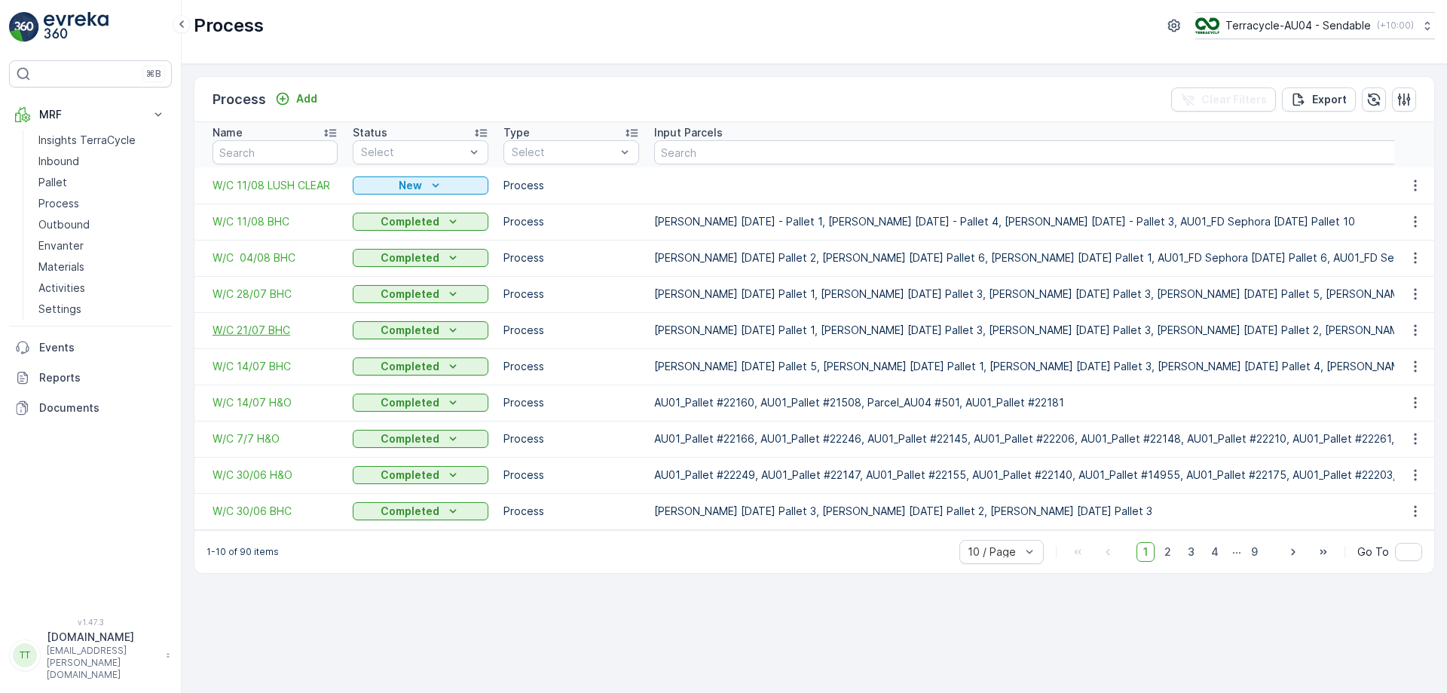
click at [273, 332] on span "W/C 21/07 BHC" at bounding box center [275, 330] width 125 height 15
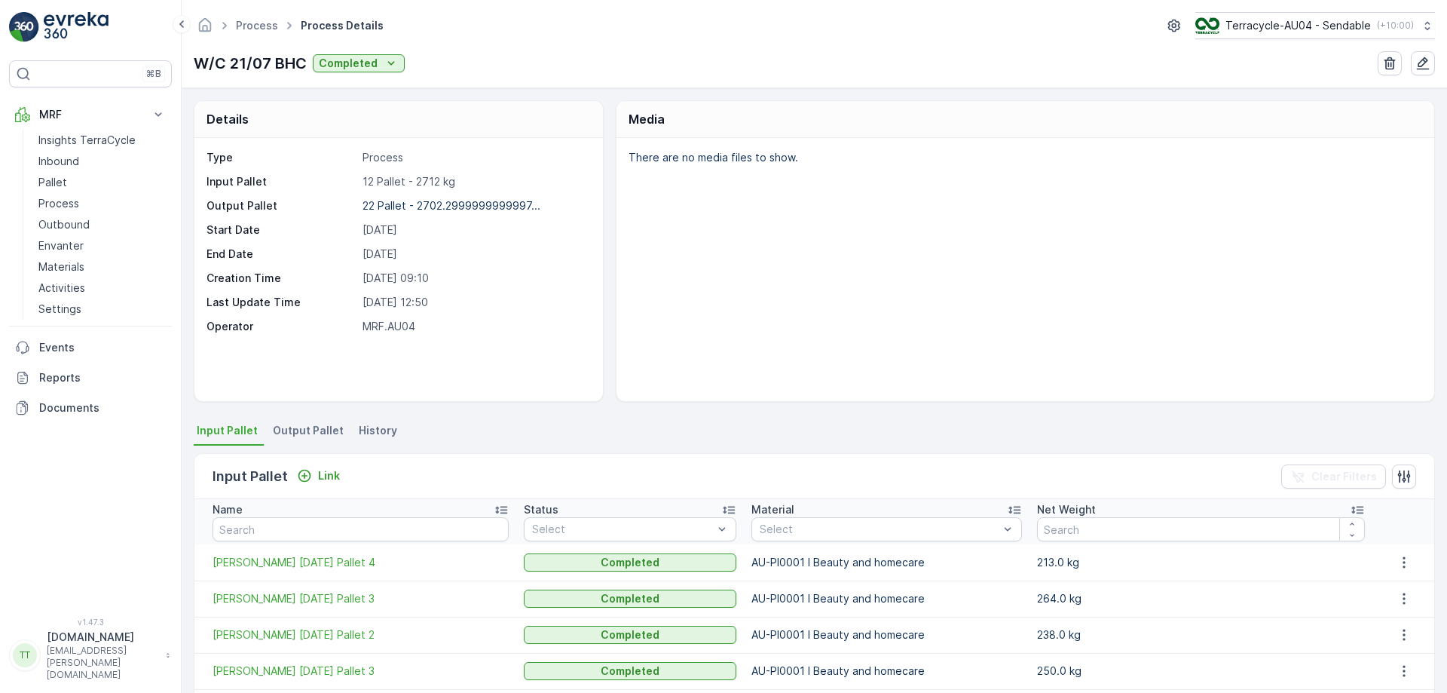
click at [314, 429] on span "Output Pallet" at bounding box center [308, 430] width 71 height 15
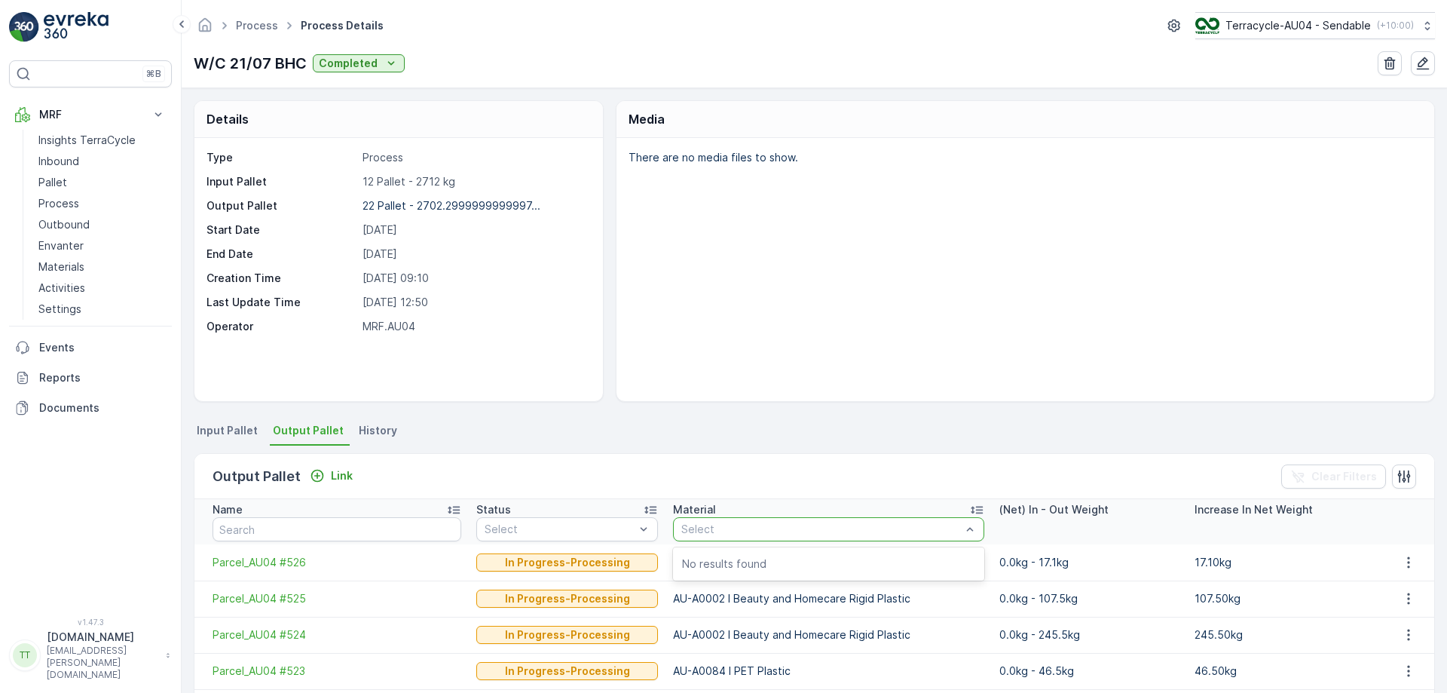
click at [788, 525] on div at bounding box center [821, 529] width 283 height 12
type input "lush"
click at [774, 467] on div "Output Pallet Link Clear Filters" at bounding box center [814, 476] width 1240 height 45
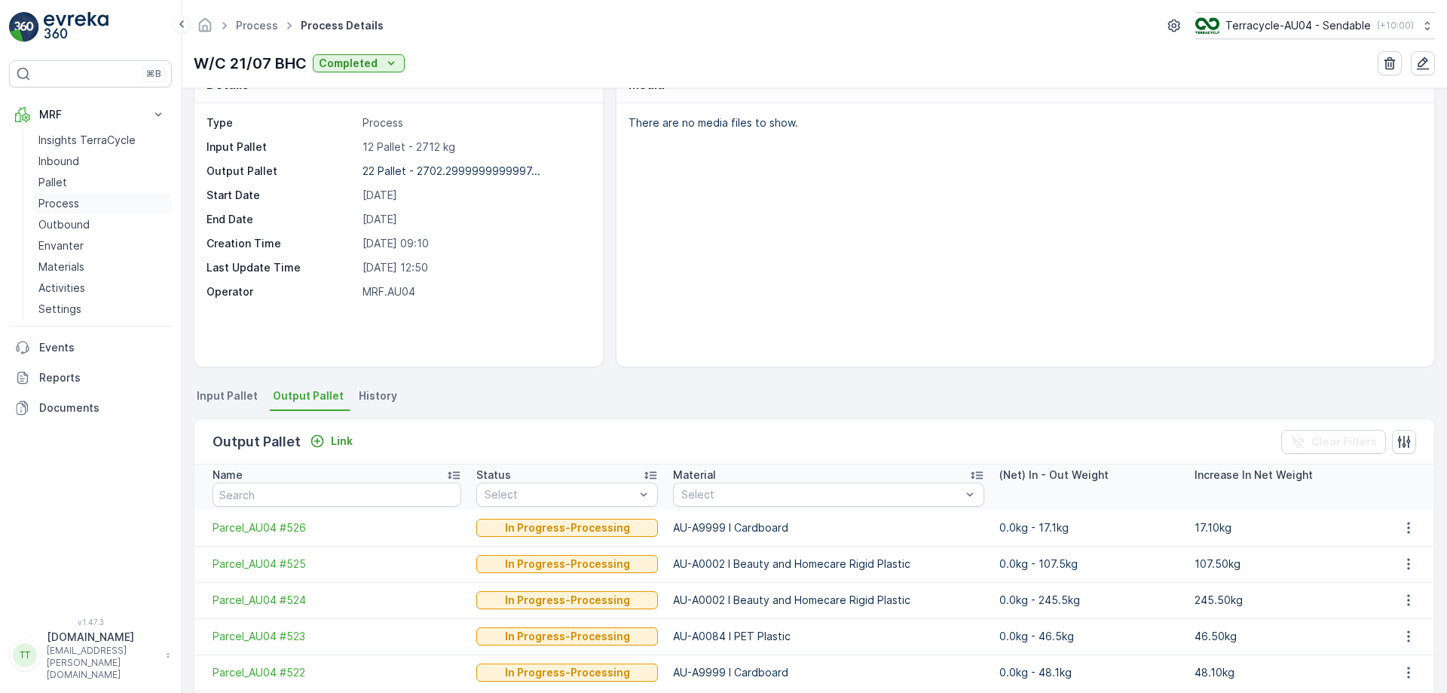
click at [100, 205] on link "Process" at bounding box center [101, 203] width 139 height 21
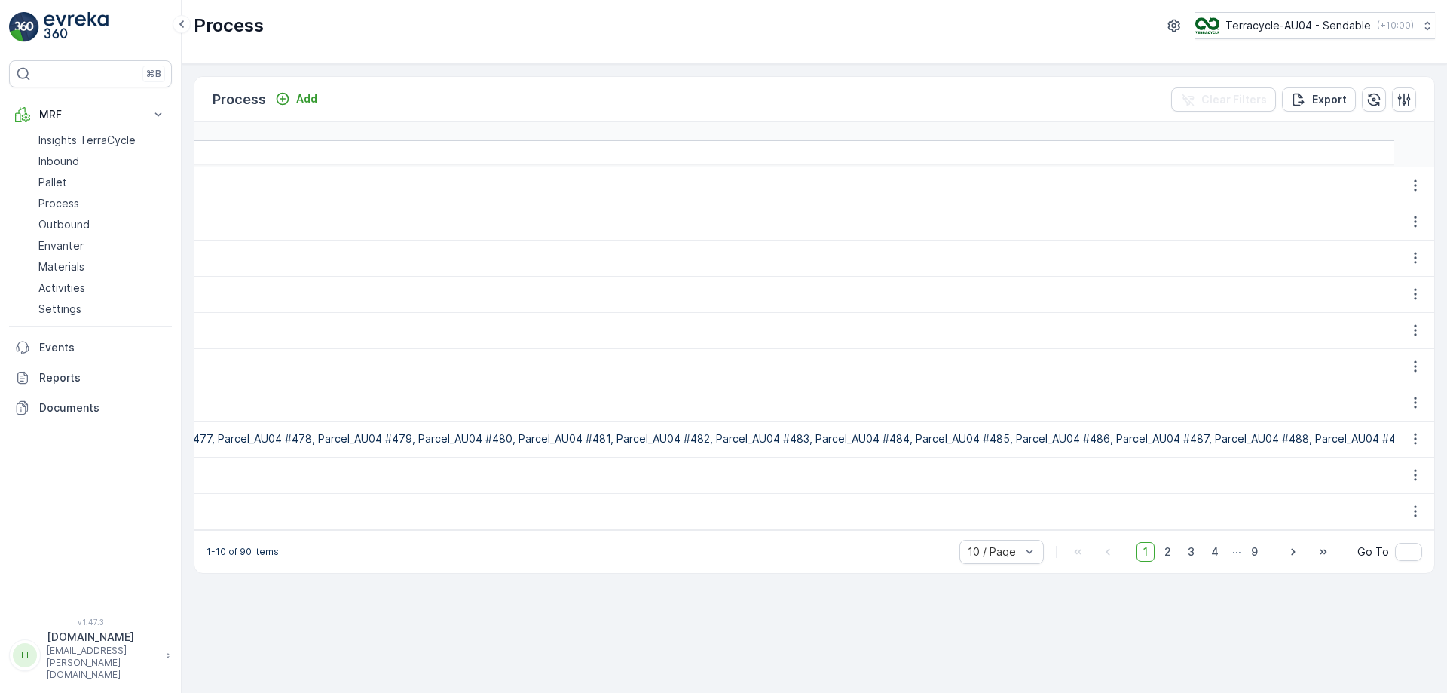
scroll to position [0, 6232]
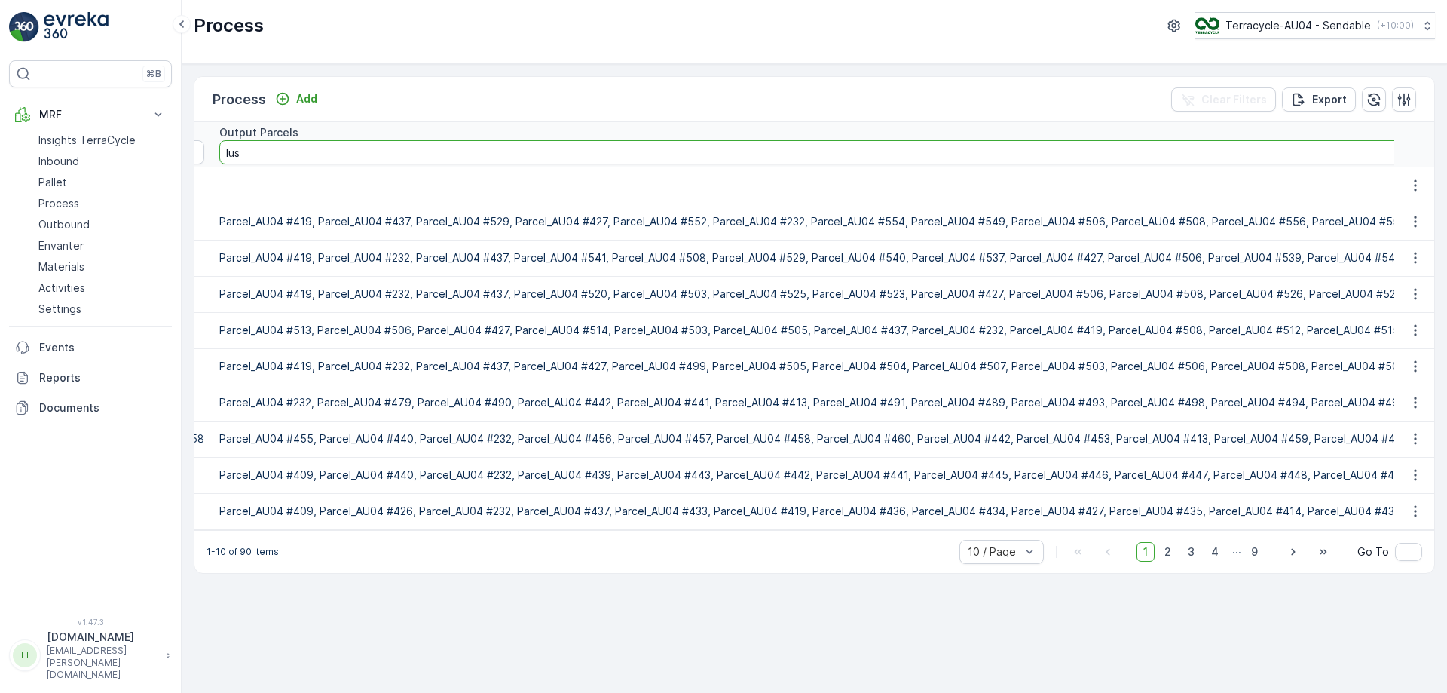
type input "lush"
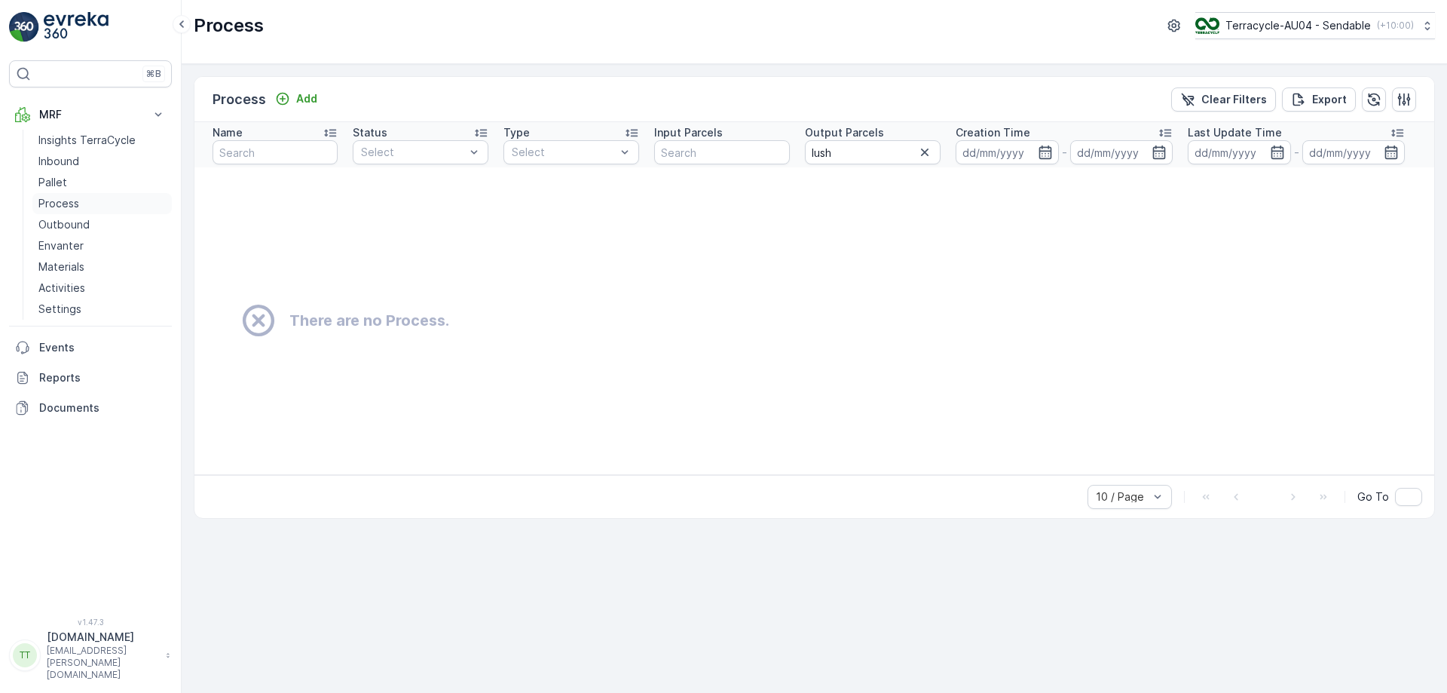
click at [57, 199] on p "Process" at bounding box center [58, 203] width 41 height 15
click at [81, 179] on link "Pallet" at bounding box center [101, 182] width 139 height 21
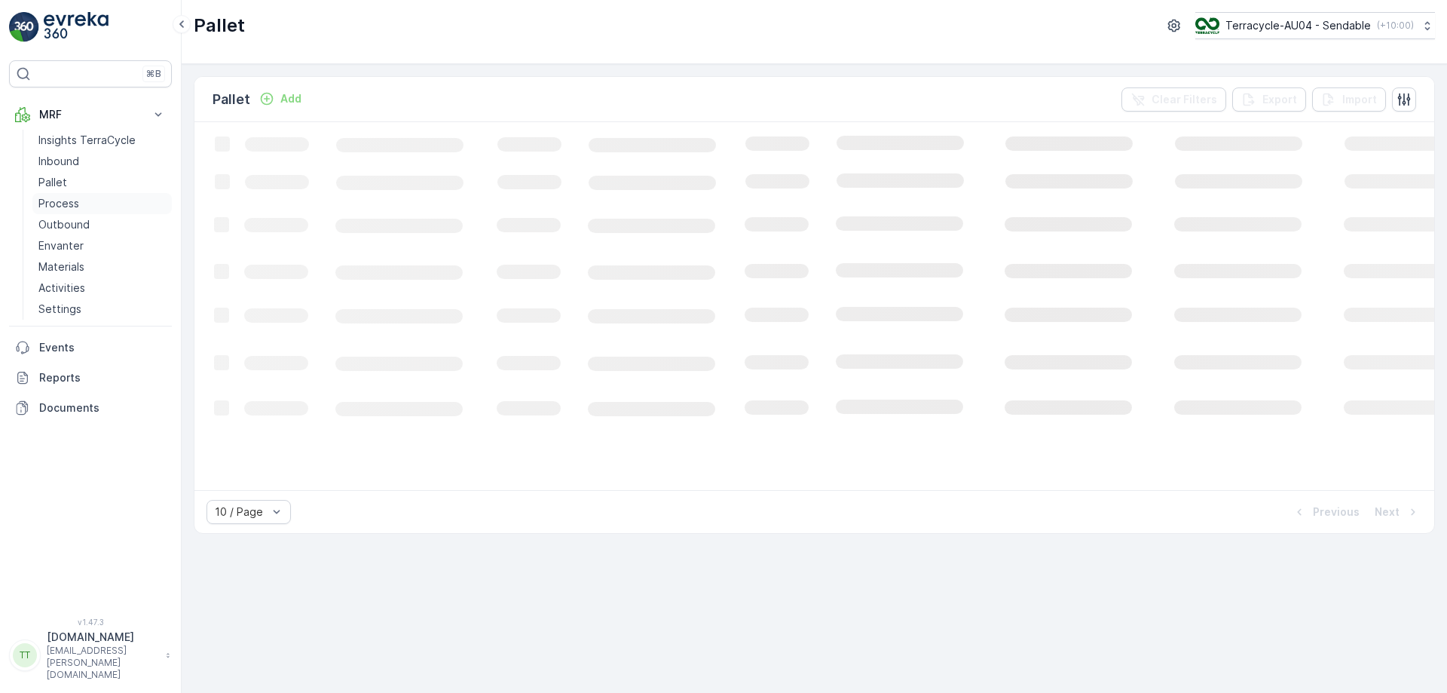
click at [78, 202] on p "Process" at bounding box center [58, 203] width 41 height 15
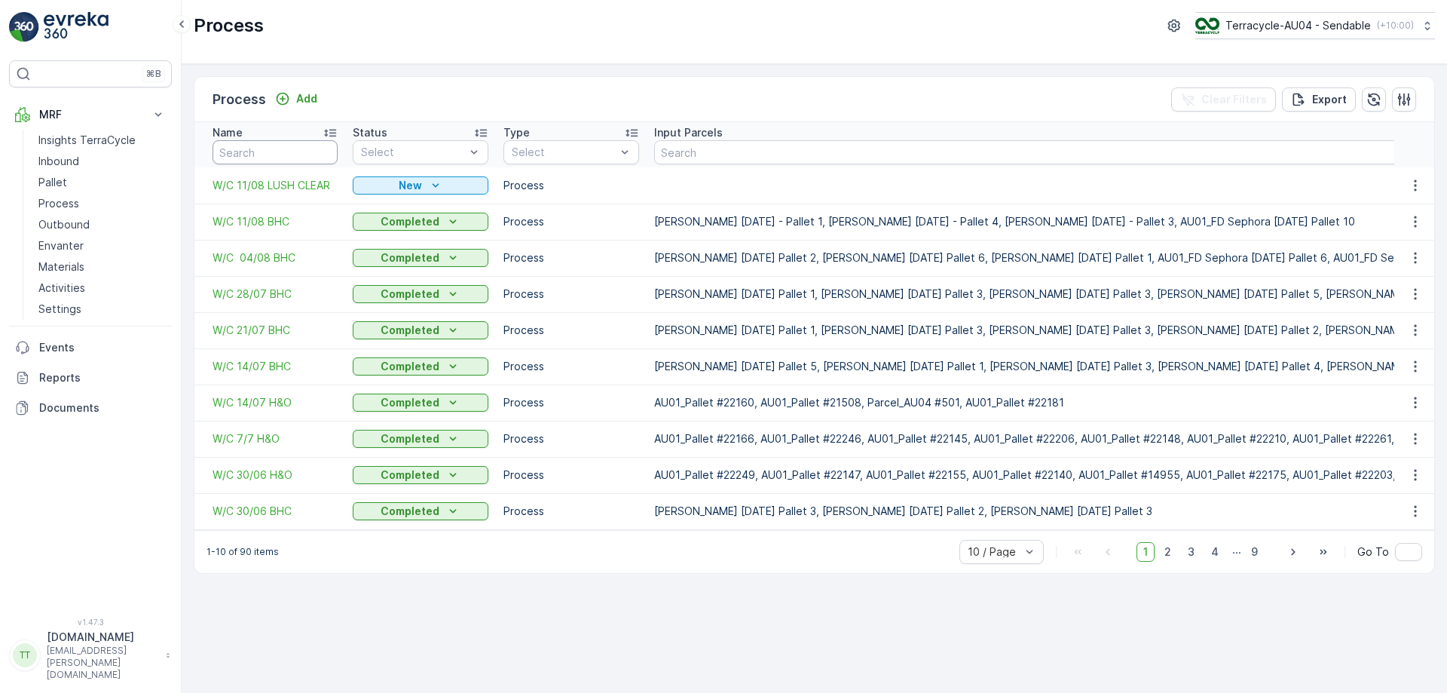
click at [262, 156] on input "text" at bounding box center [275, 152] width 125 height 24
type input "gar"
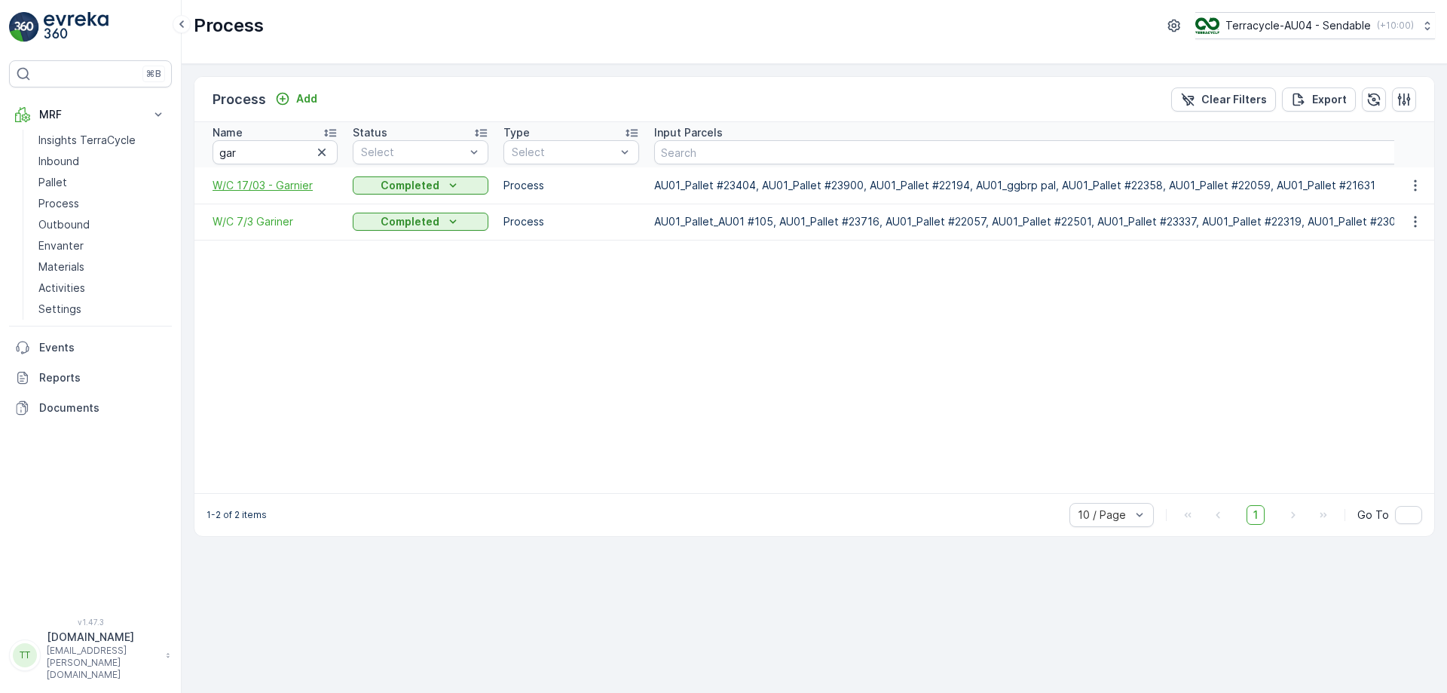
click at [257, 178] on span "W/C 17/03 - Garnier" at bounding box center [275, 185] width 125 height 15
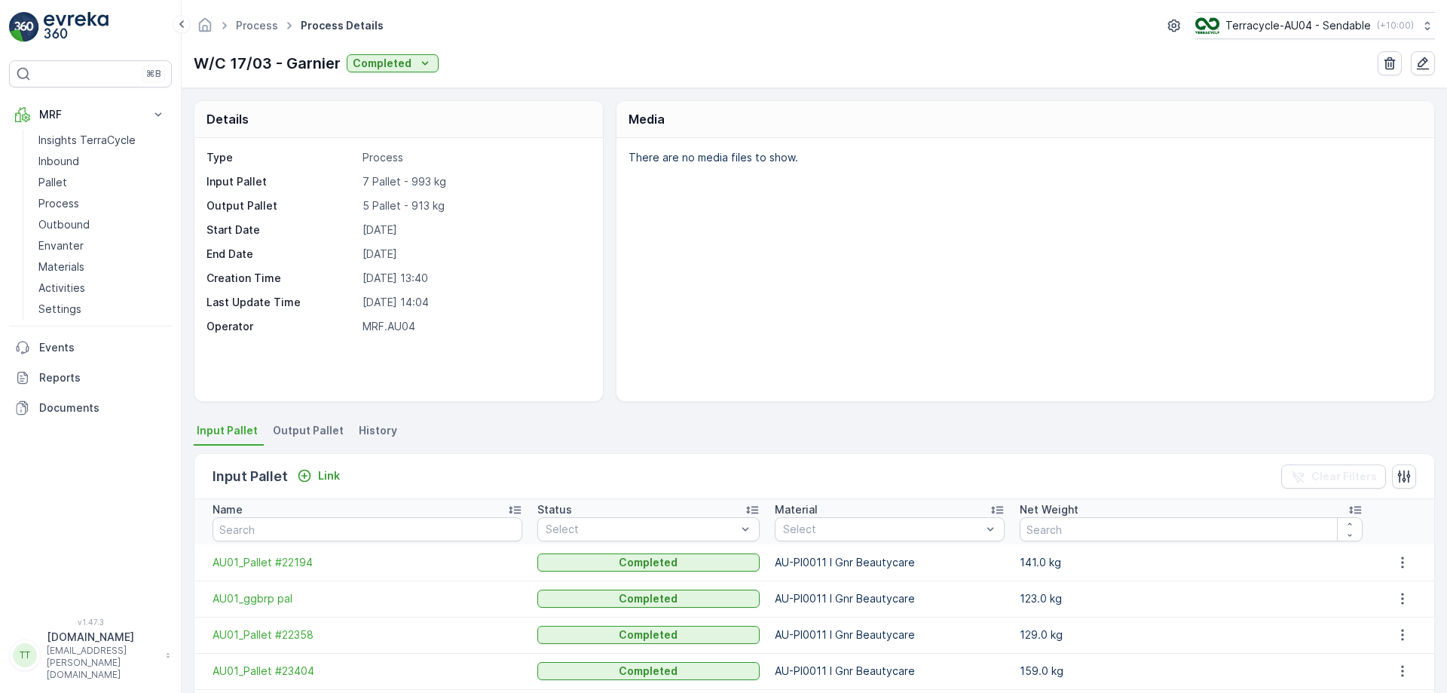
click at [299, 427] on span "Output Pallet" at bounding box center [308, 430] width 71 height 15
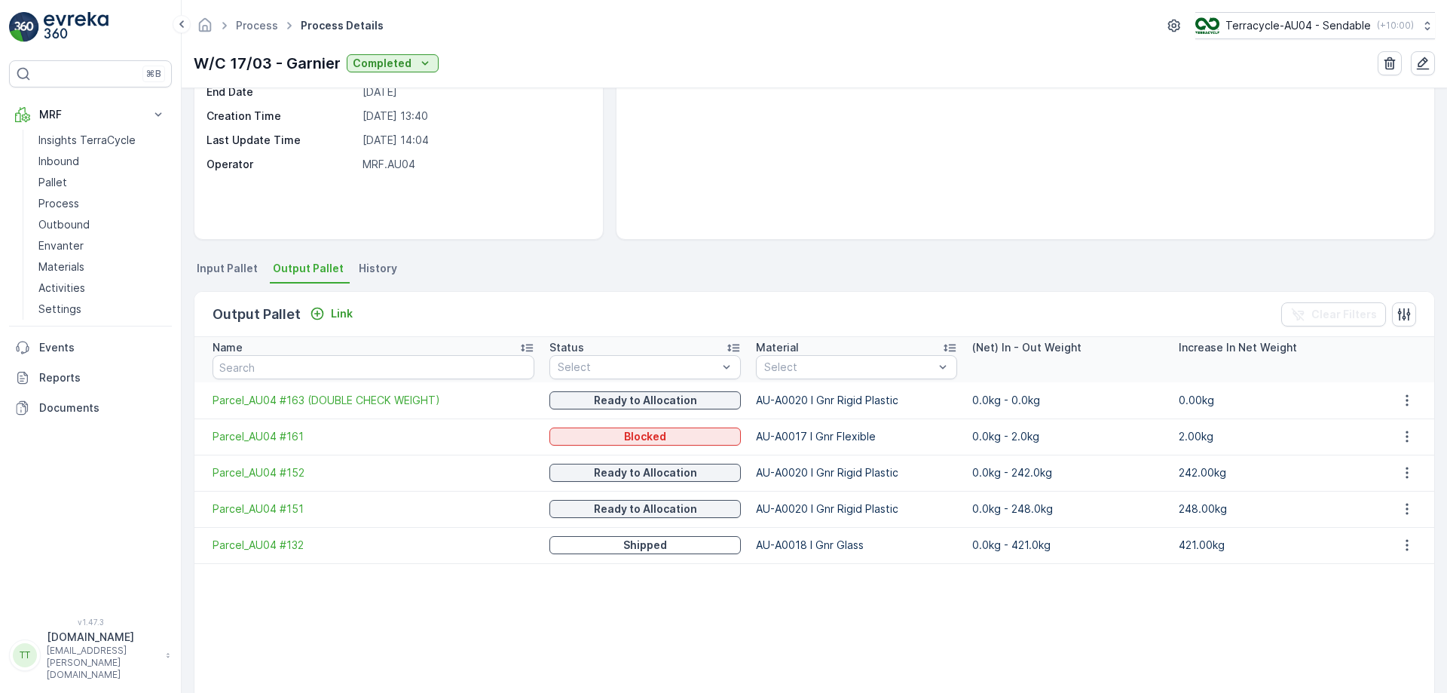
scroll to position [165, 0]
drag, startPoint x: 756, startPoint y: 400, endPoint x: 903, endPoint y: 388, distance: 147.5
click at [903, 388] on td "AU-A0020 I Gnr Rigid Plastic" at bounding box center [857, 397] width 216 height 36
drag, startPoint x: 756, startPoint y: 433, endPoint x: 883, endPoint y: 430, distance: 126.7
click at [883, 430] on td "AU-A0017 I Gnr Flexible" at bounding box center [857, 433] width 216 height 36
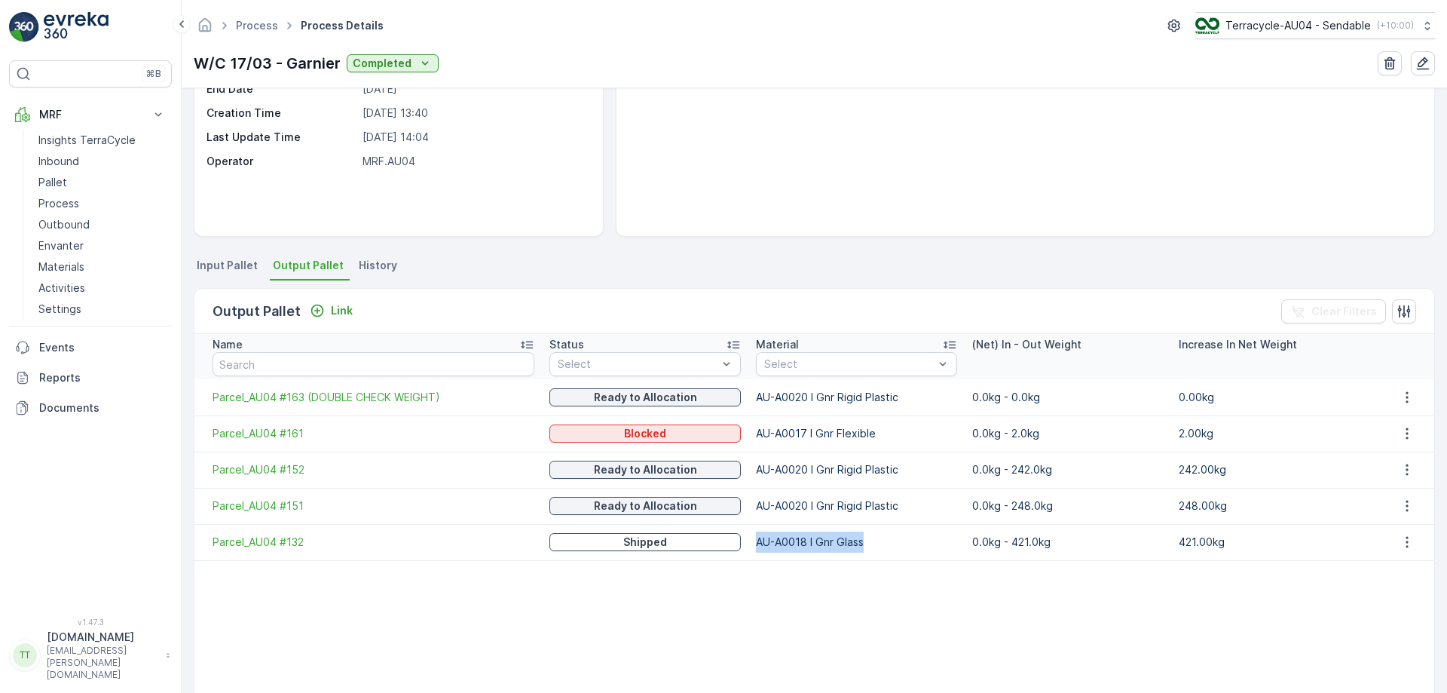
drag, startPoint x: 757, startPoint y: 542, endPoint x: 880, endPoint y: 537, distance: 123.0
click at [880, 537] on td "AU-A0018 I Gnr Glass" at bounding box center [857, 542] width 216 height 36
click at [71, 198] on p "Process" at bounding box center [58, 203] width 41 height 15
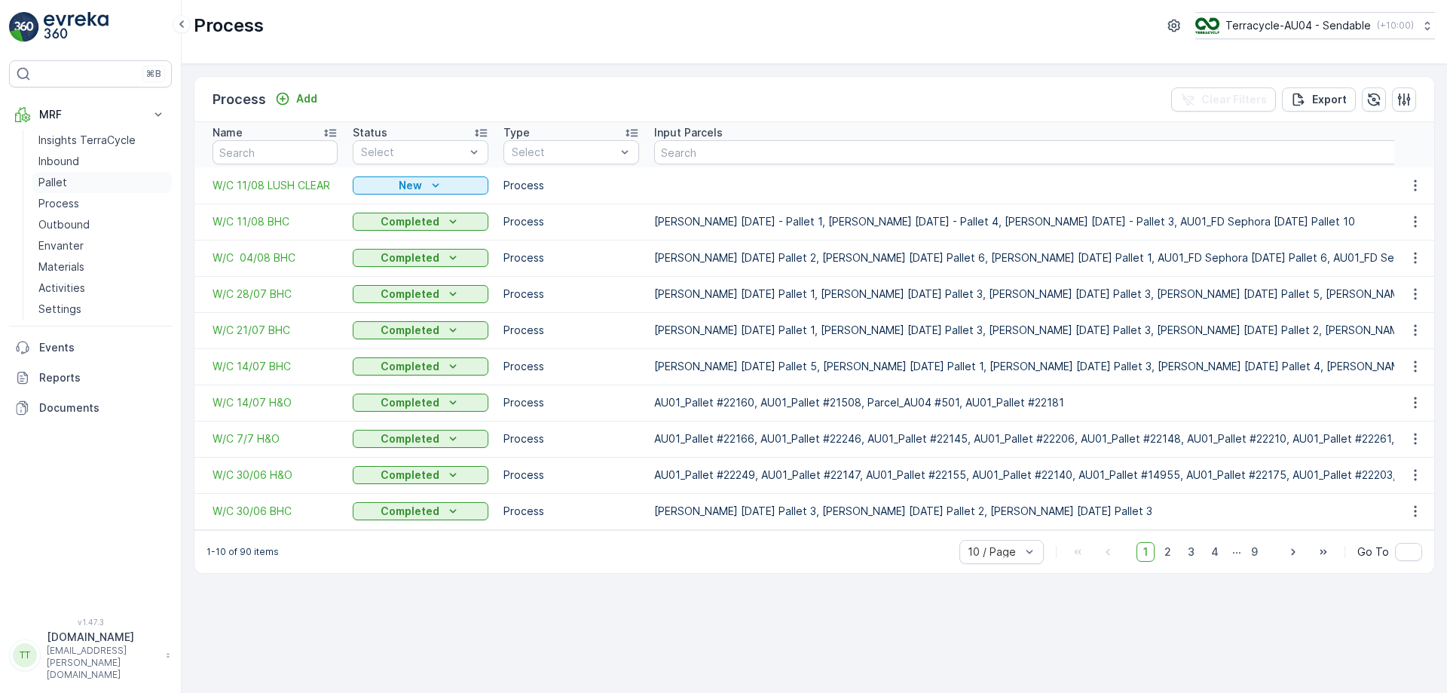
click at [84, 187] on link "Pallet" at bounding box center [101, 182] width 139 height 21
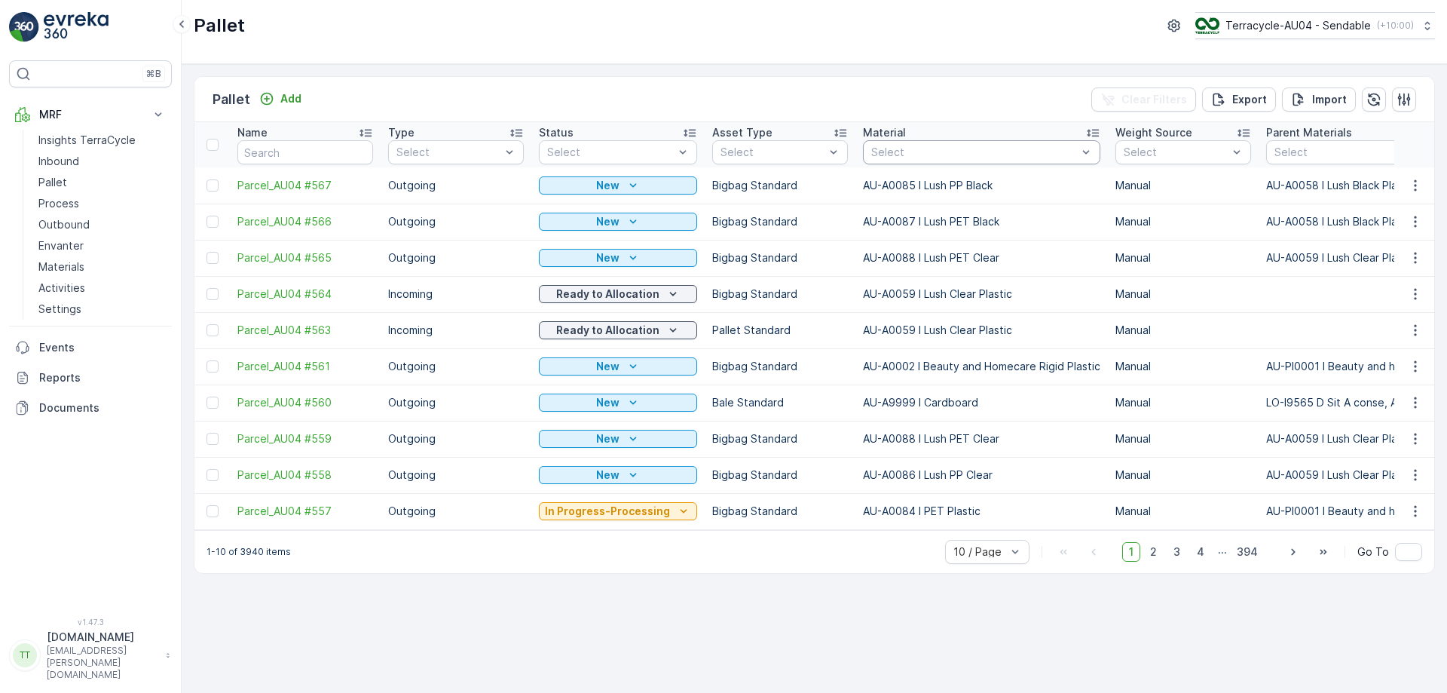
click at [932, 153] on div at bounding box center [974, 152] width 209 height 12
type input "gnr"
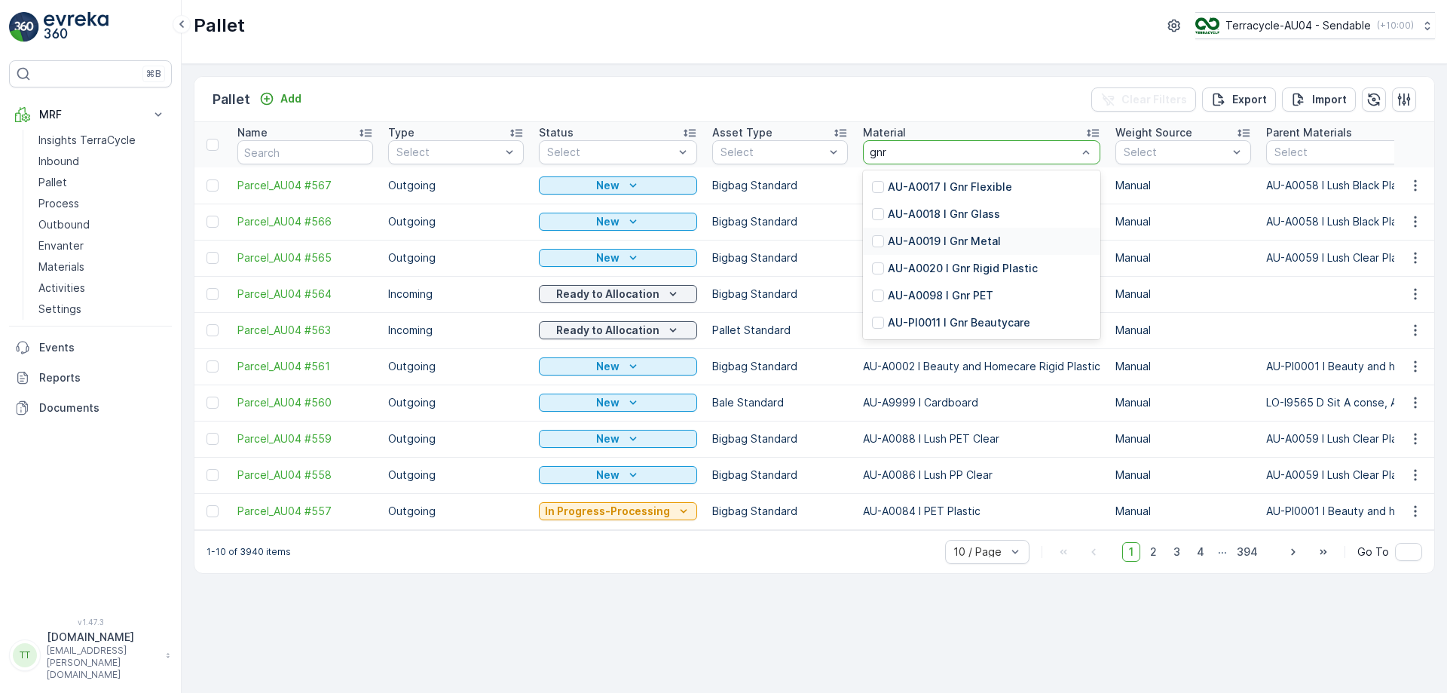
click at [957, 234] on p "AU-A0019 I Gnr Metal" at bounding box center [944, 241] width 113 height 15
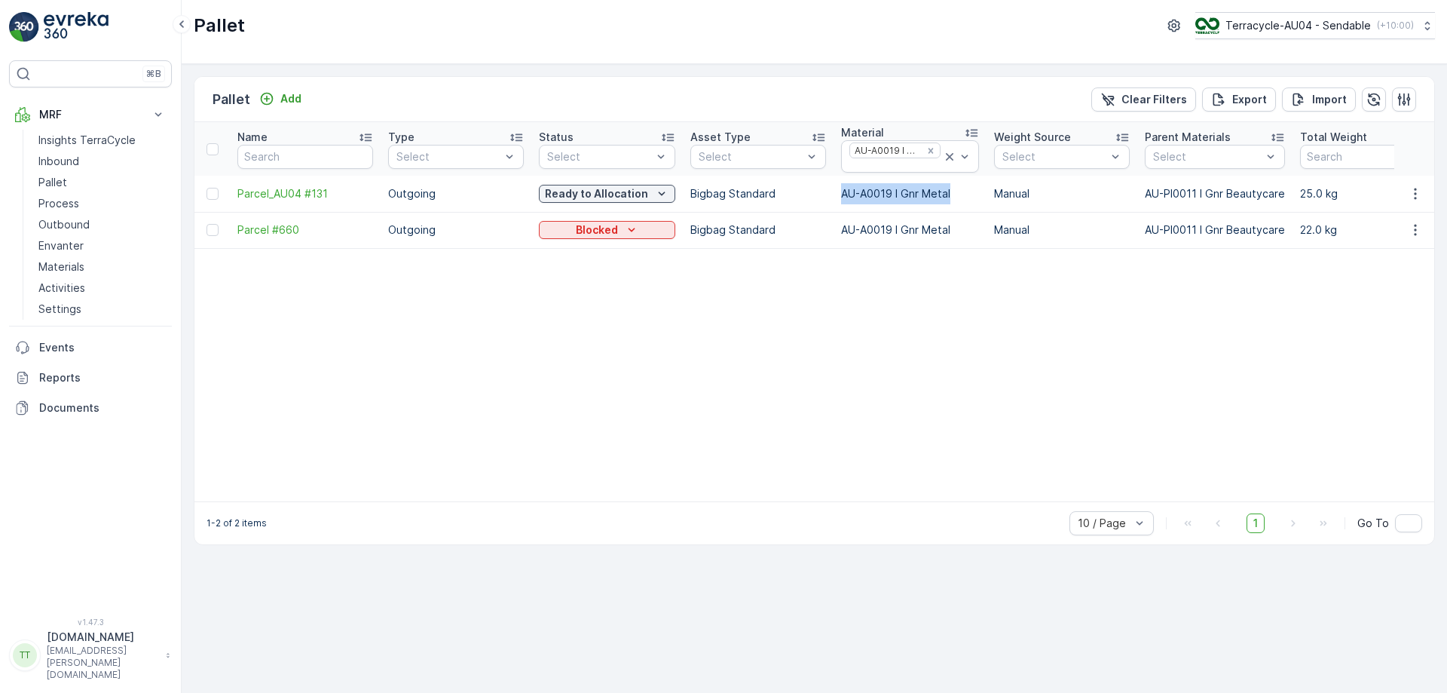
drag, startPoint x: 839, startPoint y: 196, endPoint x: 953, endPoint y: 191, distance: 113.9
click at [953, 191] on td "AU-A0019 I Gnr Metal" at bounding box center [910, 194] width 153 height 36
click at [896, 166] on div at bounding box center [895, 166] width 94 height 12
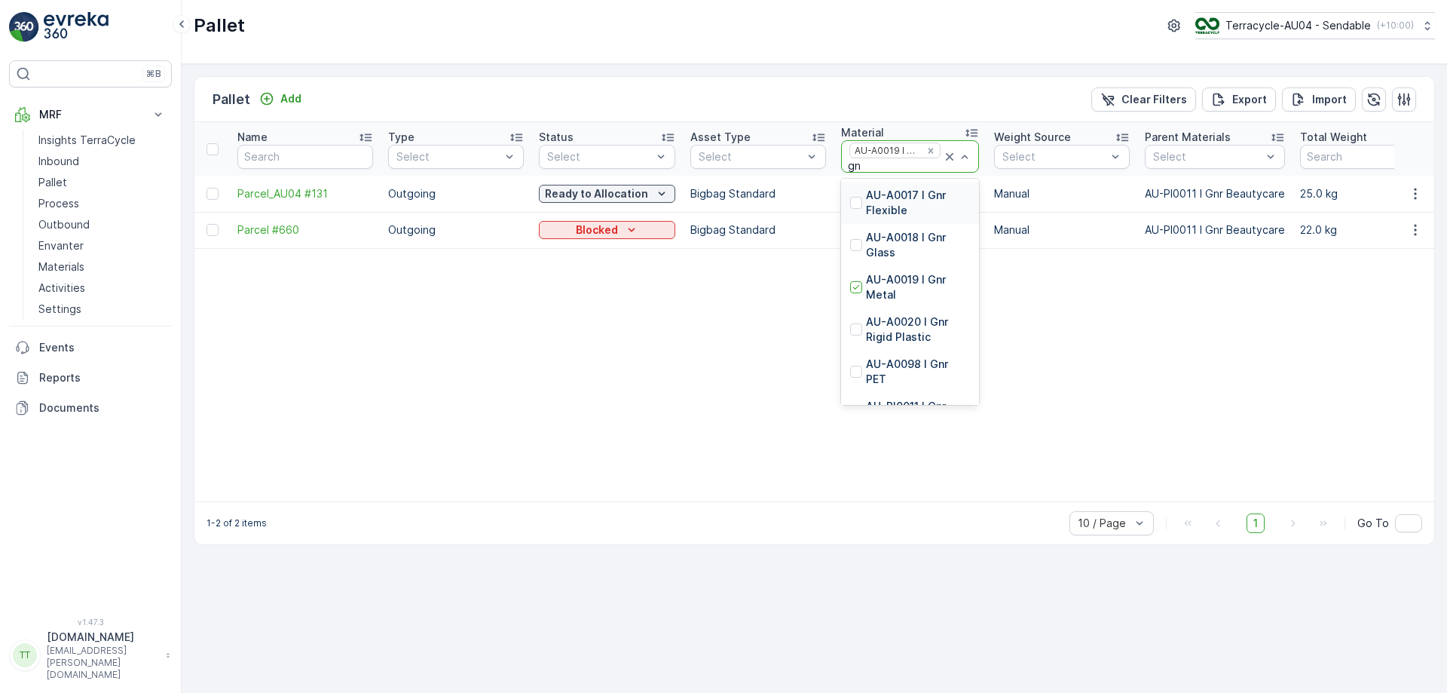
type input "gnr"
click at [920, 366] on p "AU-A0098 I Gnr PET" at bounding box center [918, 372] width 104 height 30
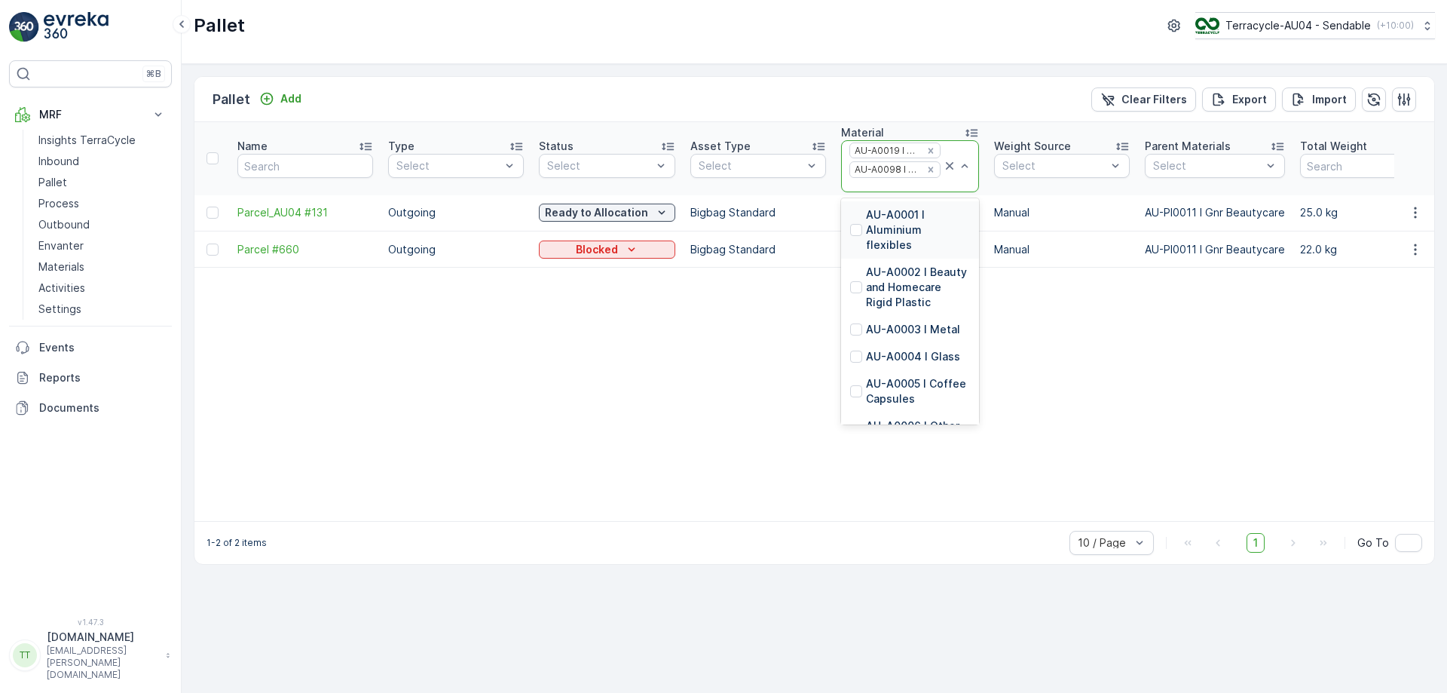
click at [899, 171] on div "AU-A0098 I Gnr PET" at bounding box center [885, 169] width 71 height 14
type input "gnr"
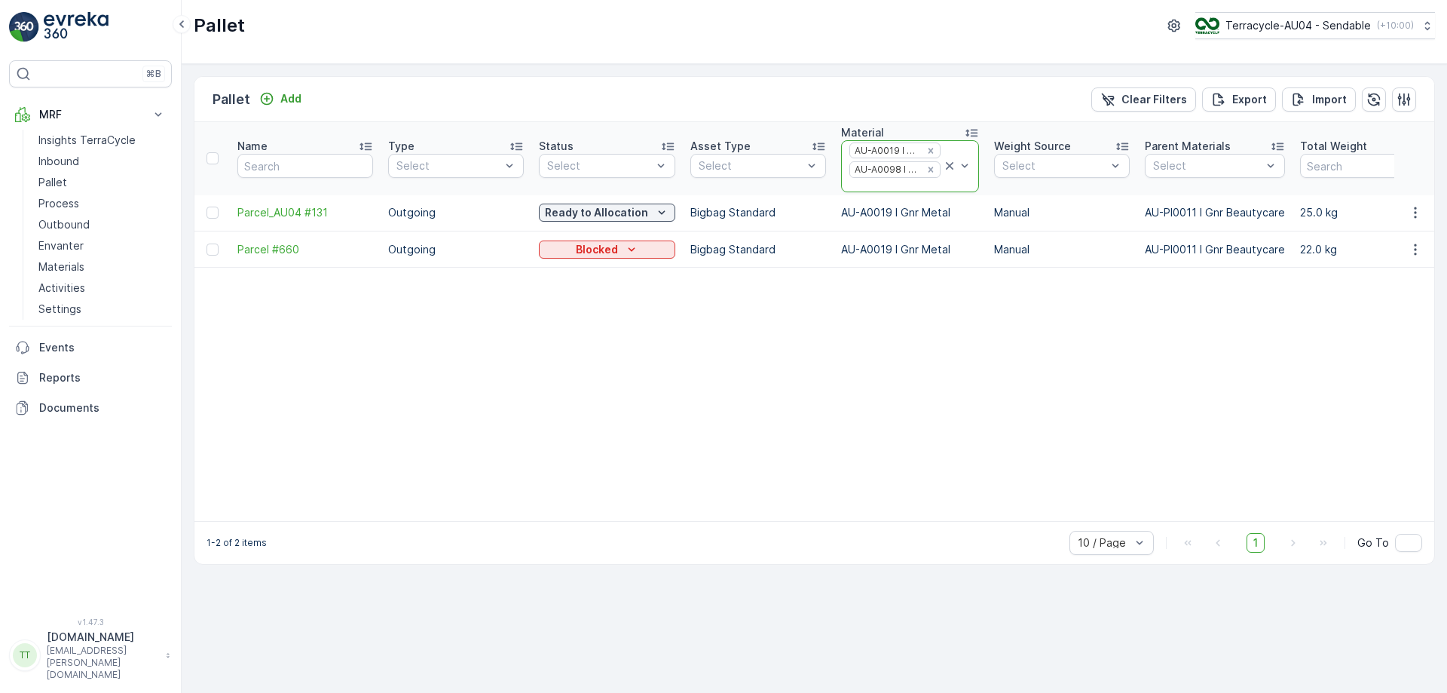
click at [914, 188] on div at bounding box center [895, 185] width 94 height 12
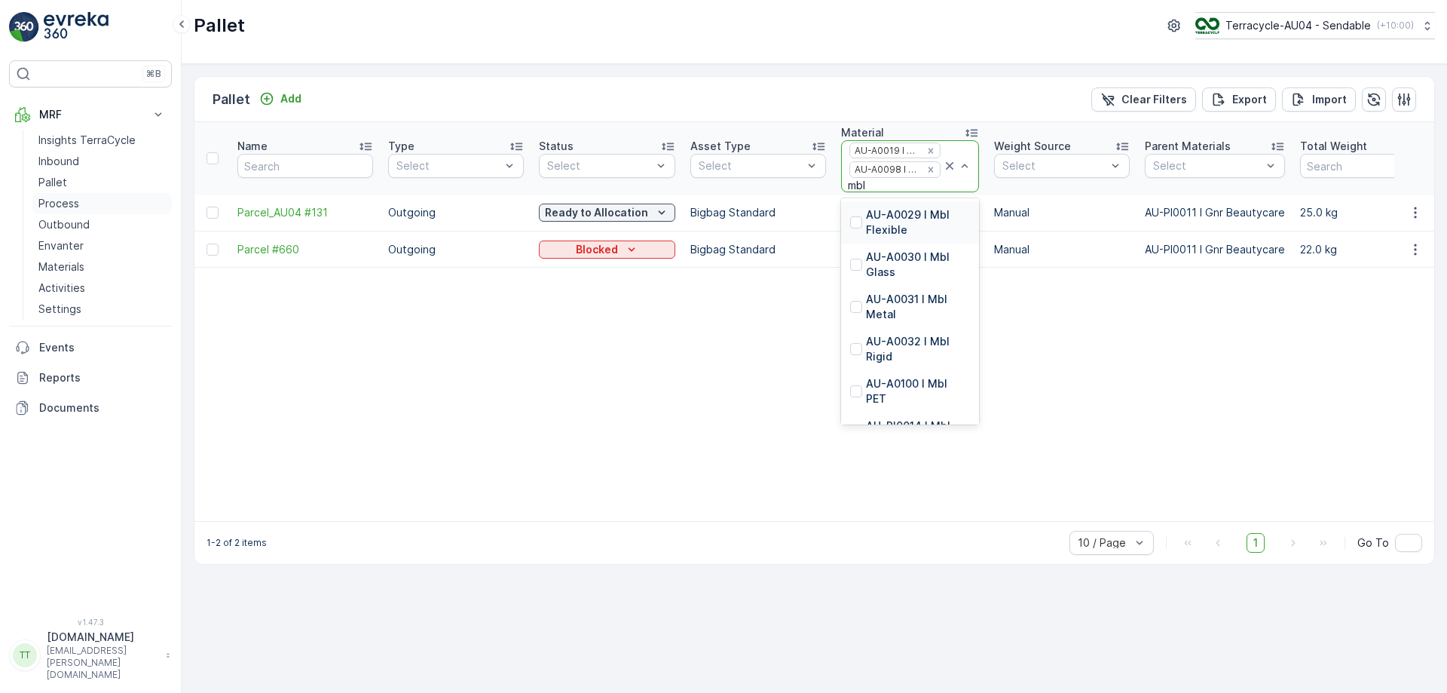
type input "mbl"
click at [113, 204] on link "Process" at bounding box center [101, 203] width 139 height 21
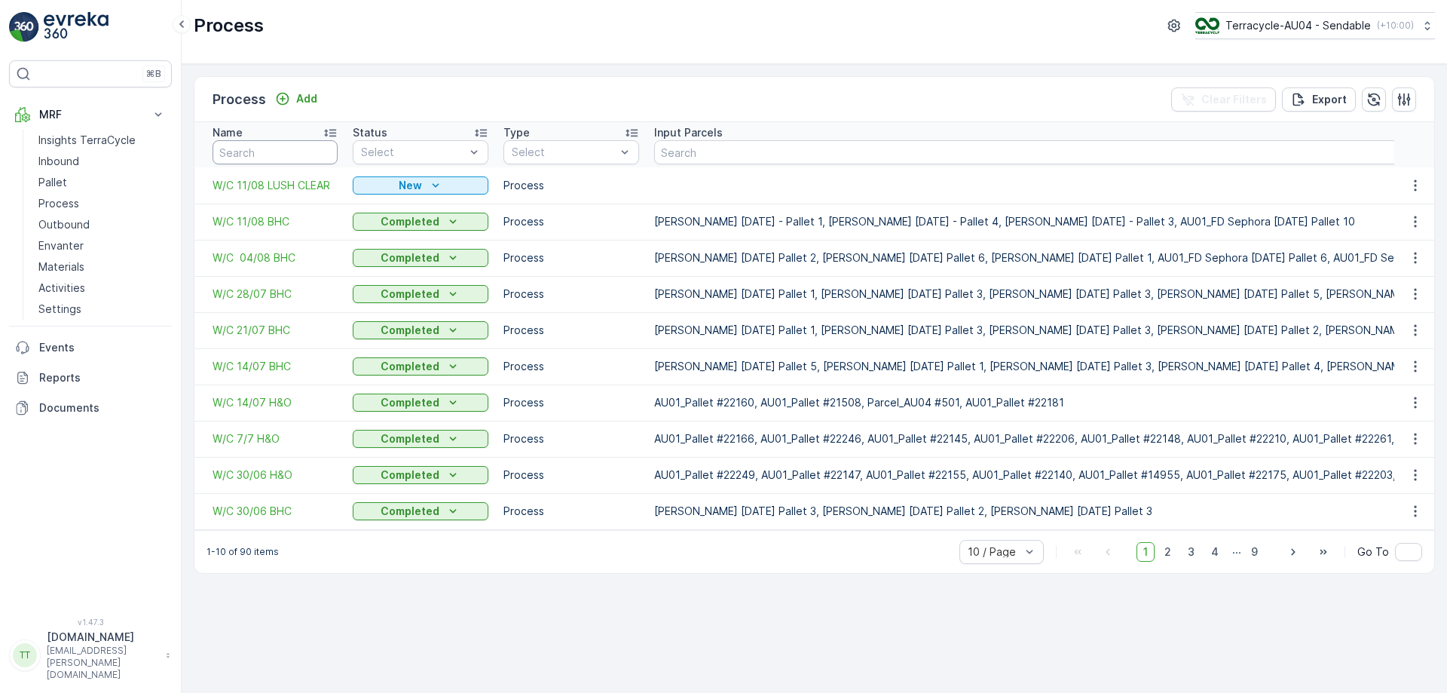
click at [258, 153] on input "text" at bounding box center [275, 152] width 125 height 24
type input "maybb"
click at [258, 153] on input "maybb" at bounding box center [275, 152] width 125 height 24
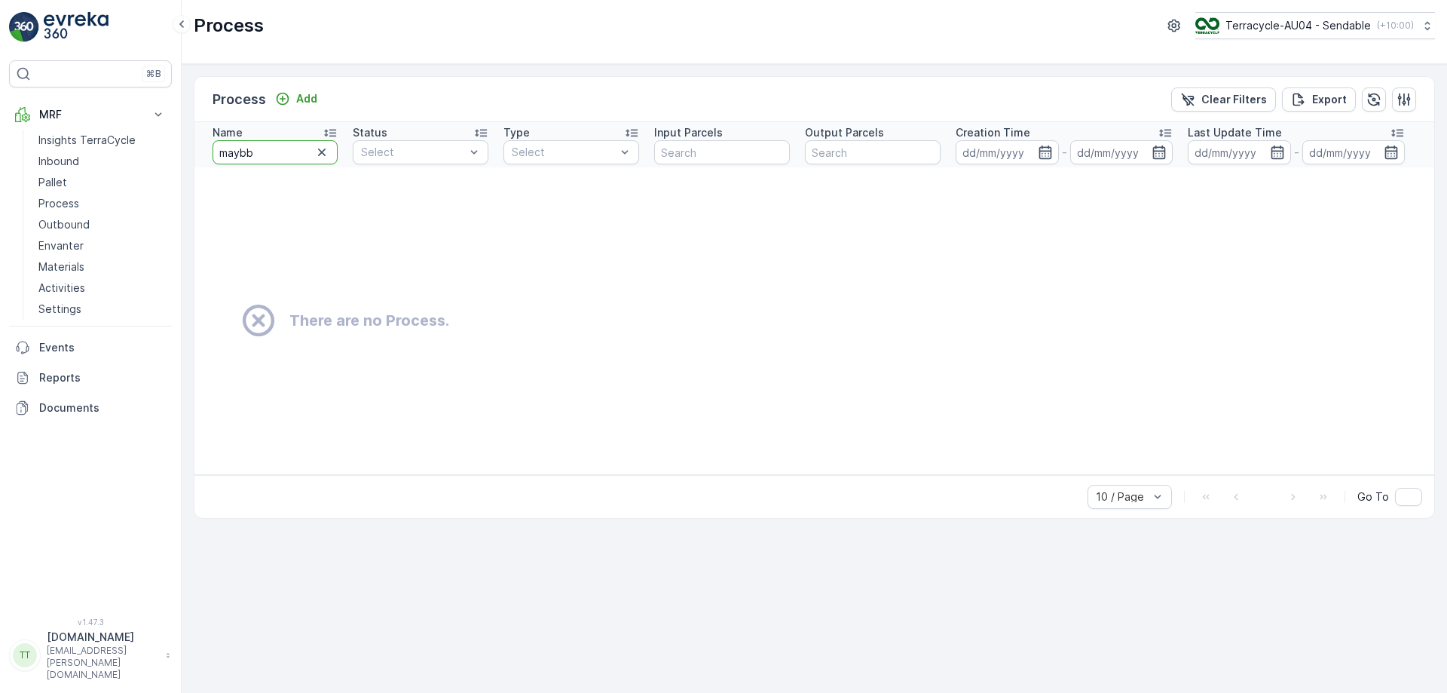
click at [258, 153] on input "maybb" at bounding box center [275, 152] width 125 height 24
type input "mayb"
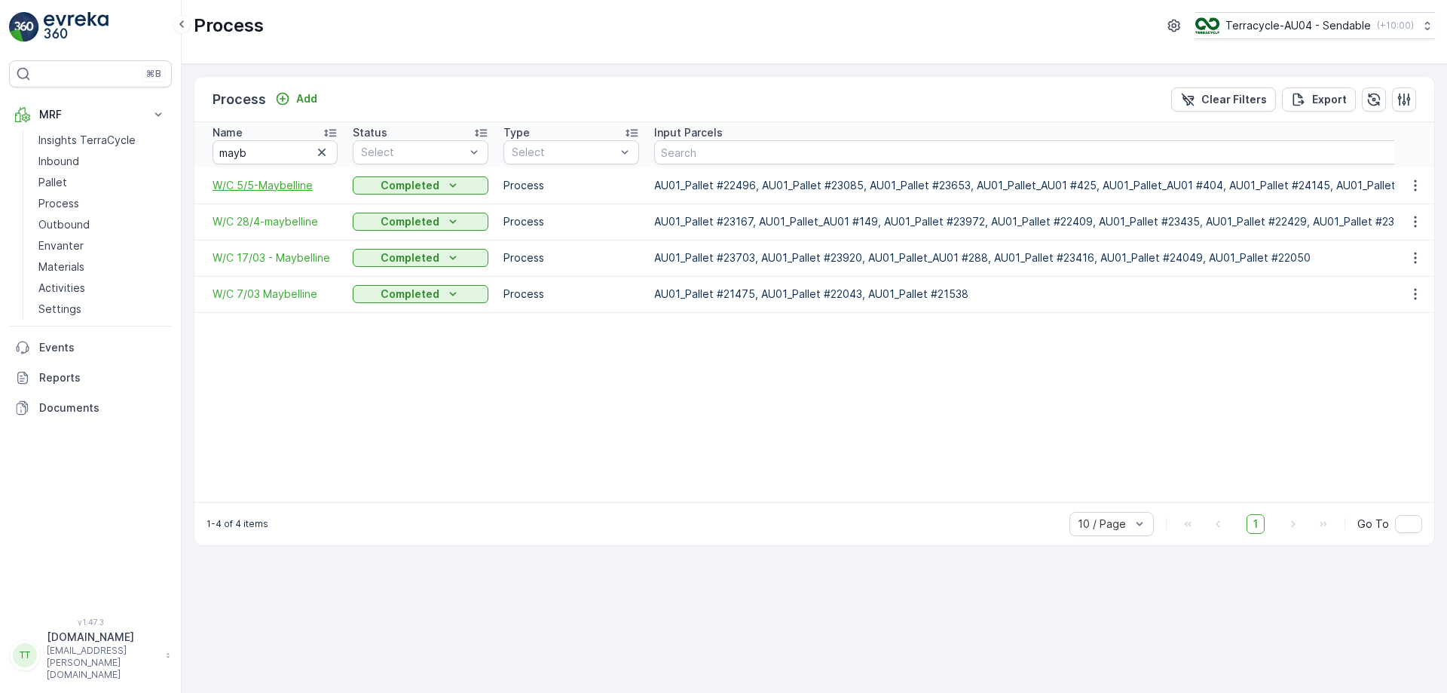
click at [258, 181] on span "W/C 5/5-Maybelline" at bounding box center [275, 185] width 125 height 15
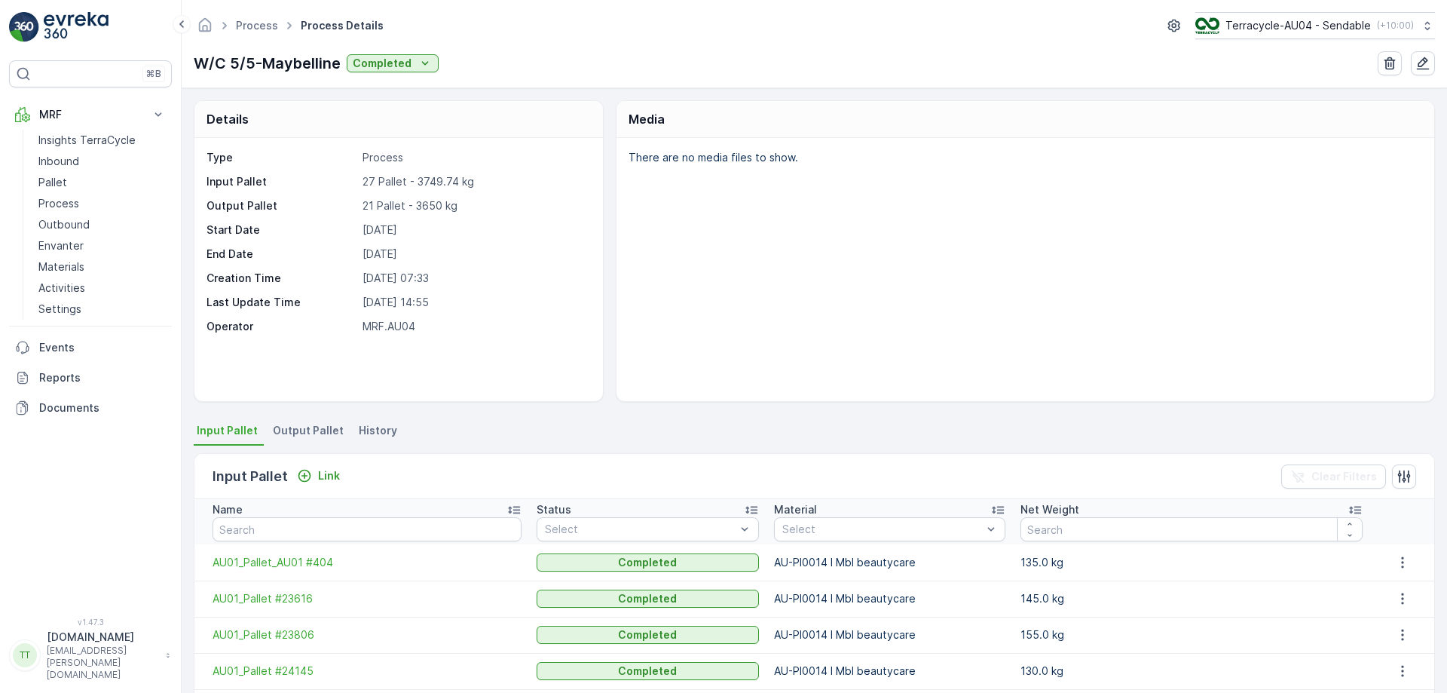
click at [305, 424] on span "Output Pallet" at bounding box center [308, 430] width 71 height 15
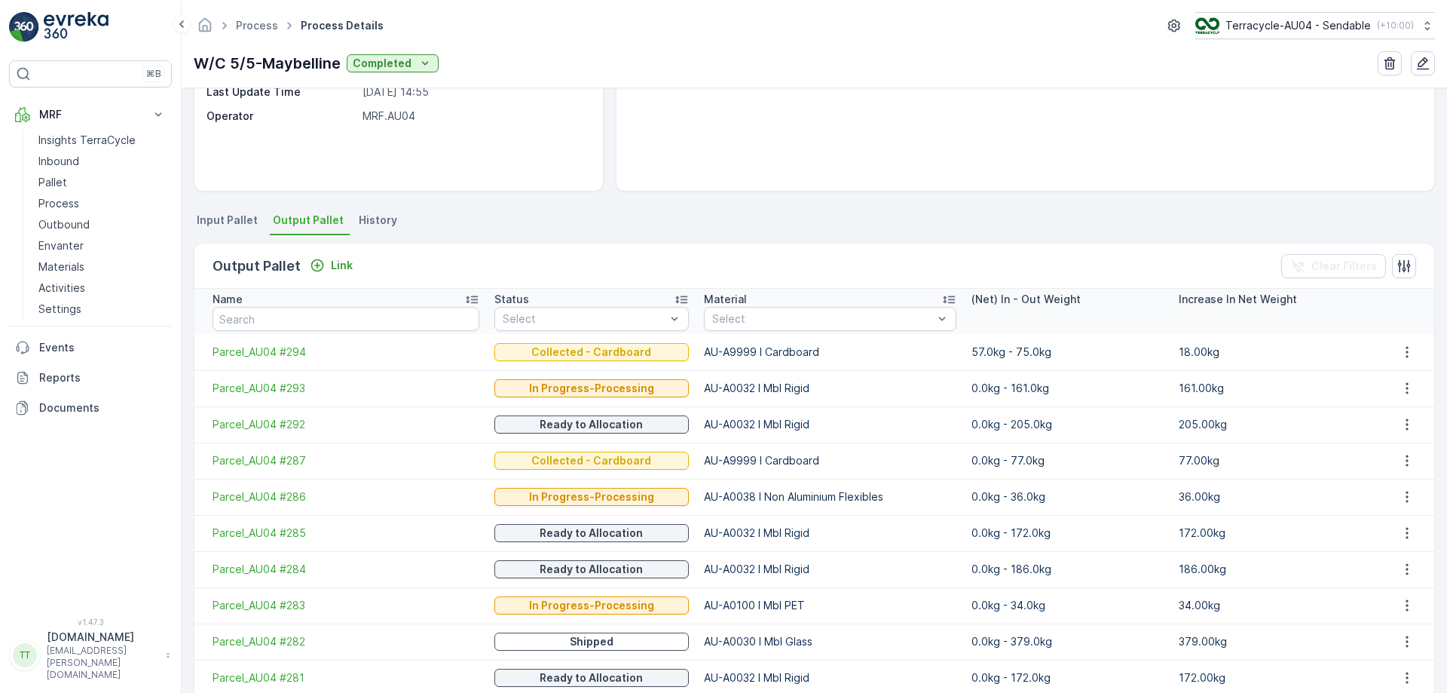
scroll to position [211, 0]
drag, startPoint x: 686, startPoint y: 387, endPoint x: 811, endPoint y: 386, distance: 125.1
click at [811, 386] on td "AU-A0032 I Mbl Rigid" at bounding box center [831, 387] width 268 height 36
drag, startPoint x: 681, startPoint y: 639, endPoint x: 813, endPoint y: 637, distance: 131.2
click at [813, 637] on td "AU-A0030 I Mbl Glass" at bounding box center [831, 641] width 268 height 36
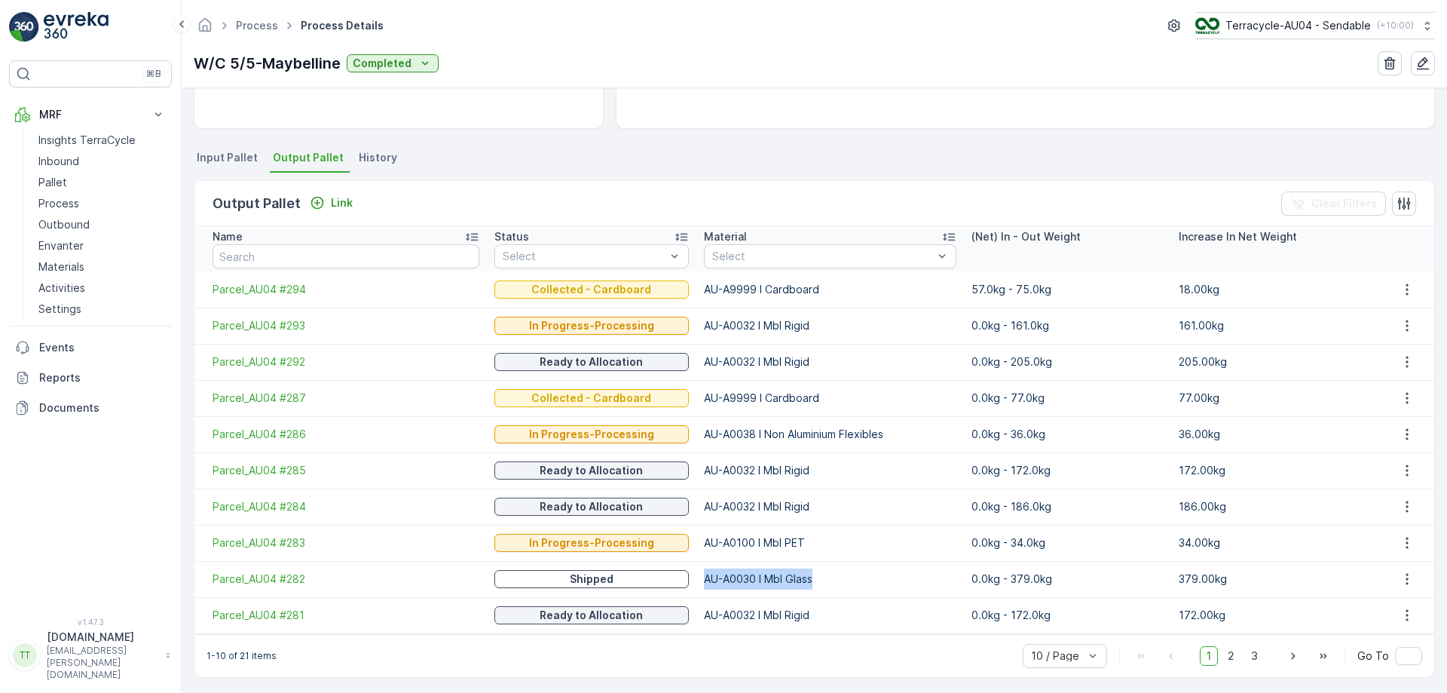
scroll to position [275, 0]
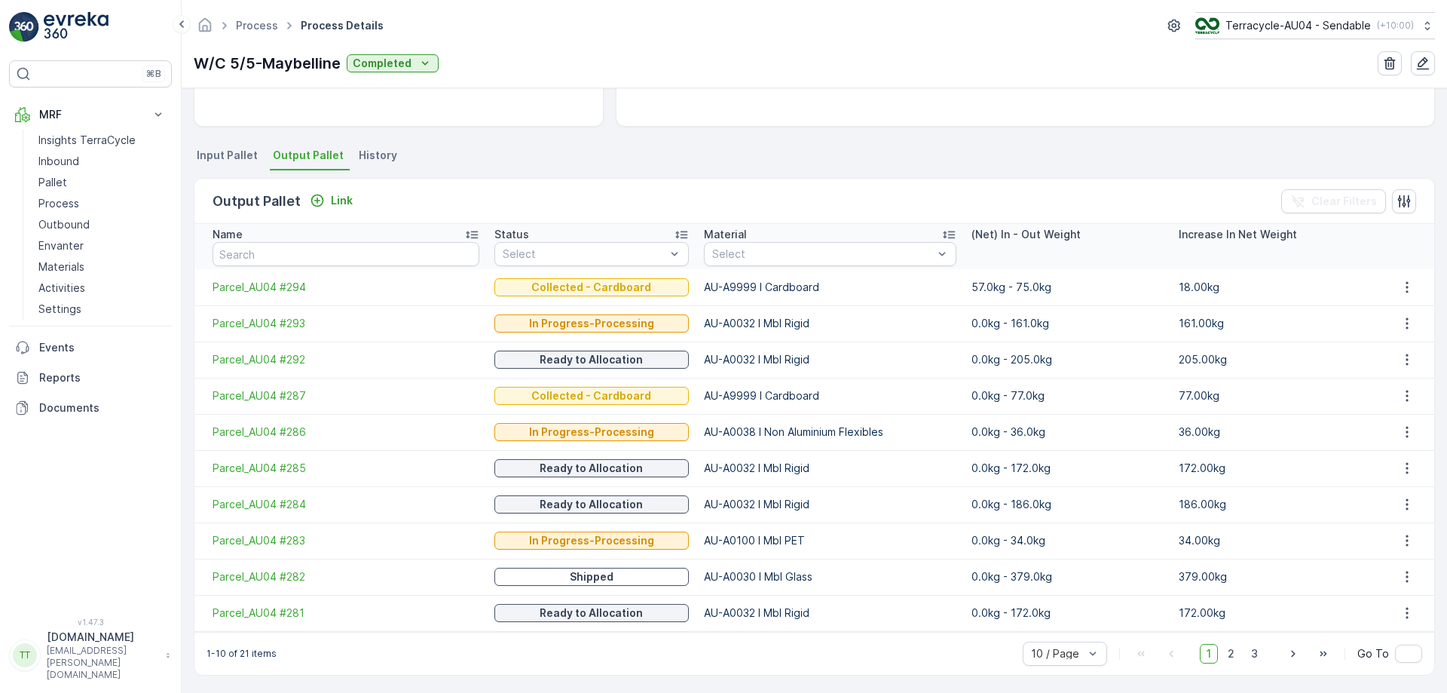
click at [1220, 644] on div "1 2 3" at bounding box center [1232, 654] width 65 height 20
click at [1230, 652] on span "2" at bounding box center [1231, 654] width 20 height 20
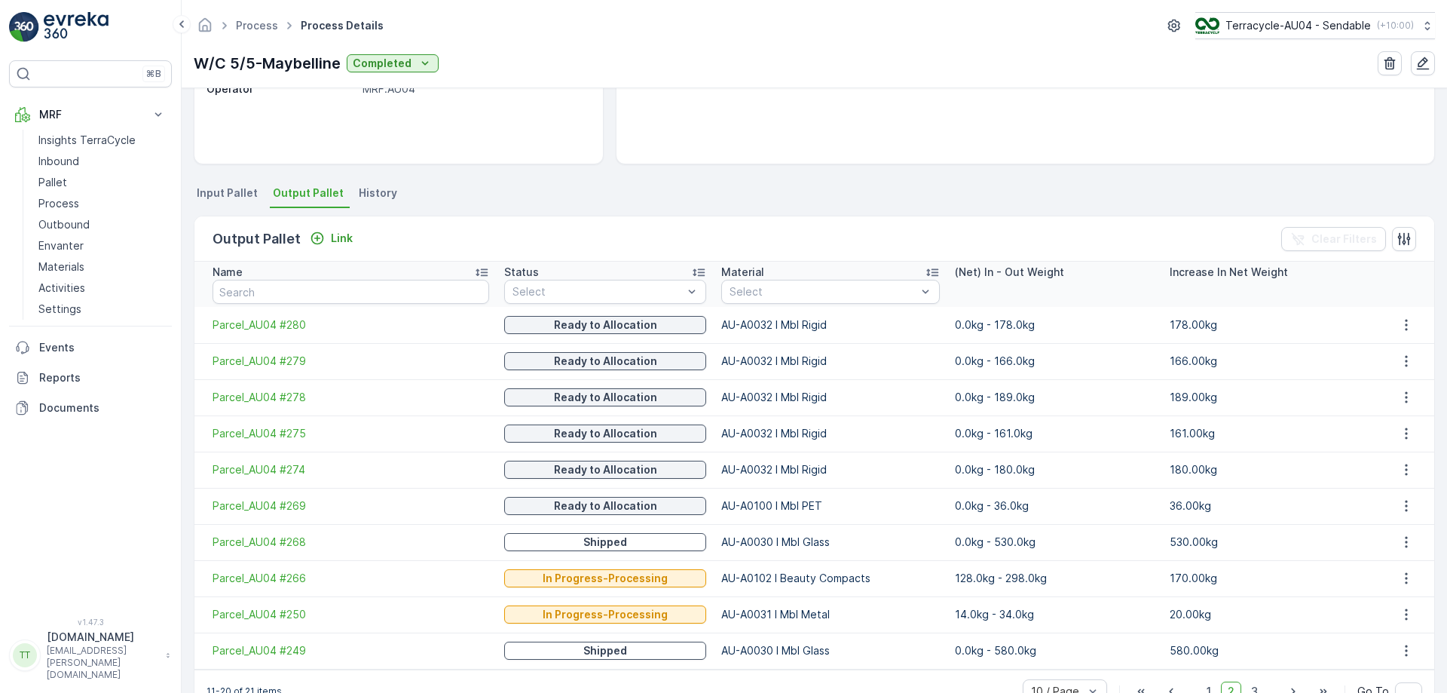
scroll to position [275, 0]
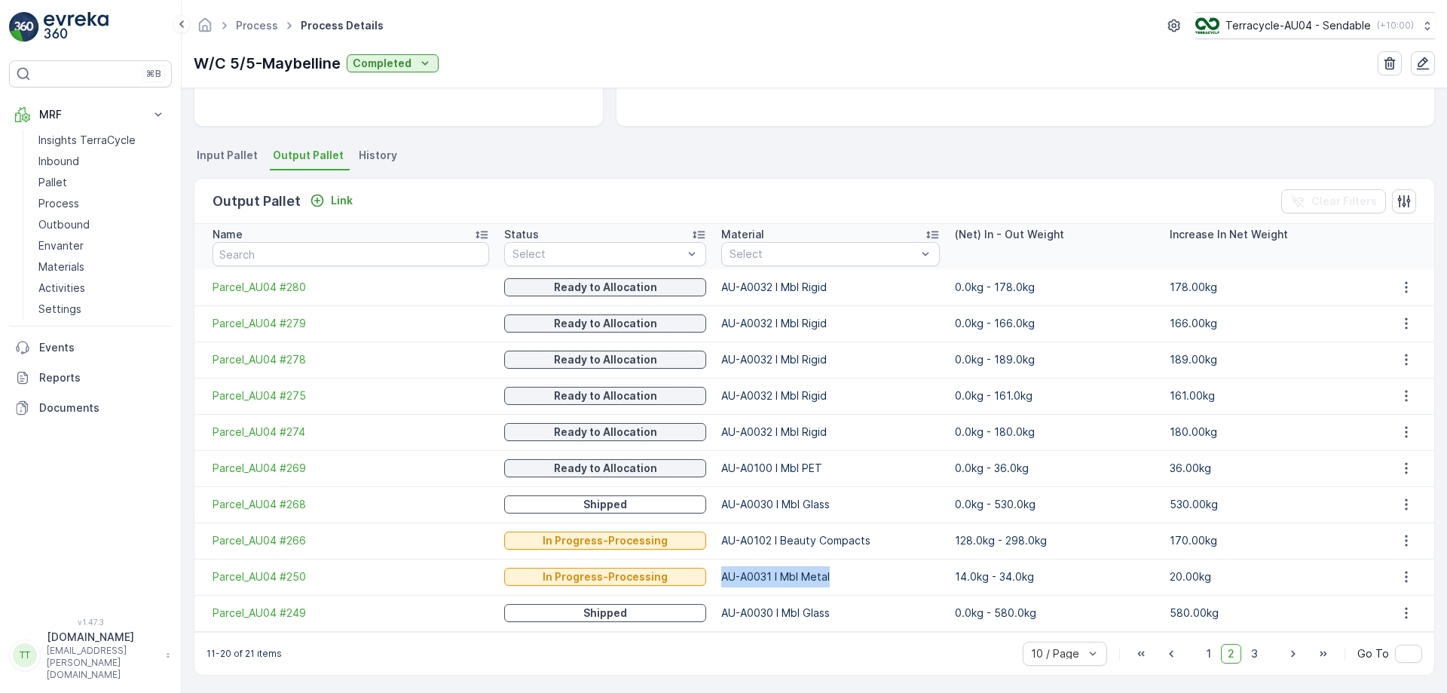
drag, startPoint x: 704, startPoint y: 575, endPoint x: 860, endPoint y: 587, distance: 156.5
click at [860, 587] on td "AU-A0031 I Mbl Metal" at bounding box center [831, 577] width 234 height 36
drag, startPoint x: 701, startPoint y: 462, endPoint x: 841, endPoint y: 467, distance: 139.5
click at [841, 467] on td "AU-A0100 I Mbl PET" at bounding box center [831, 468] width 234 height 36
click at [1251, 649] on span "3" at bounding box center [1255, 654] width 20 height 20
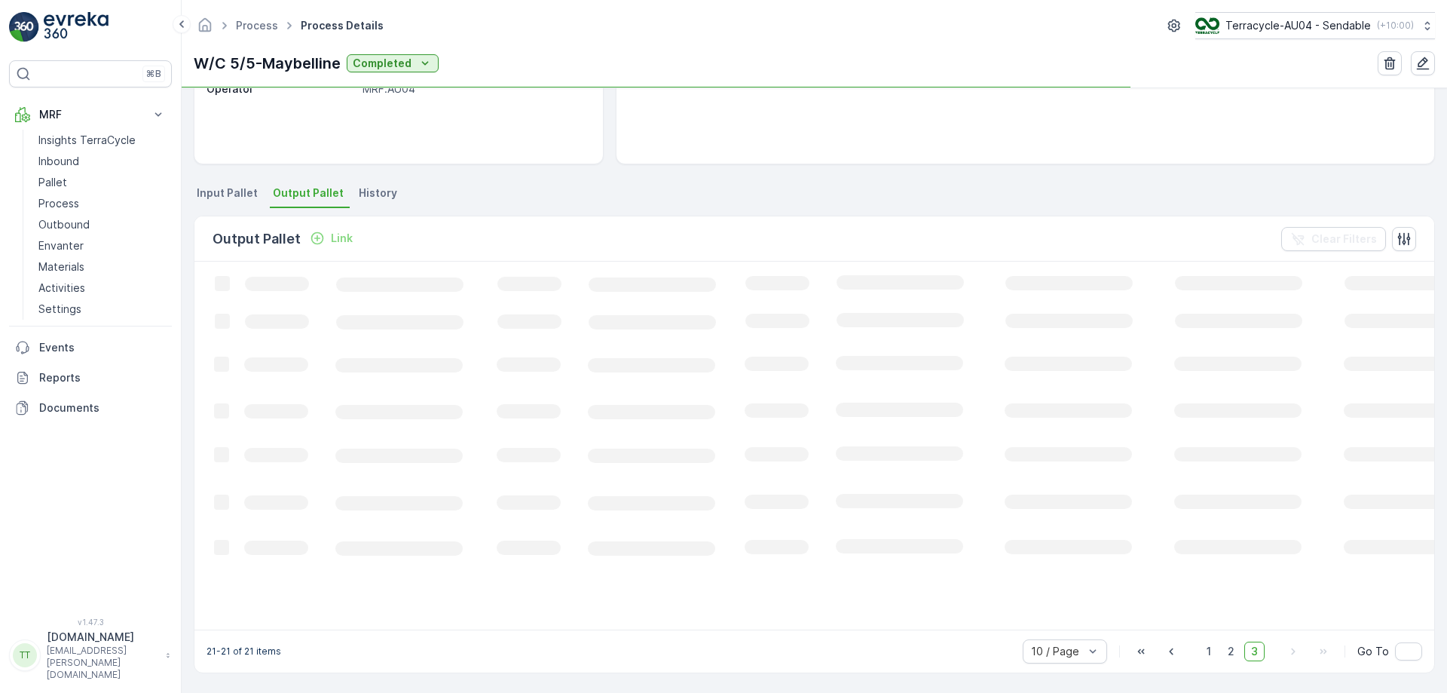
scroll to position [236, 0]
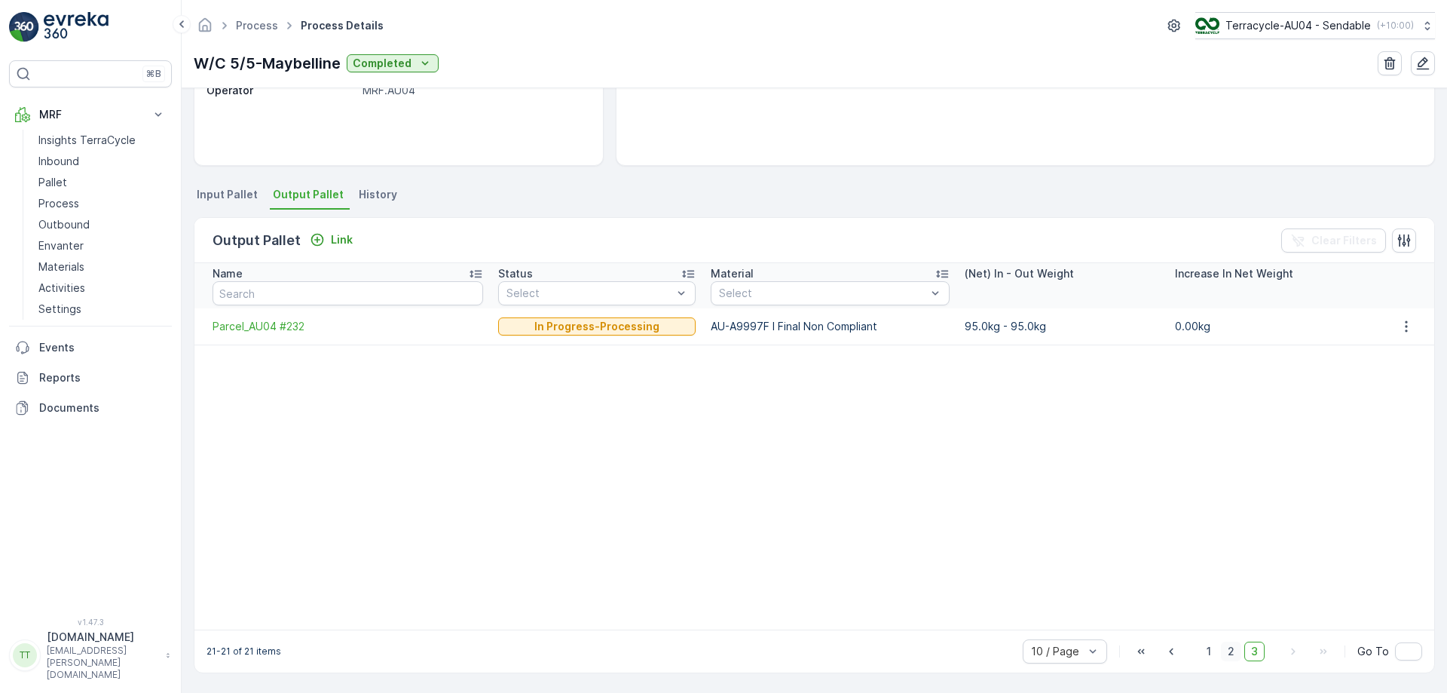
click at [1227, 648] on span "2" at bounding box center [1231, 652] width 20 height 20
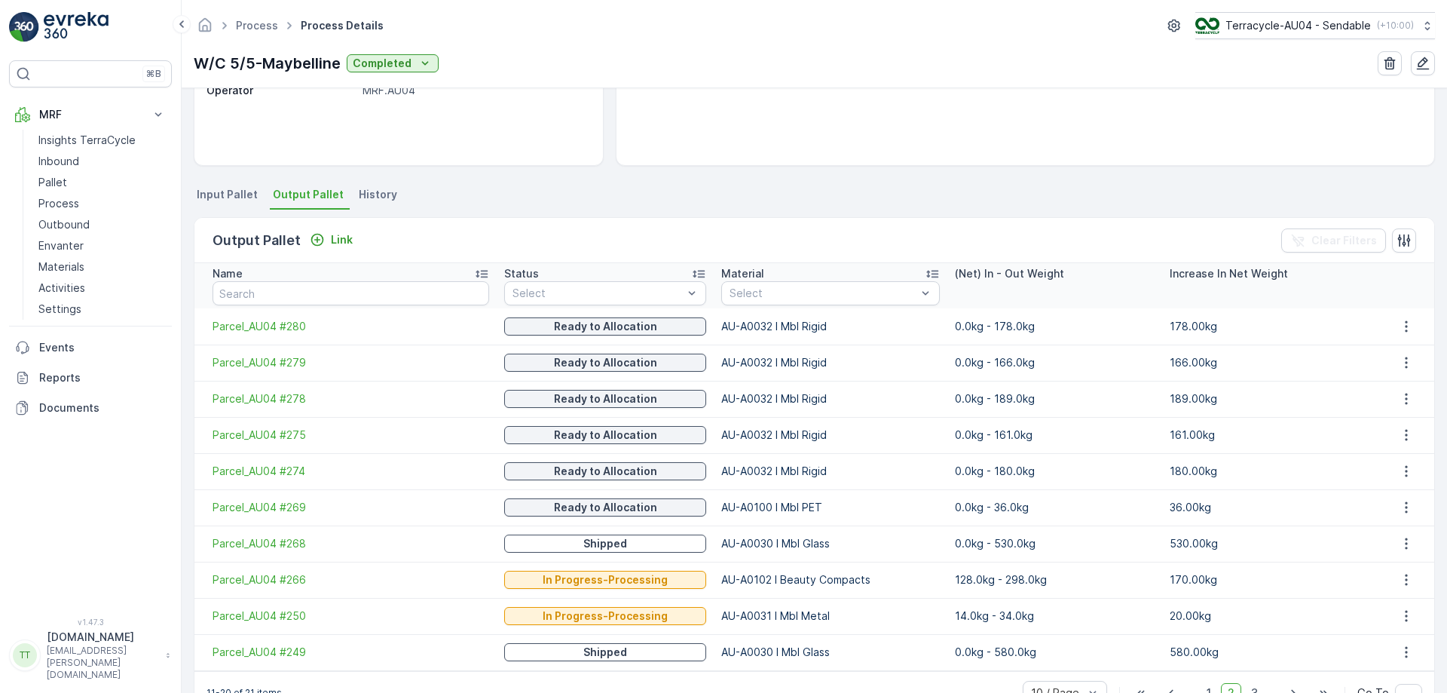
scroll to position [275, 0]
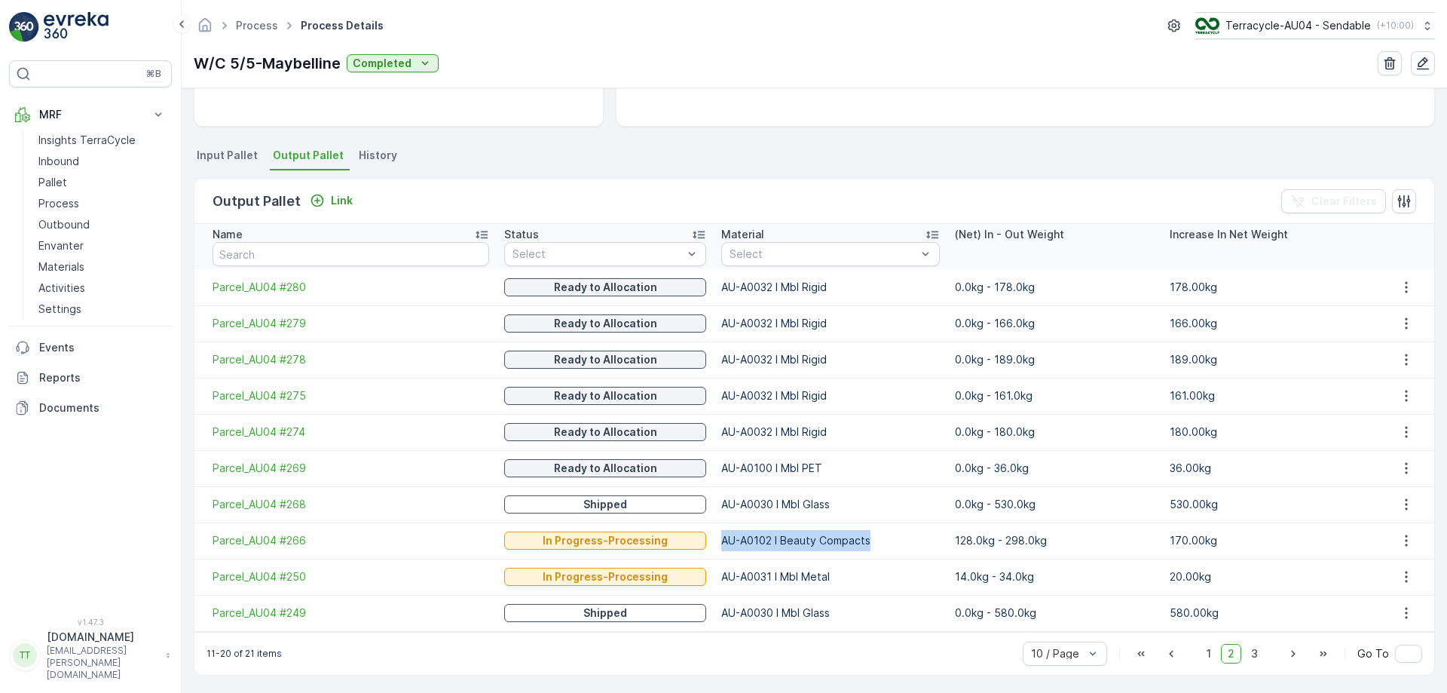
drag, startPoint x: 707, startPoint y: 537, endPoint x: 878, endPoint y: 523, distance: 171.7
click at [878, 523] on td "AU-A0102 I Beauty Compacts" at bounding box center [831, 540] width 234 height 36
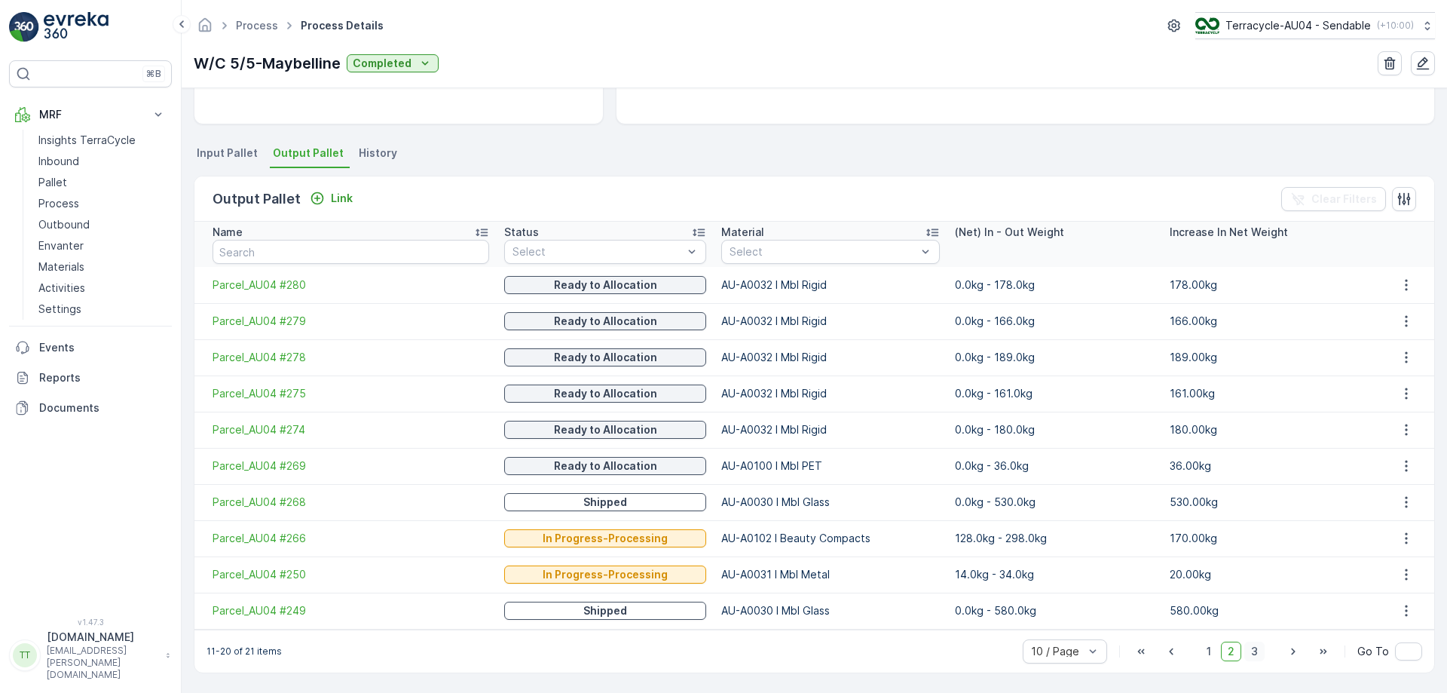
click at [1257, 647] on span "3" at bounding box center [1255, 652] width 20 height 20
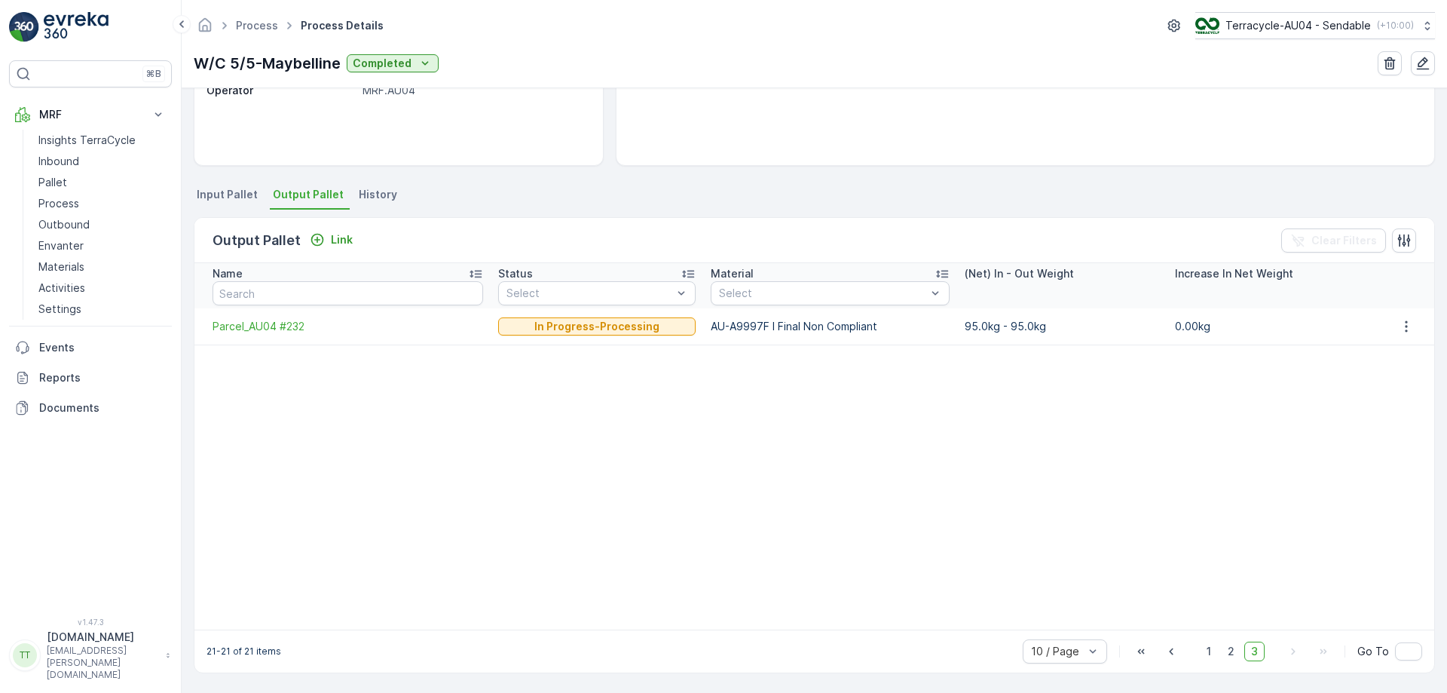
scroll to position [236, 0]
click at [257, 20] on link "Process" at bounding box center [257, 25] width 42 height 13
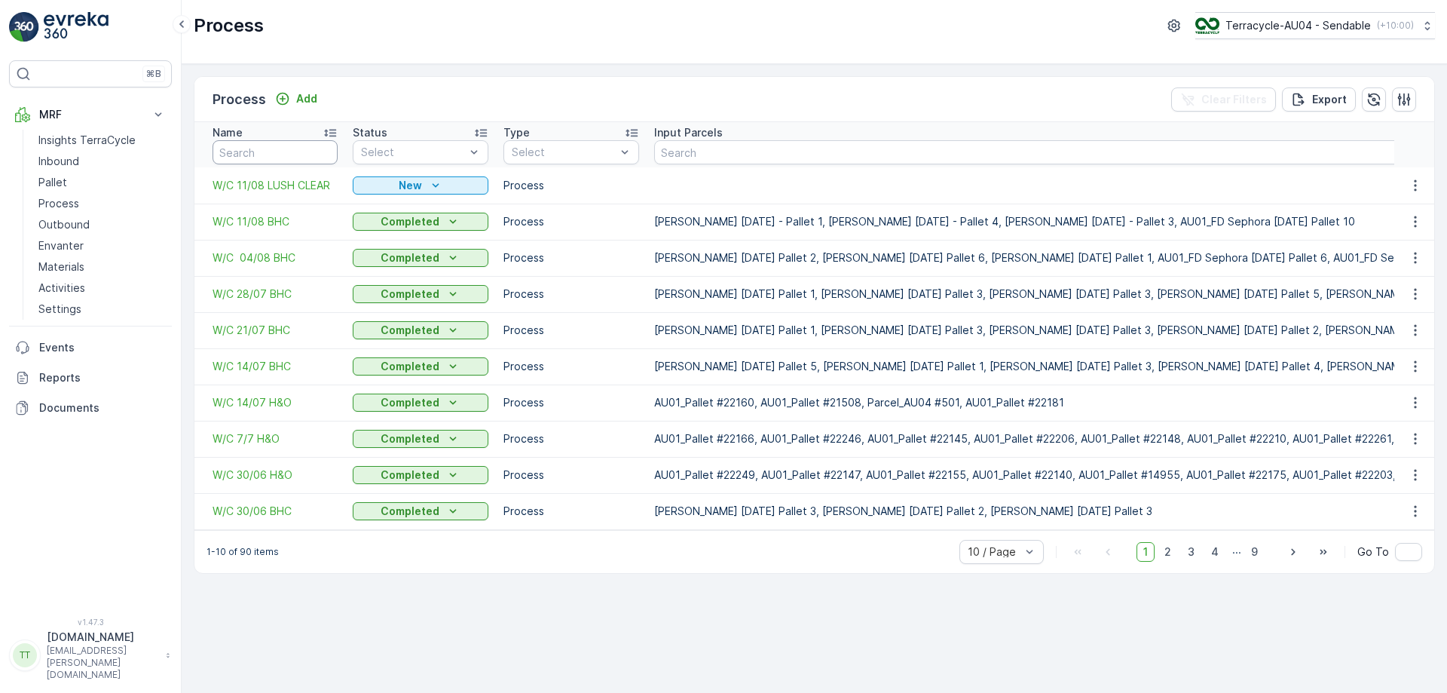
click at [302, 150] on input "text" at bounding box center [275, 152] width 125 height 24
type input "kie"
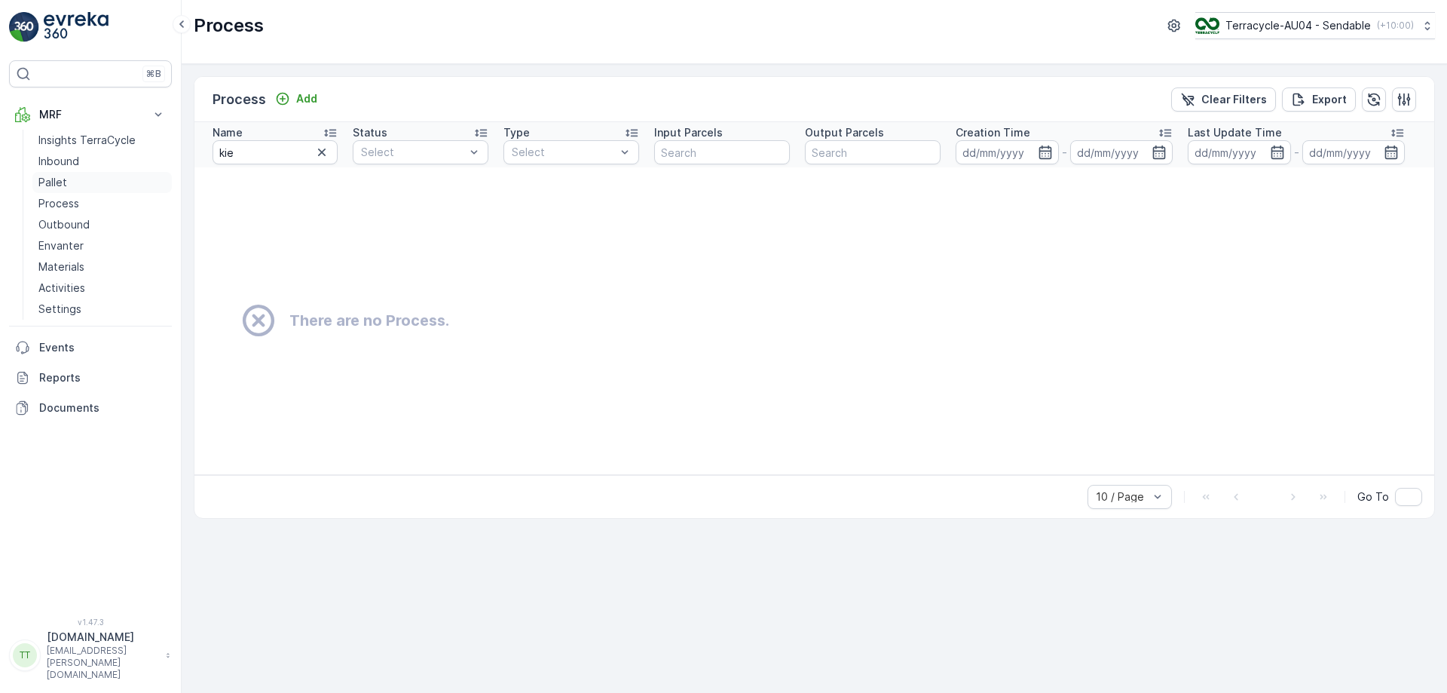
click at [84, 181] on link "Pallet" at bounding box center [101, 182] width 139 height 21
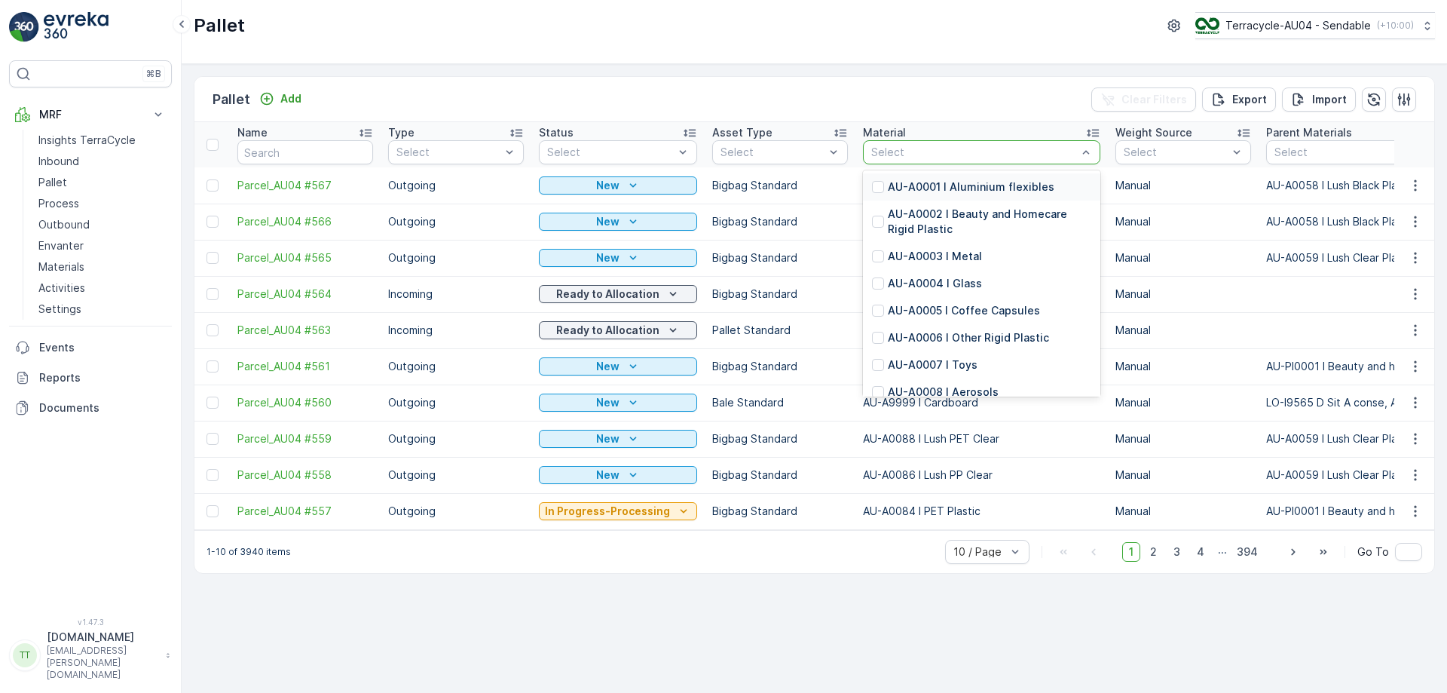
click at [933, 149] on div at bounding box center [974, 152] width 209 height 12
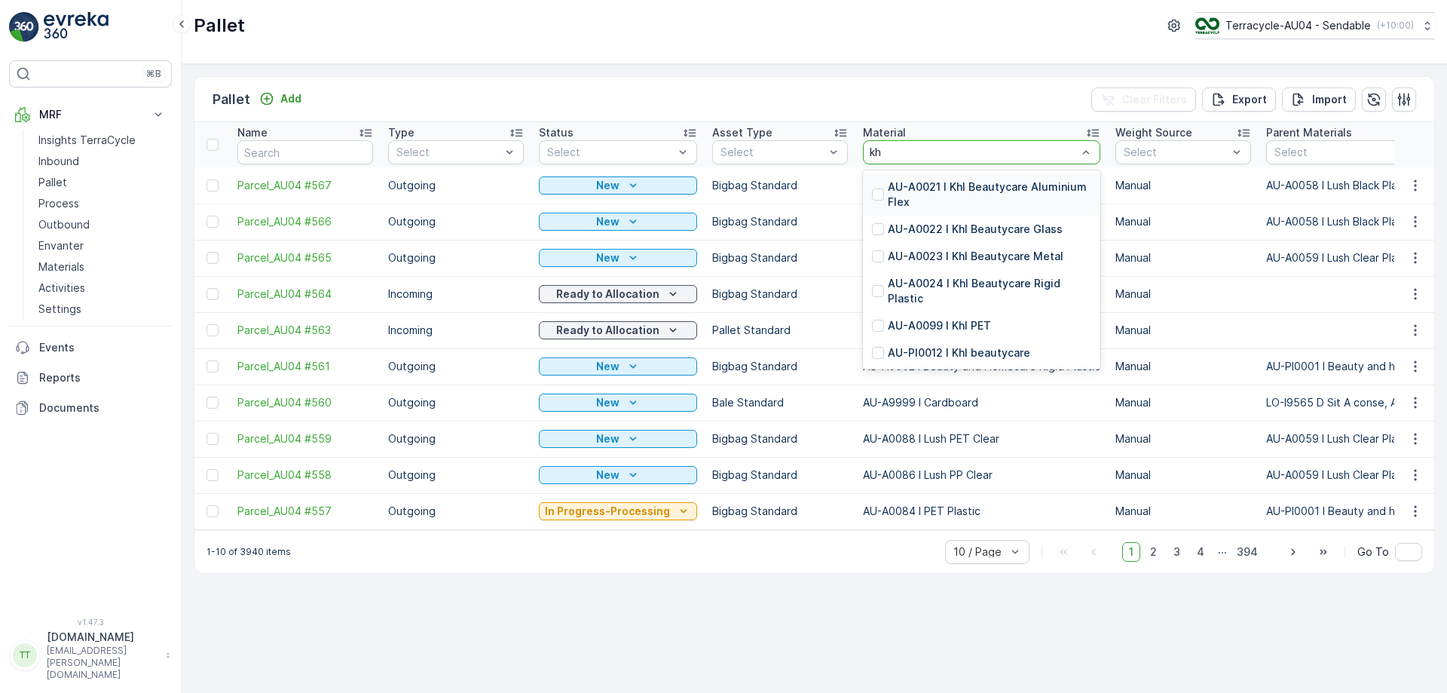
type input "khl"
click at [917, 196] on p "AU-A0021 I Khl Beautycare Aluminium Flex" at bounding box center [990, 194] width 204 height 30
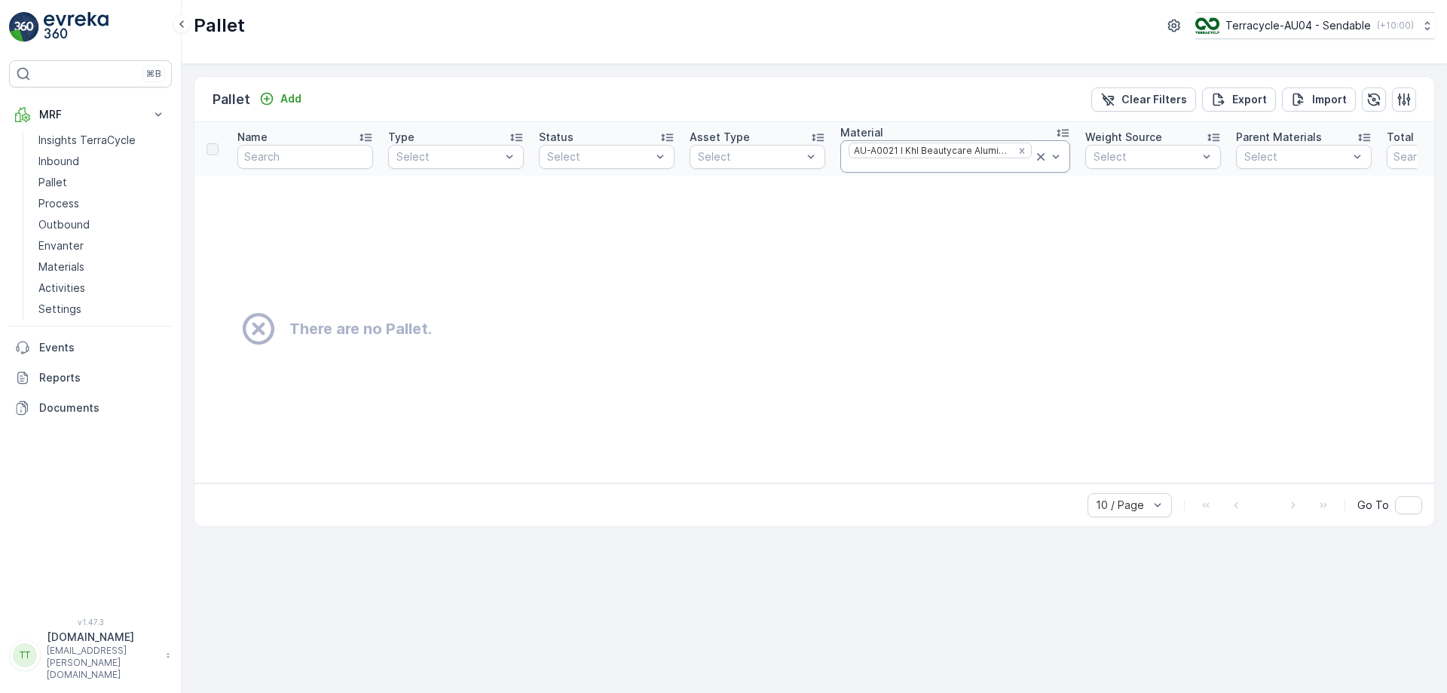
click at [962, 166] on div at bounding box center [940, 166] width 186 height 12
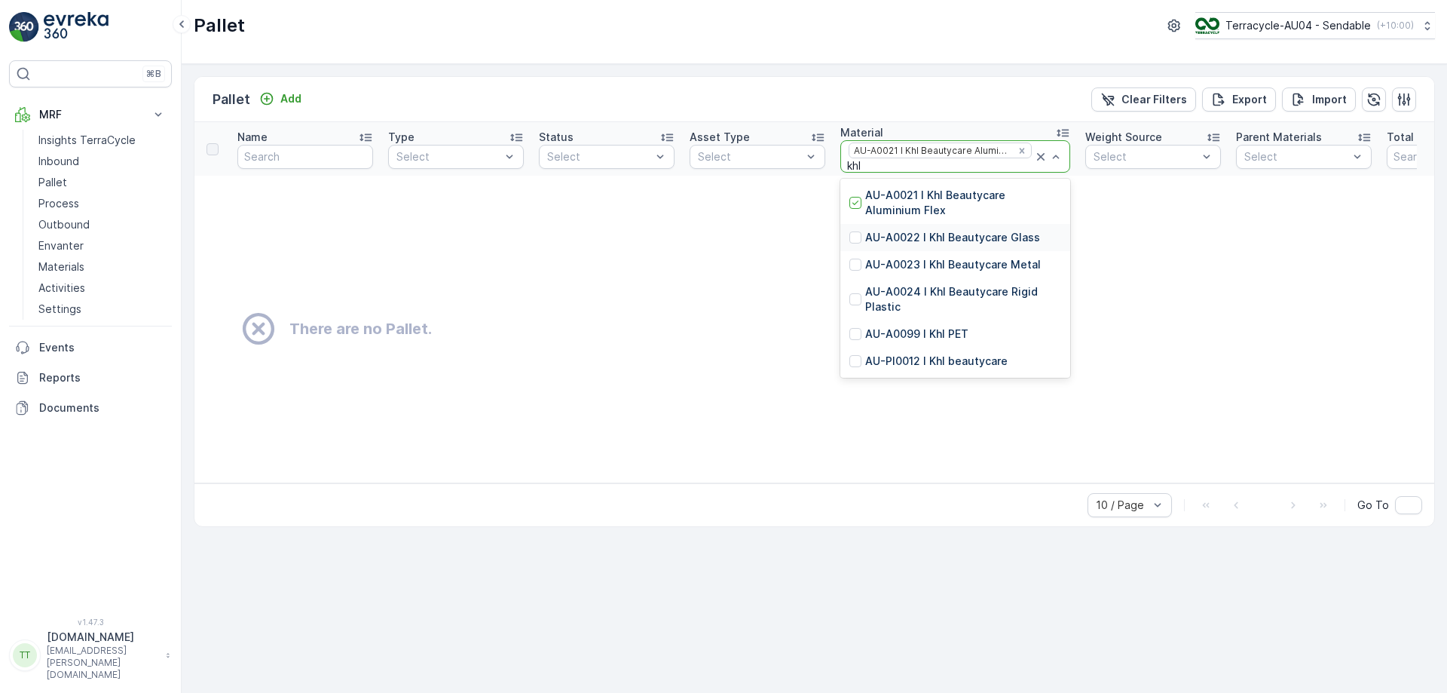
type input "khl"
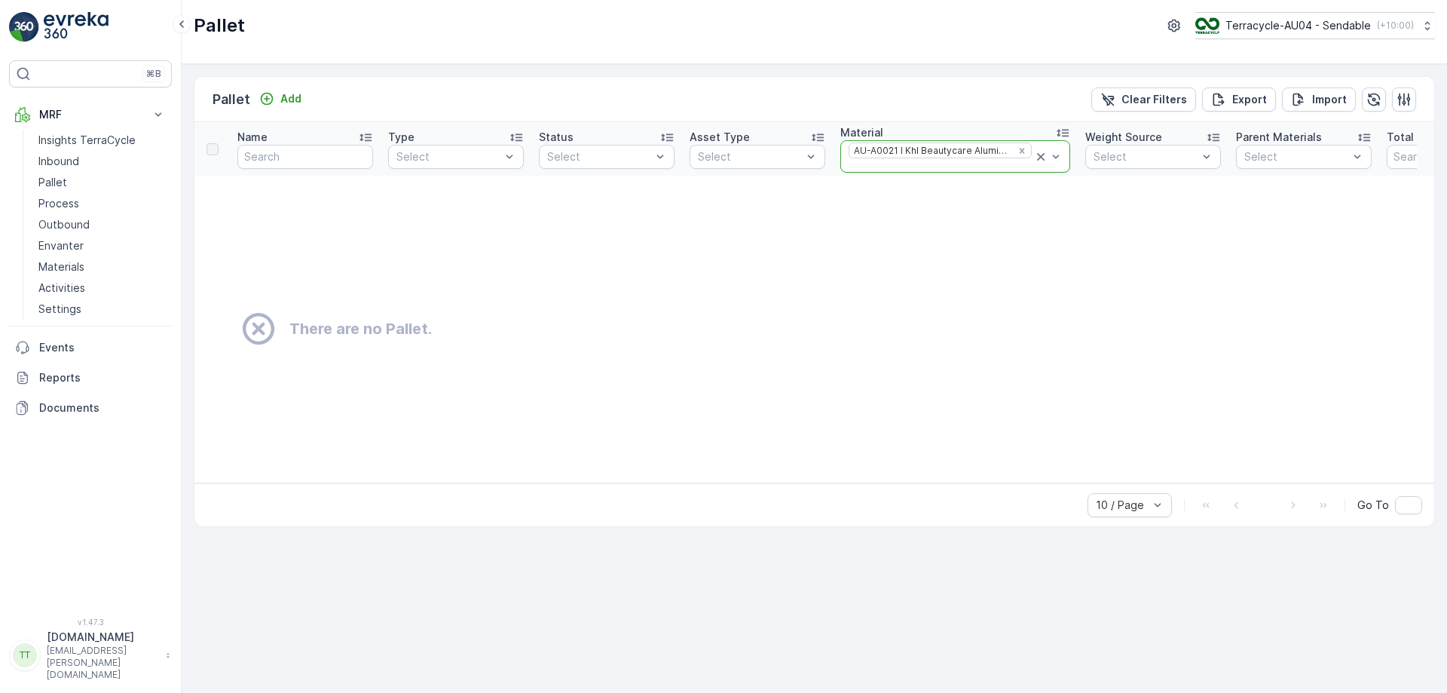
click at [936, 167] on div at bounding box center [940, 166] width 186 height 12
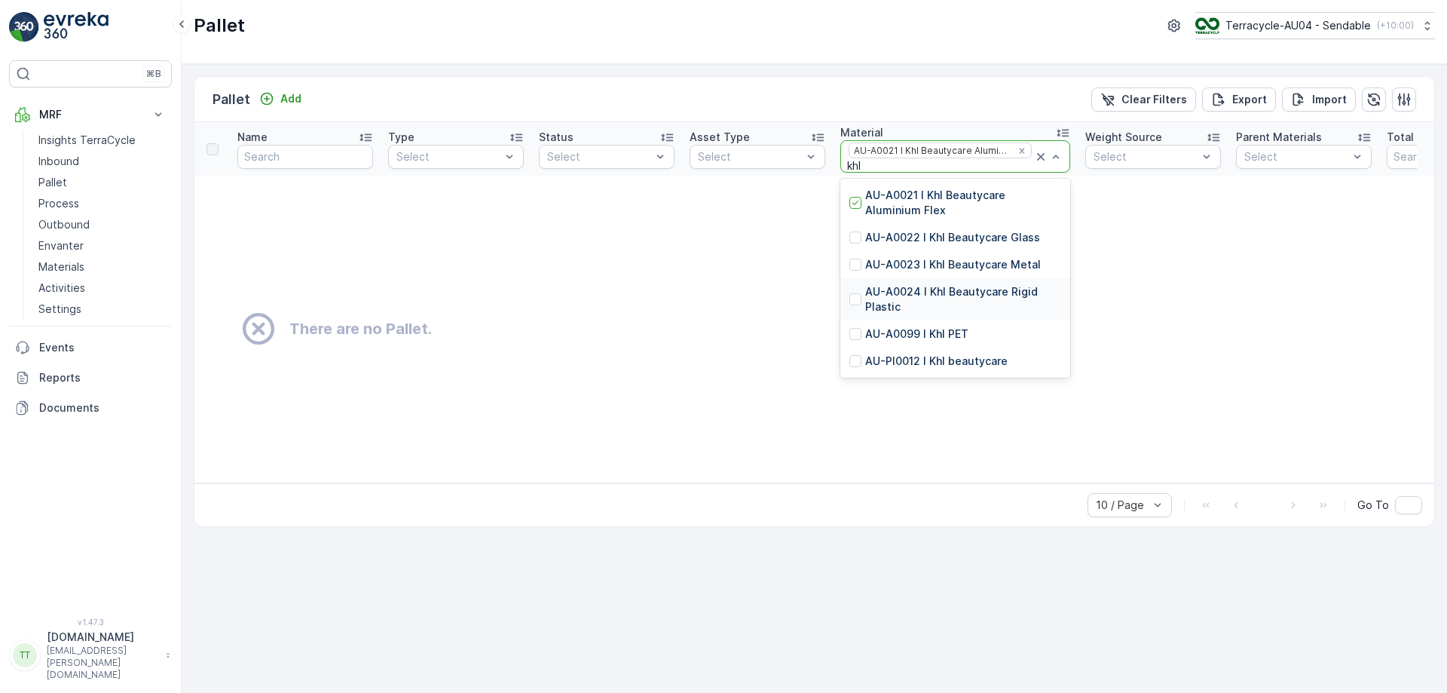
type input "khl"
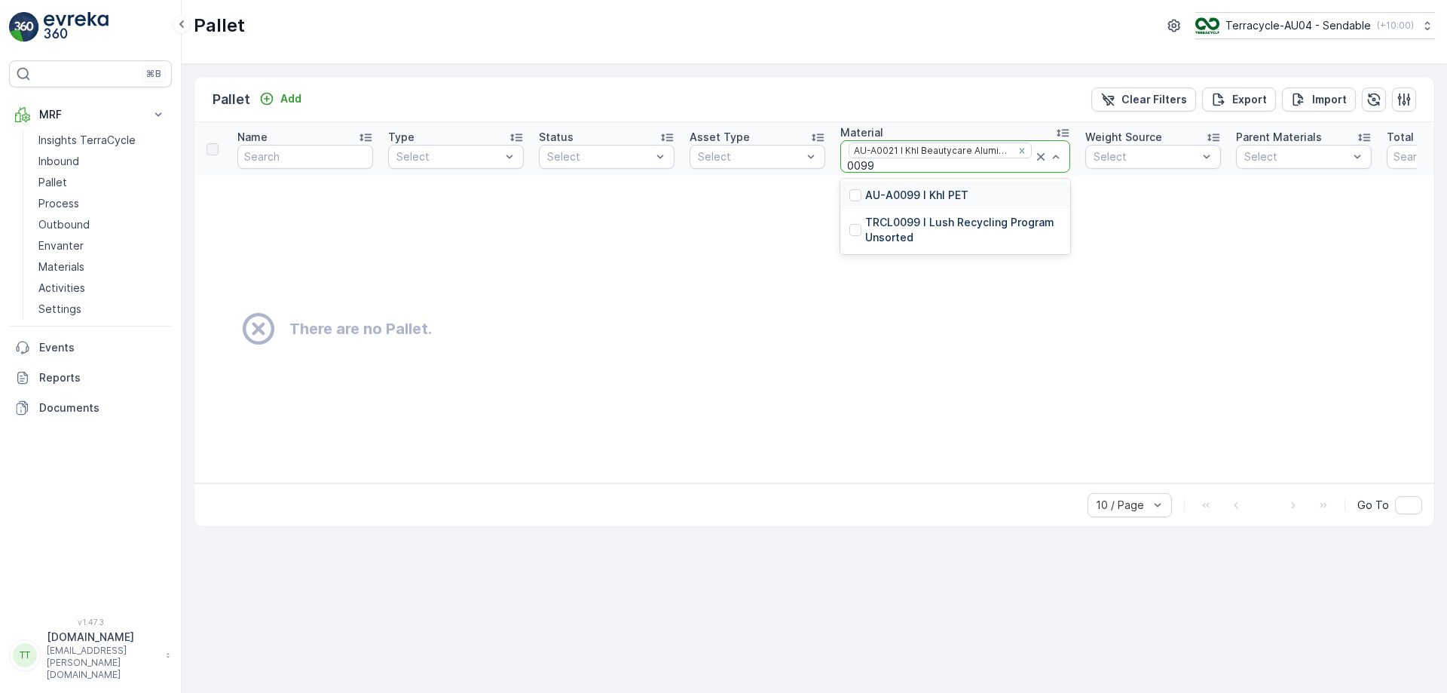
type input "0099"
click at [1123, 339] on div "There are no Pallet." at bounding box center [938, 329] width 1450 height 38
click at [87, 196] on link "Process" at bounding box center [101, 203] width 139 height 21
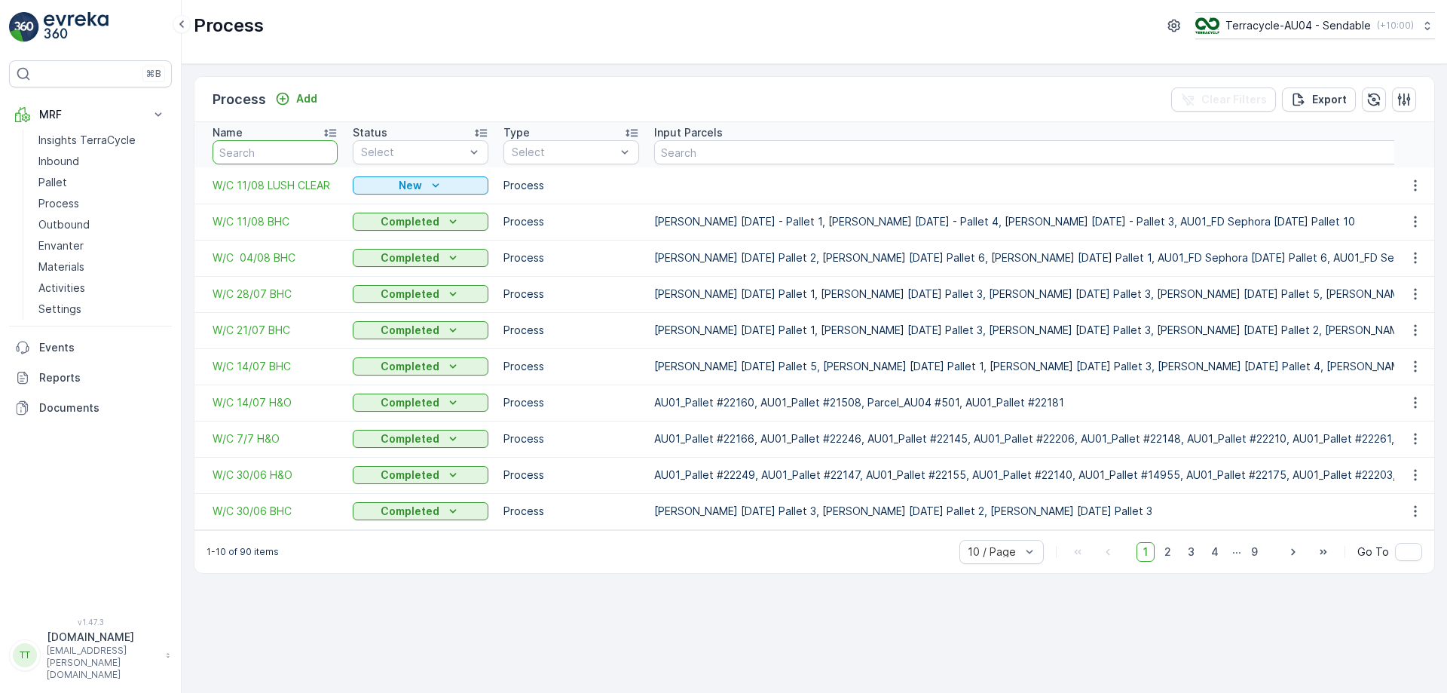
click at [265, 147] on input "text" at bounding box center [275, 152] width 125 height 24
type input "lush"
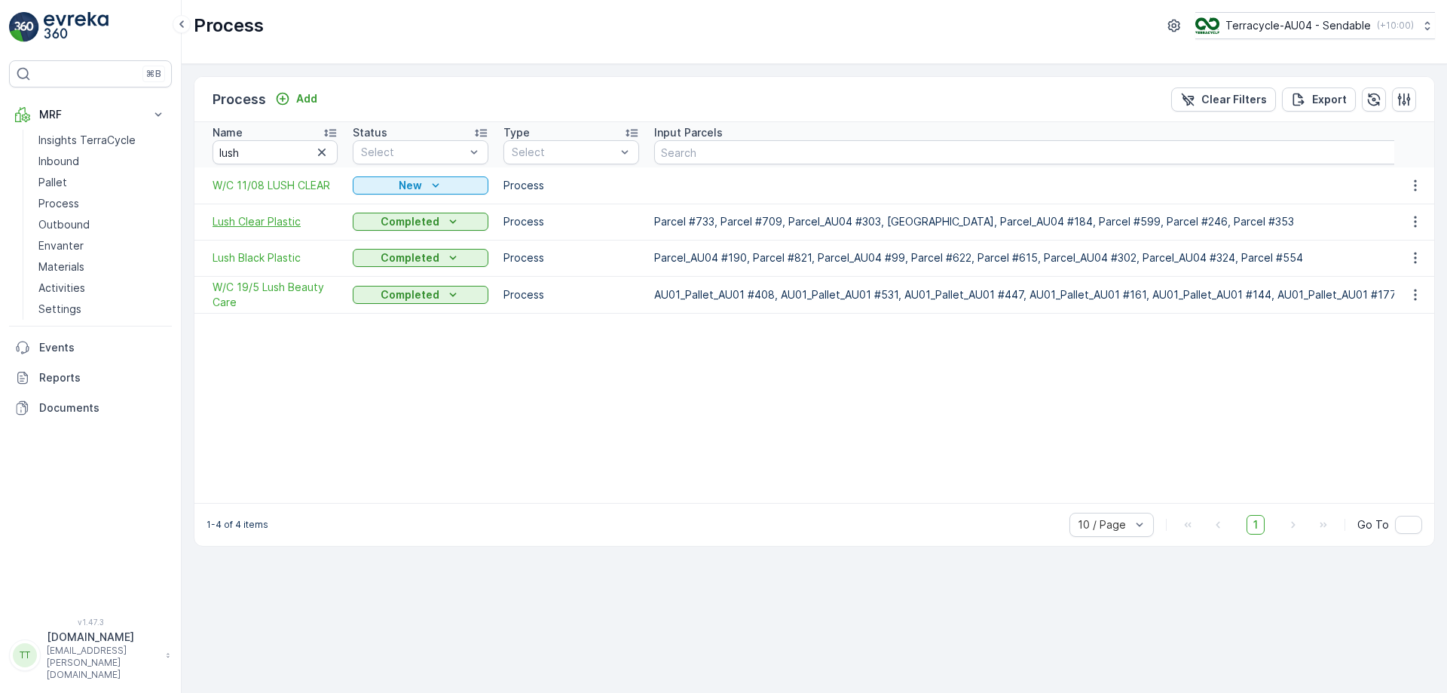
click at [273, 218] on span "Lush Clear Plastic" at bounding box center [275, 221] width 125 height 15
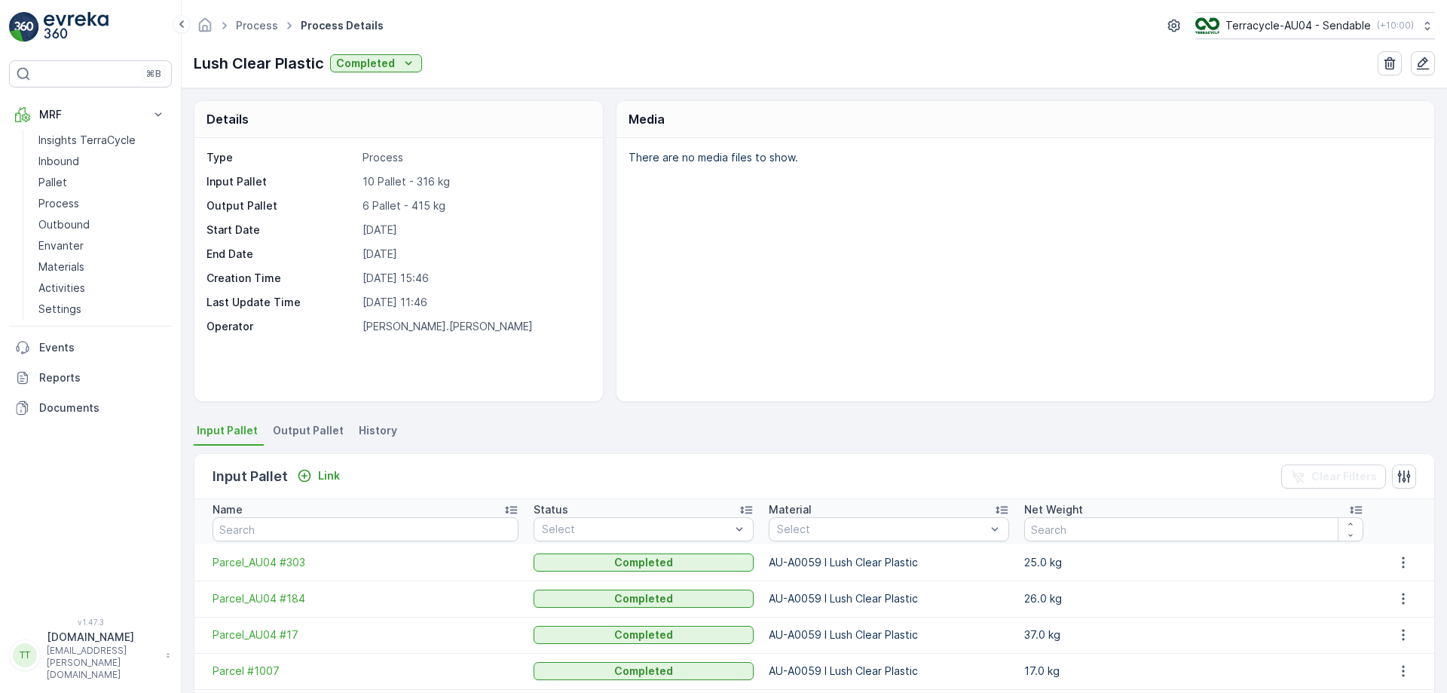
click at [311, 436] on span "Output Pallet" at bounding box center [308, 430] width 71 height 15
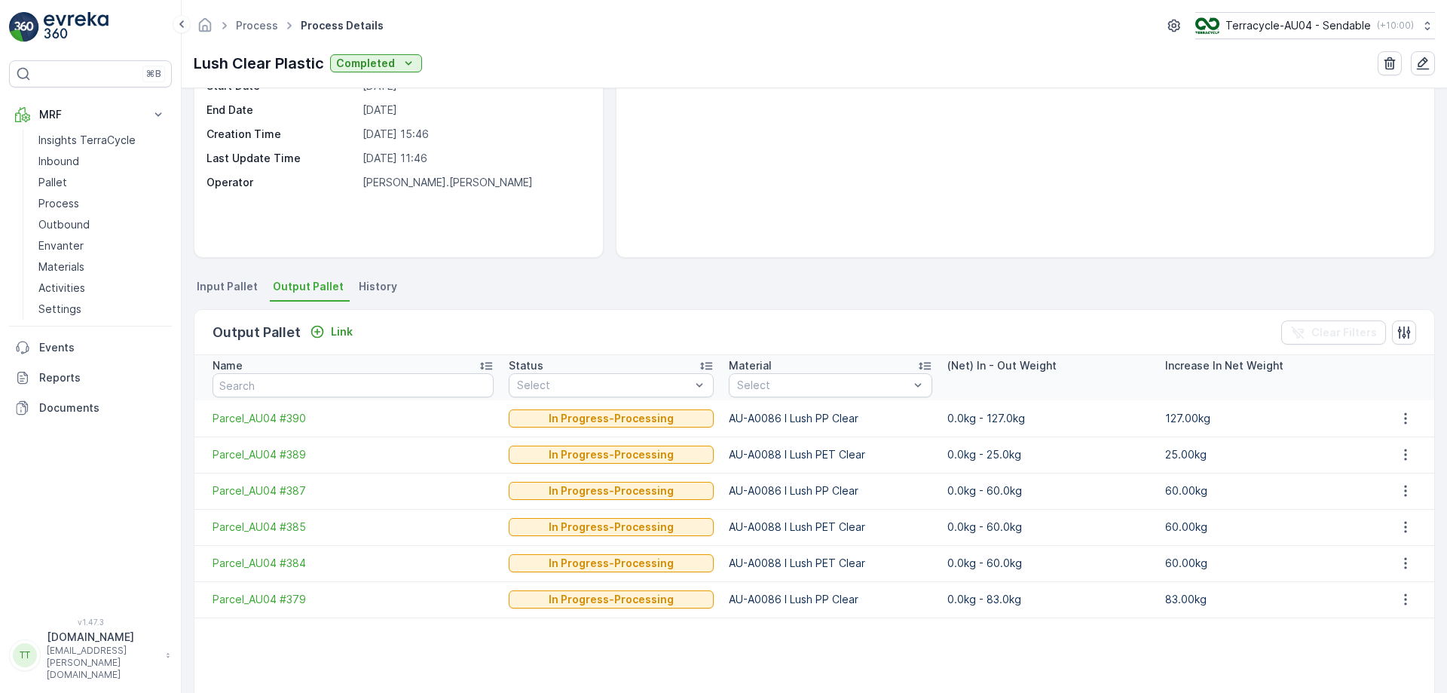
scroll to position [151, 0]
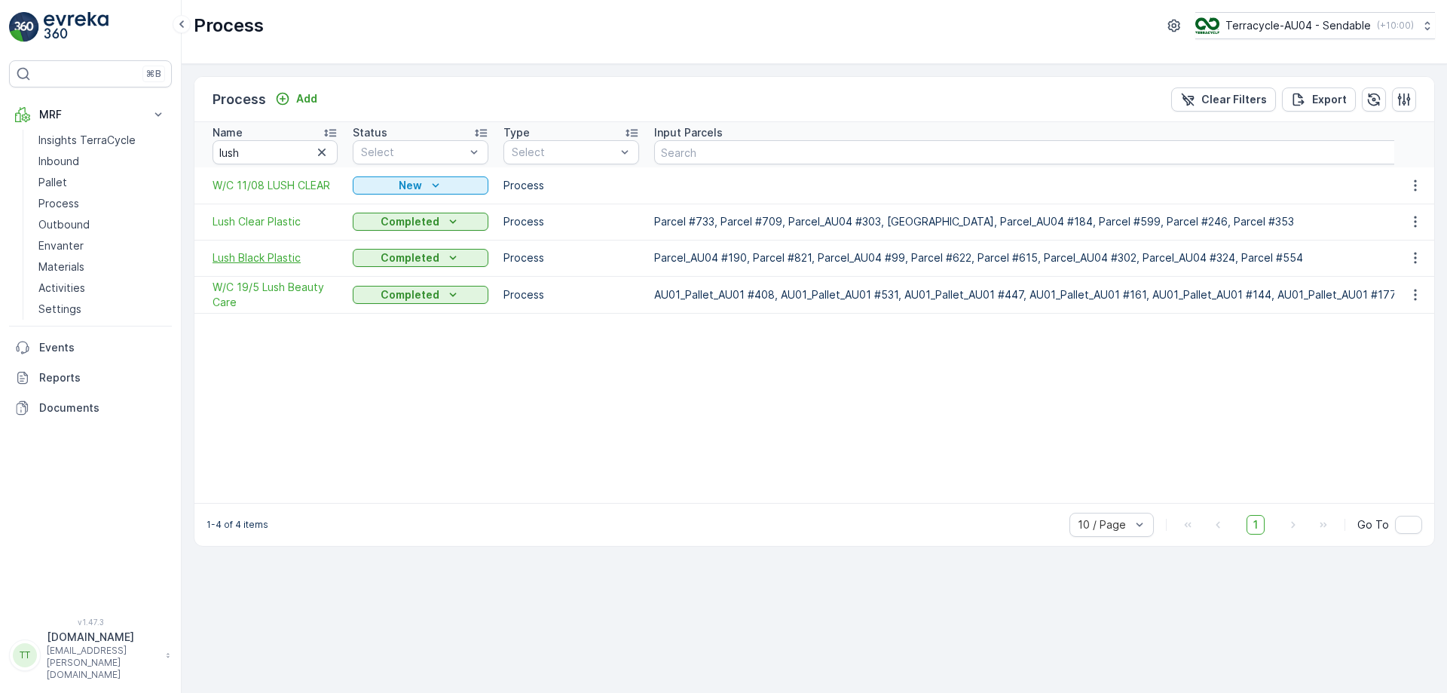
click at [265, 253] on span "Lush Black Plastic" at bounding box center [275, 257] width 125 height 15
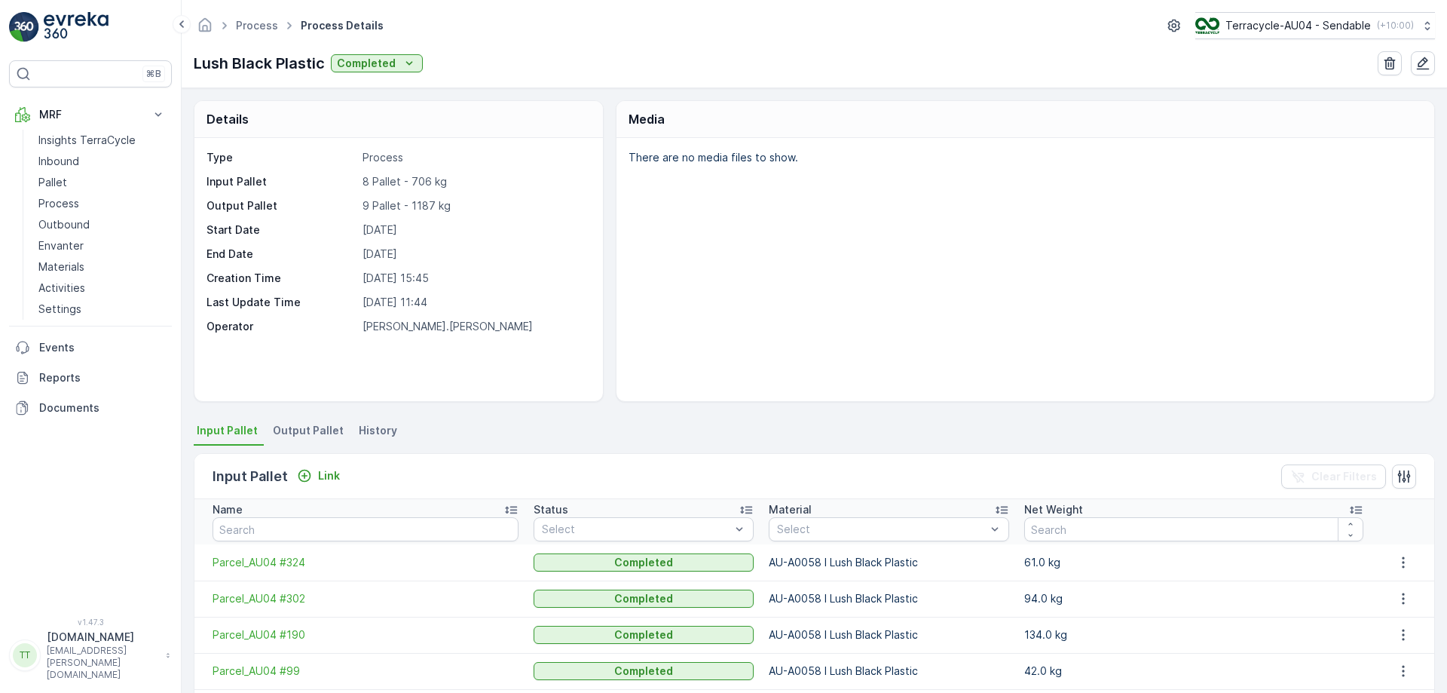
click at [315, 427] on span "Output Pallet" at bounding box center [308, 430] width 71 height 15
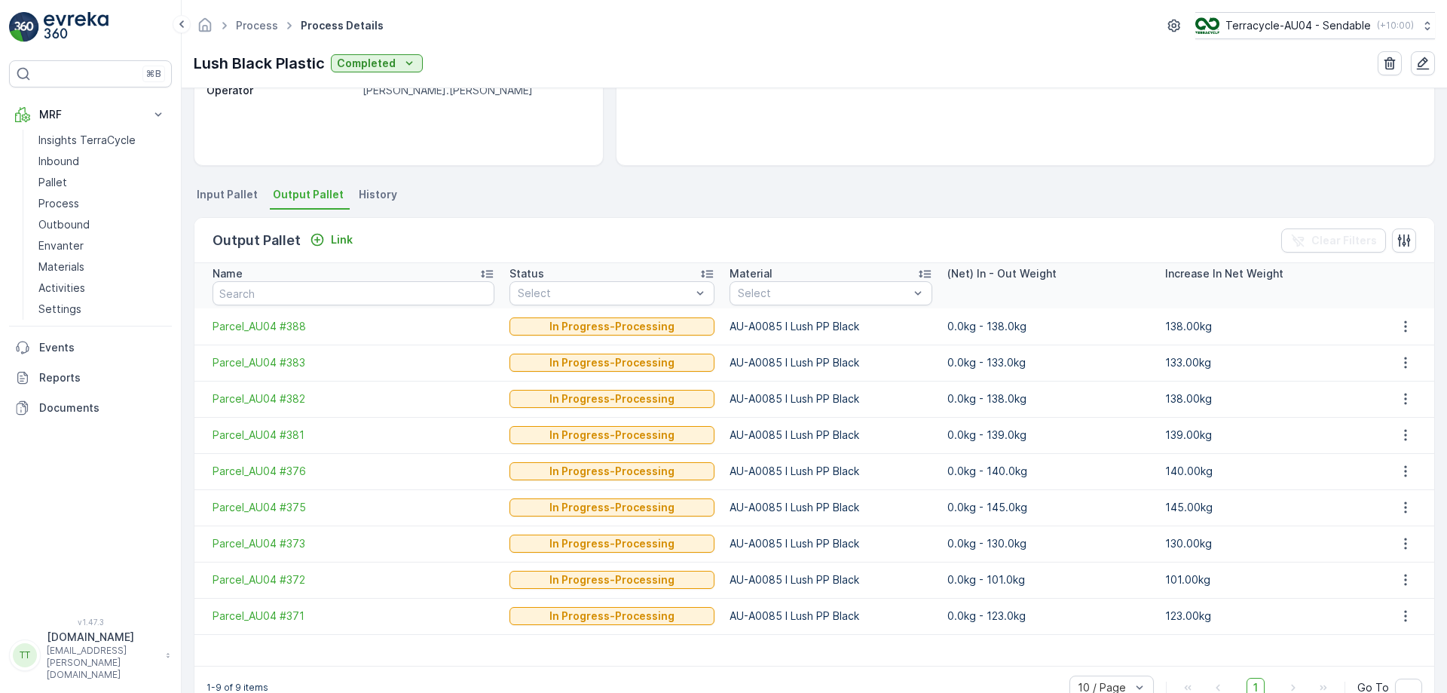
scroll to position [237, 0]
click at [70, 201] on p "Process" at bounding box center [58, 203] width 41 height 15
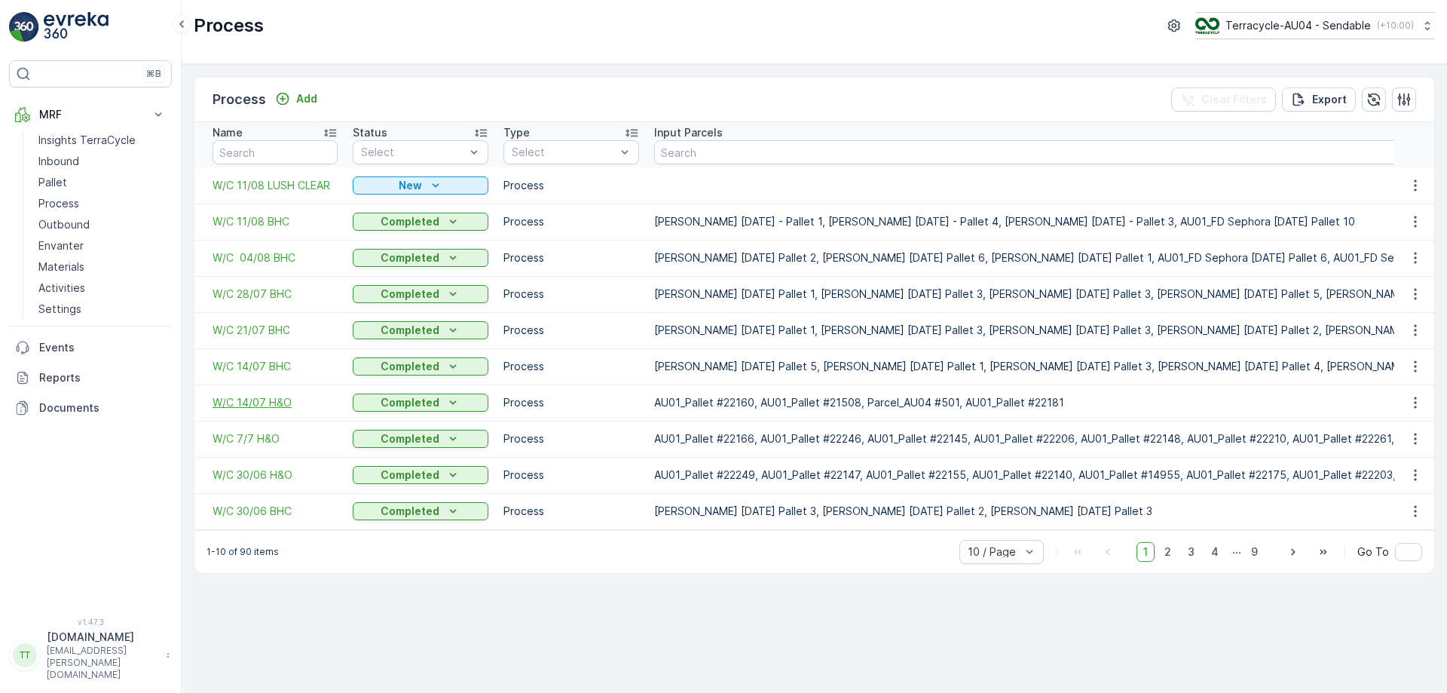
click at [262, 398] on span "W/C 14/07 H&O" at bounding box center [275, 402] width 125 height 15
click at [259, 438] on span "W/C 7/7 H&O" at bounding box center [275, 438] width 125 height 15
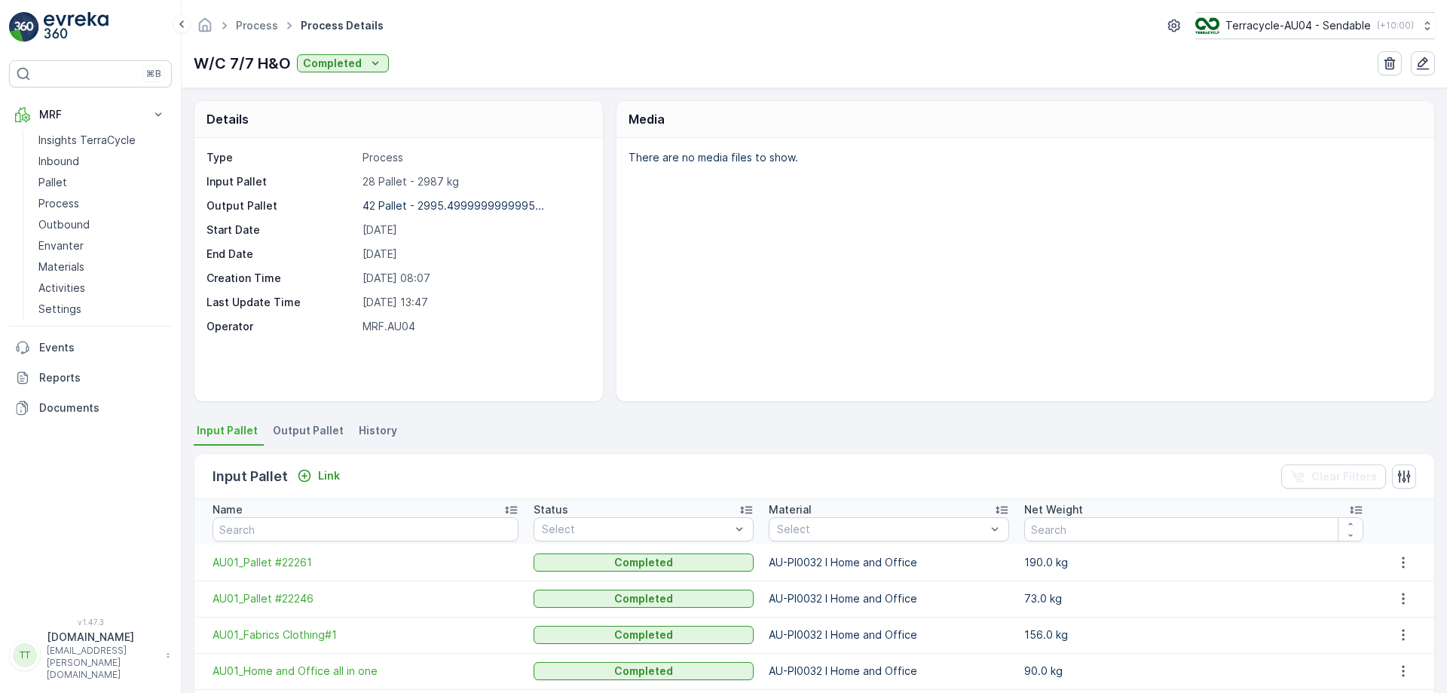
click at [290, 429] on span "Output Pallet" at bounding box center [308, 430] width 71 height 15
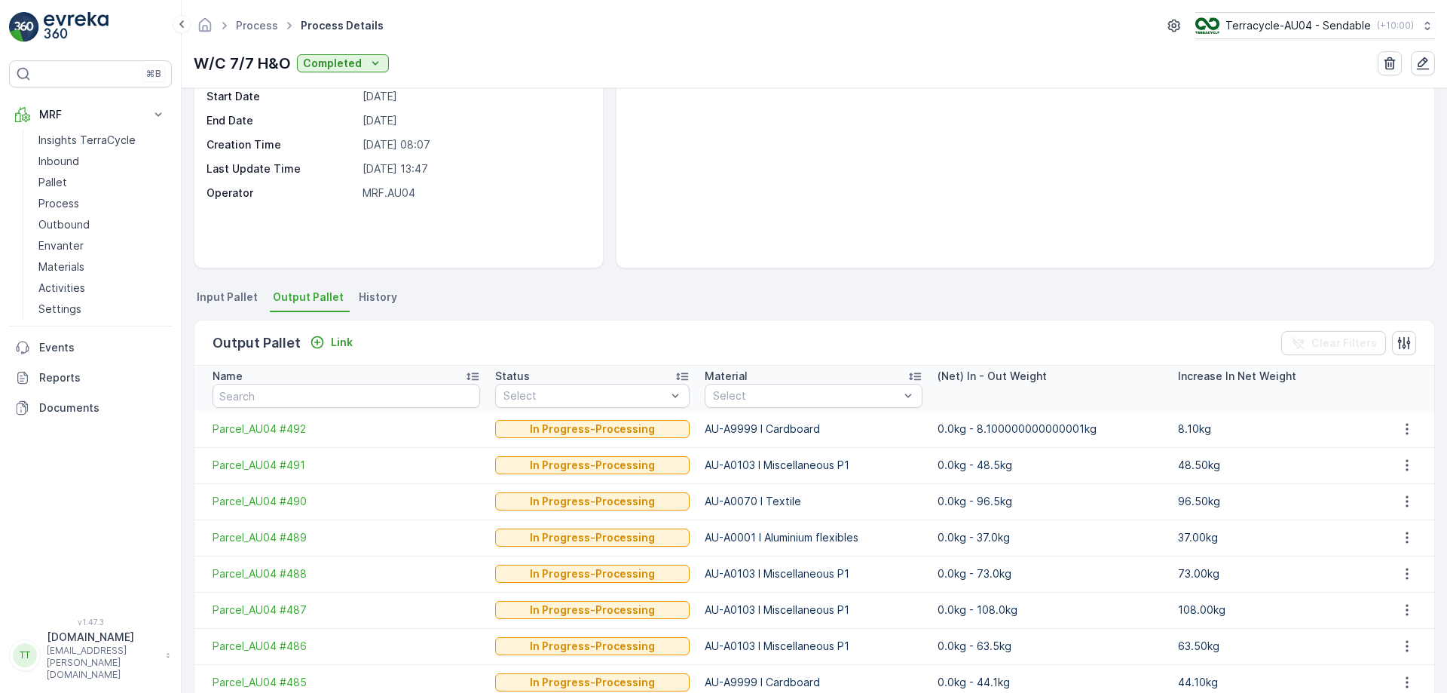
scroll to position [215, 0]
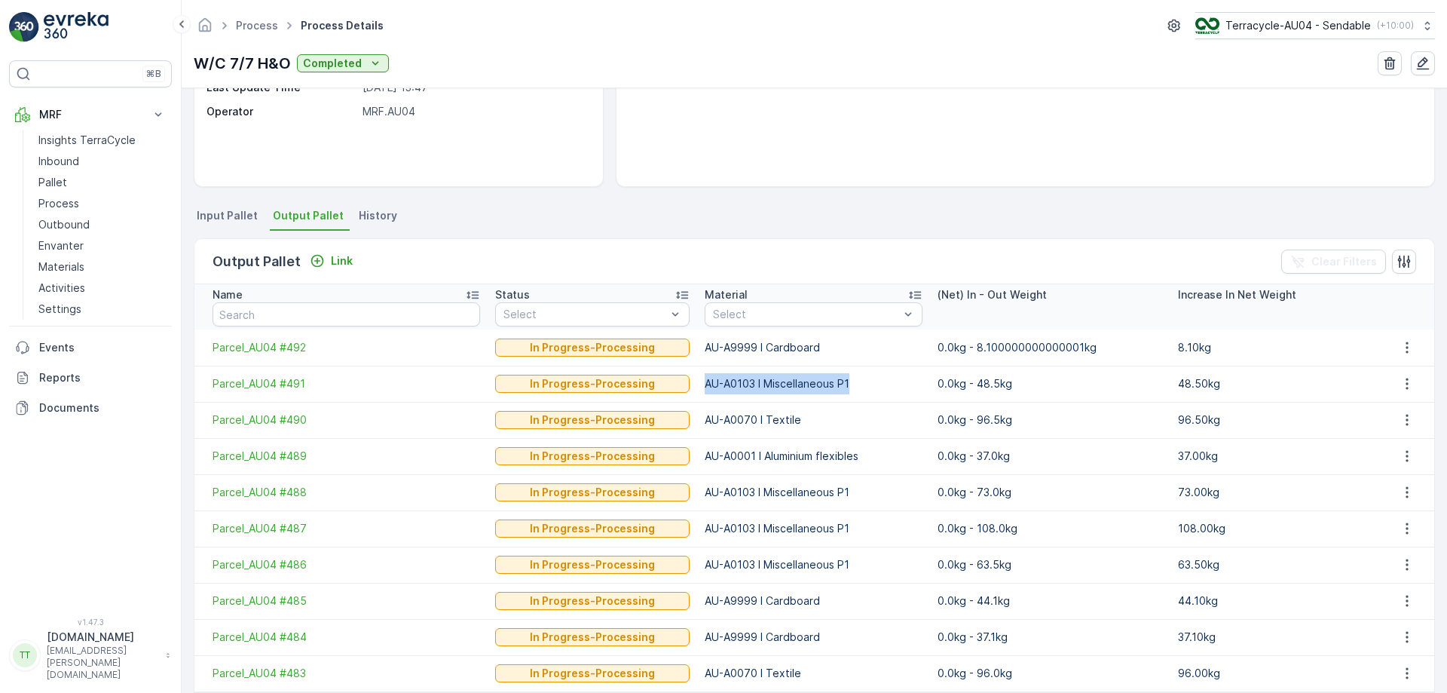
drag, startPoint x: 694, startPoint y: 383, endPoint x: 839, endPoint y: 390, distance: 145.7
click at [839, 390] on td "AU-A0103 I Miscellaneous P1" at bounding box center [813, 384] width 233 height 36
drag, startPoint x: 690, startPoint y: 421, endPoint x: 818, endPoint y: 425, distance: 128.2
click at [818, 425] on td "AU-A0070 I Textile" at bounding box center [813, 420] width 233 height 36
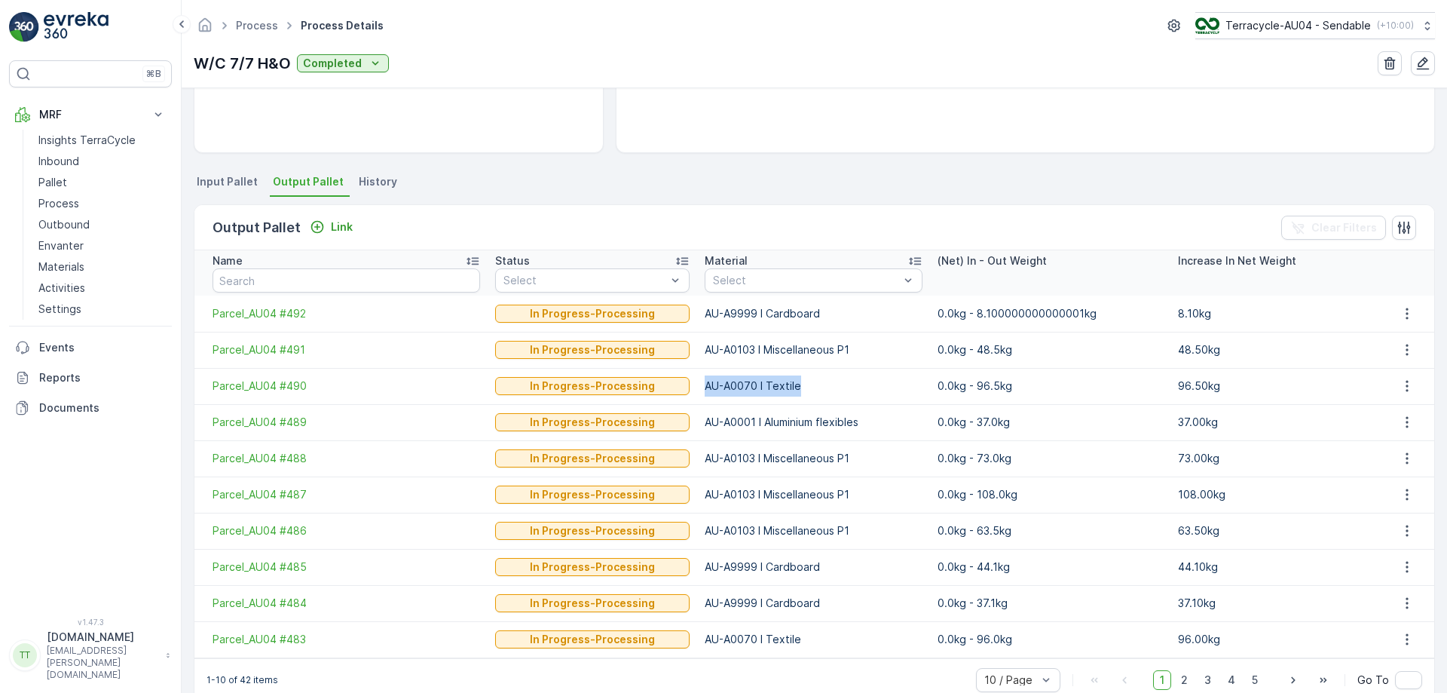
scroll to position [277, 0]
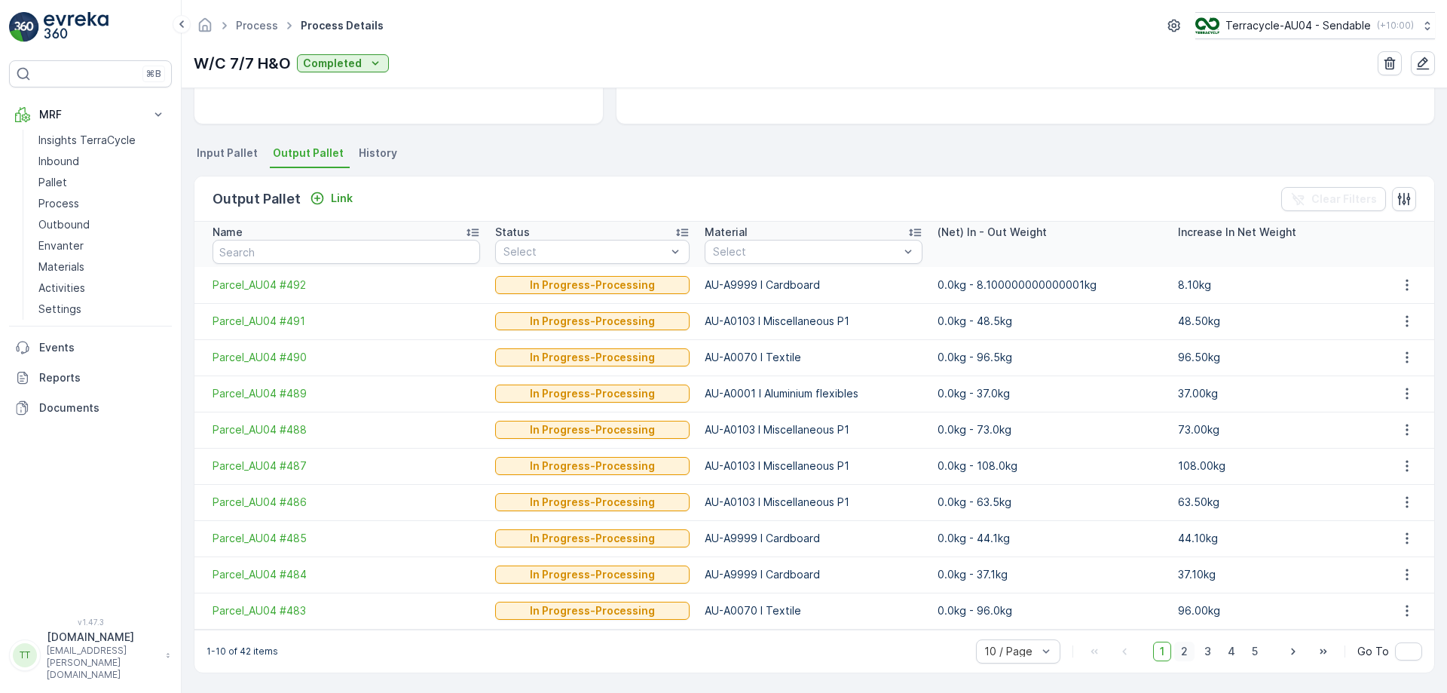
click at [1187, 651] on span "2" at bounding box center [1184, 652] width 20 height 20
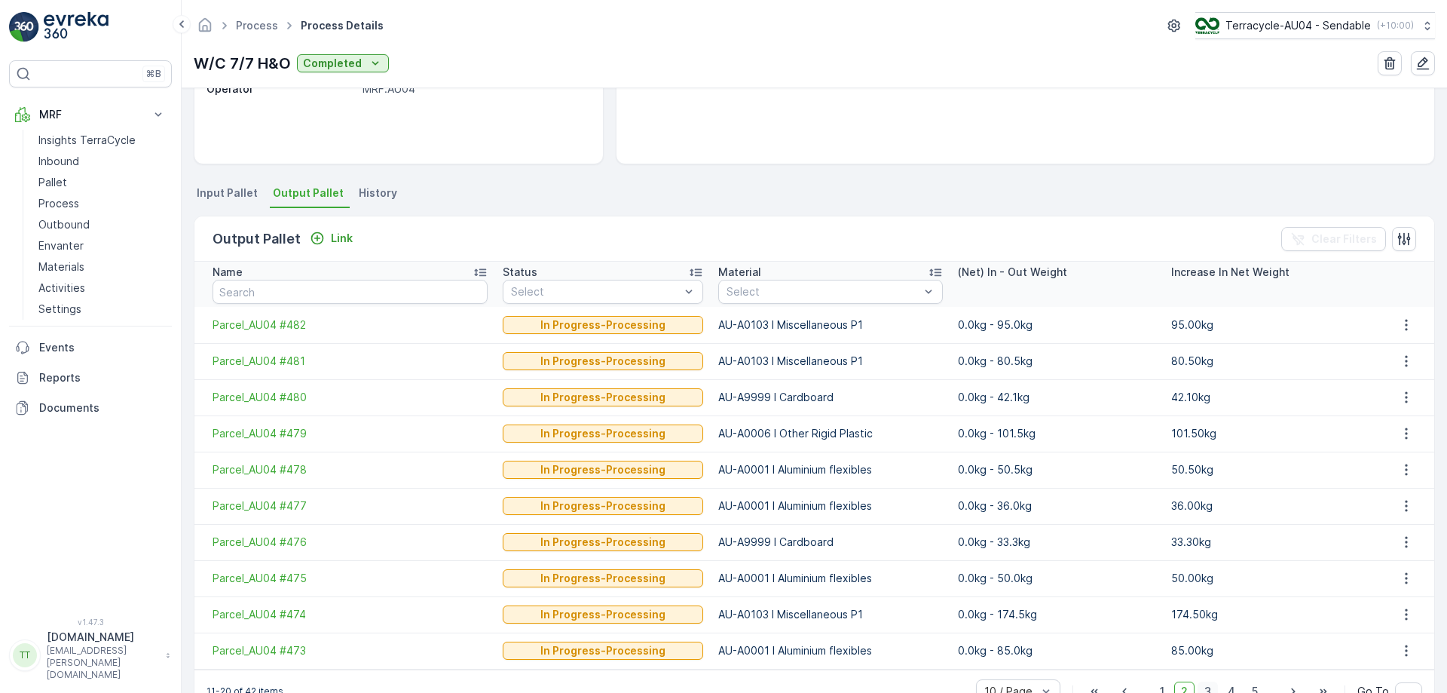
scroll to position [277, 0]
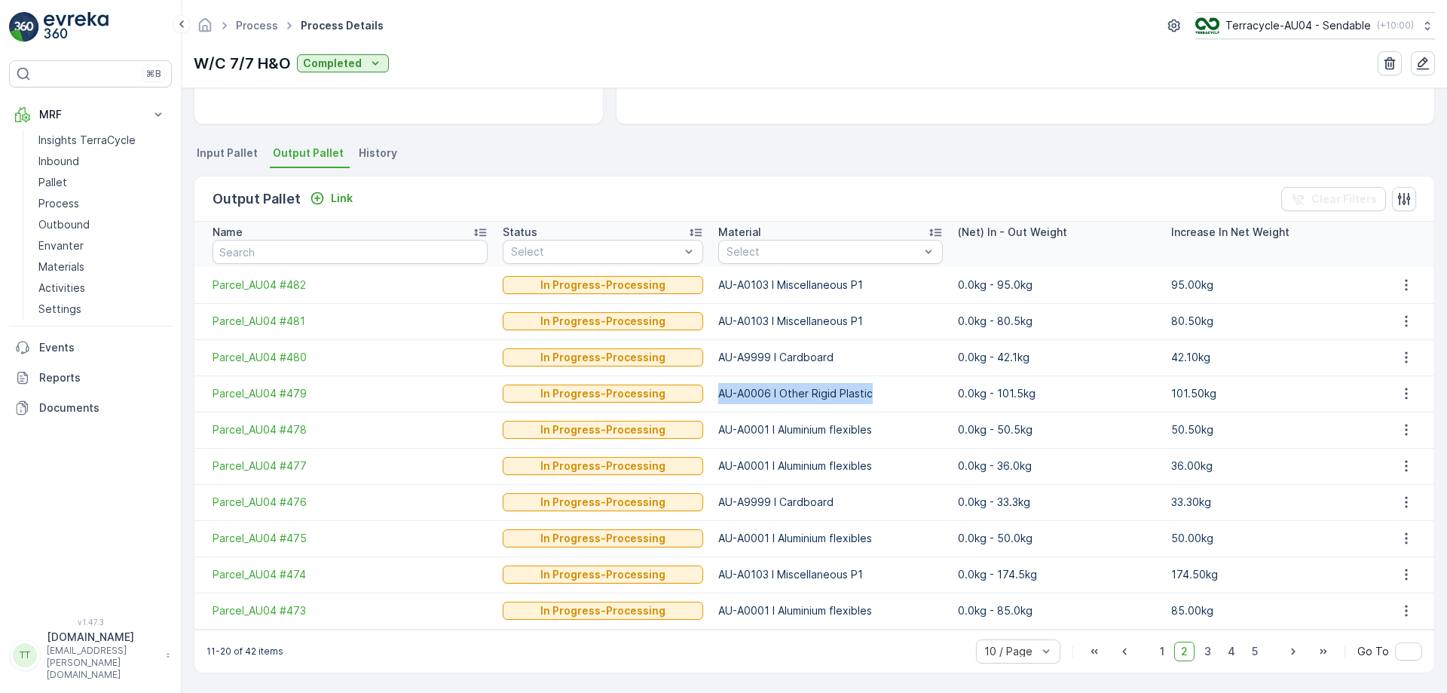
drag, startPoint x: 698, startPoint y: 391, endPoint x: 886, endPoint y: 384, distance: 187.9
click at [886, 384] on td "AU-A0006 I Other Rigid Plastic" at bounding box center [831, 393] width 240 height 36
click at [1214, 648] on span "3" at bounding box center [1208, 652] width 20 height 20
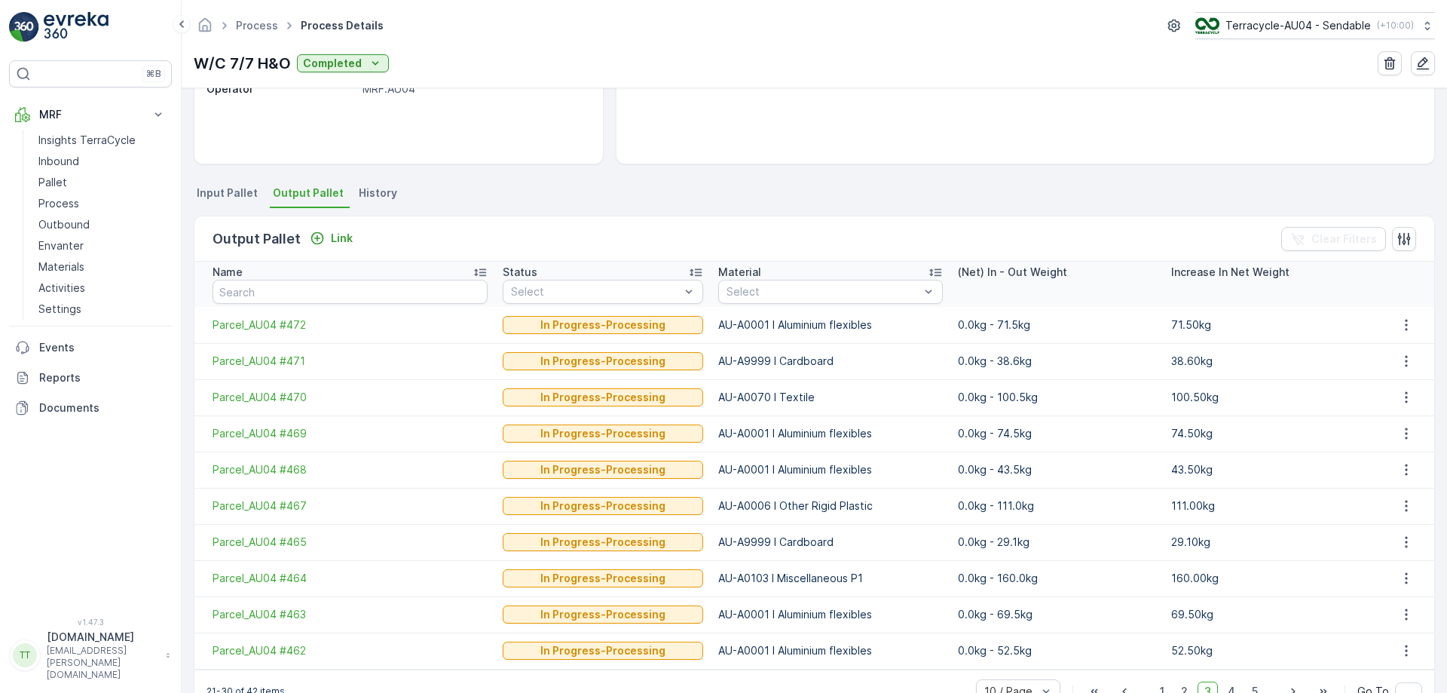
scroll to position [277, 0]
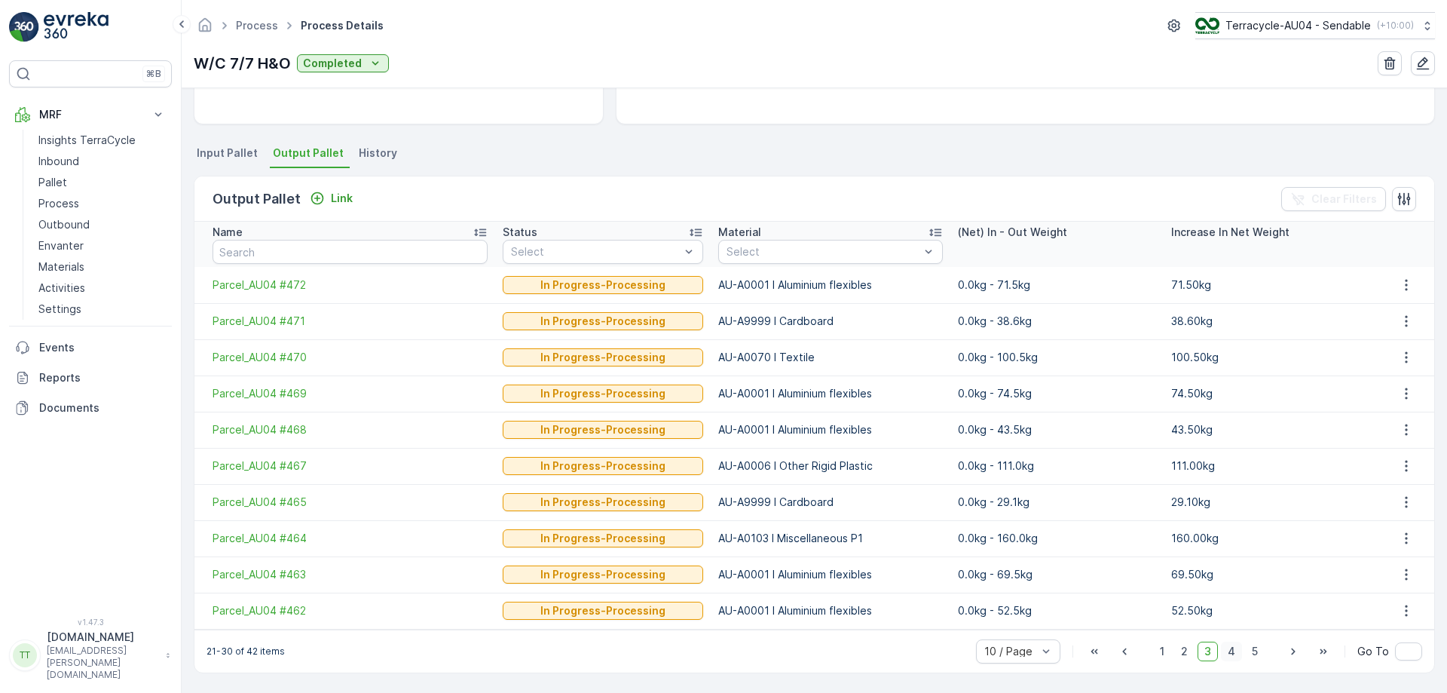
click at [1228, 651] on span "4" at bounding box center [1231, 652] width 21 height 20
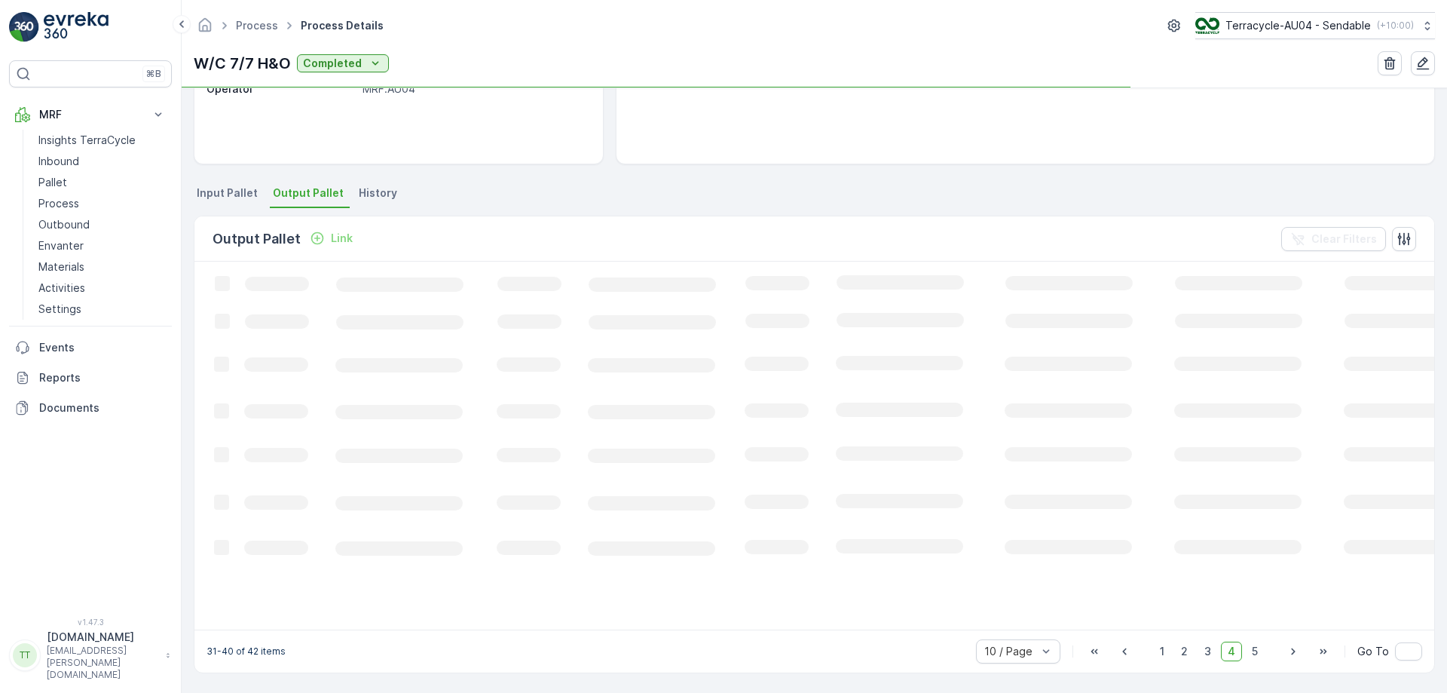
scroll to position [277, 0]
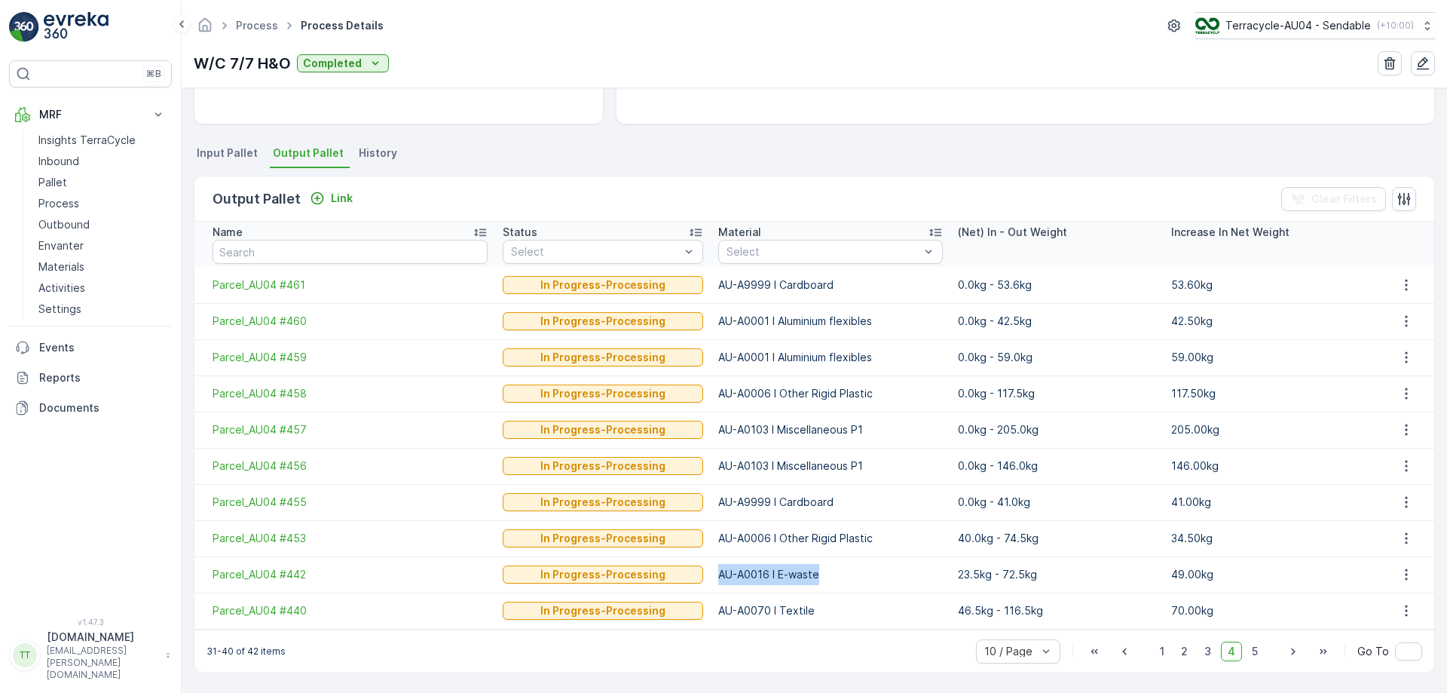
drag, startPoint x: 699, startPoint y: 576, endPoint x: 850, endPoint y: 590, distance: 151.4
click at [850, 590] on td "AU-A0016 I E-waste" at bounding box center [831, 574] width 240 height 36
click at [1255, 649] on span "5" at bounding box center [1255, 652] width 20 height 20
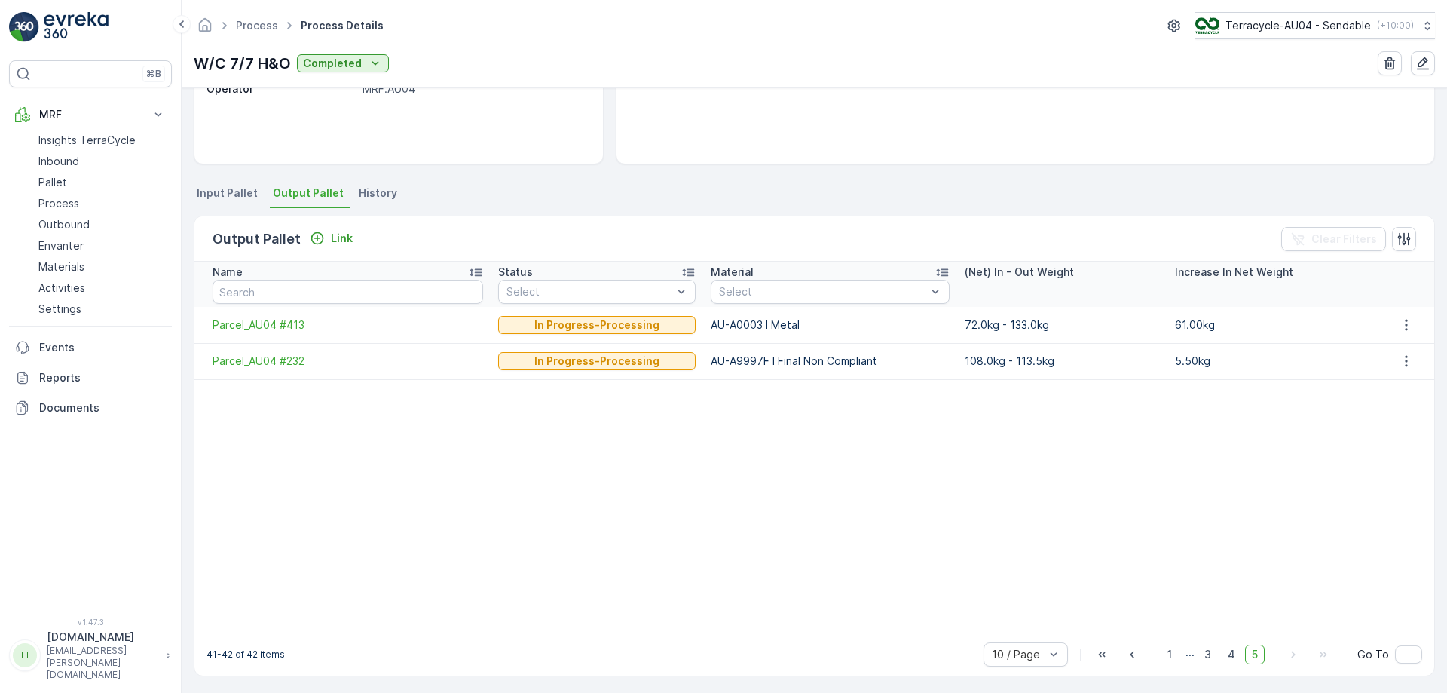
scroll to position [240, 0]
drag, startPoint x: 695, startPoint y: 323, endPoint x: 825, endPoint y: 339, distance: 131.5
click at [825, 339] on td "AU-A0003 I Metal" at bounding box center [829, 322] width 253 height 36
